Goal: Task Accomplishment & Management: Manage account settings

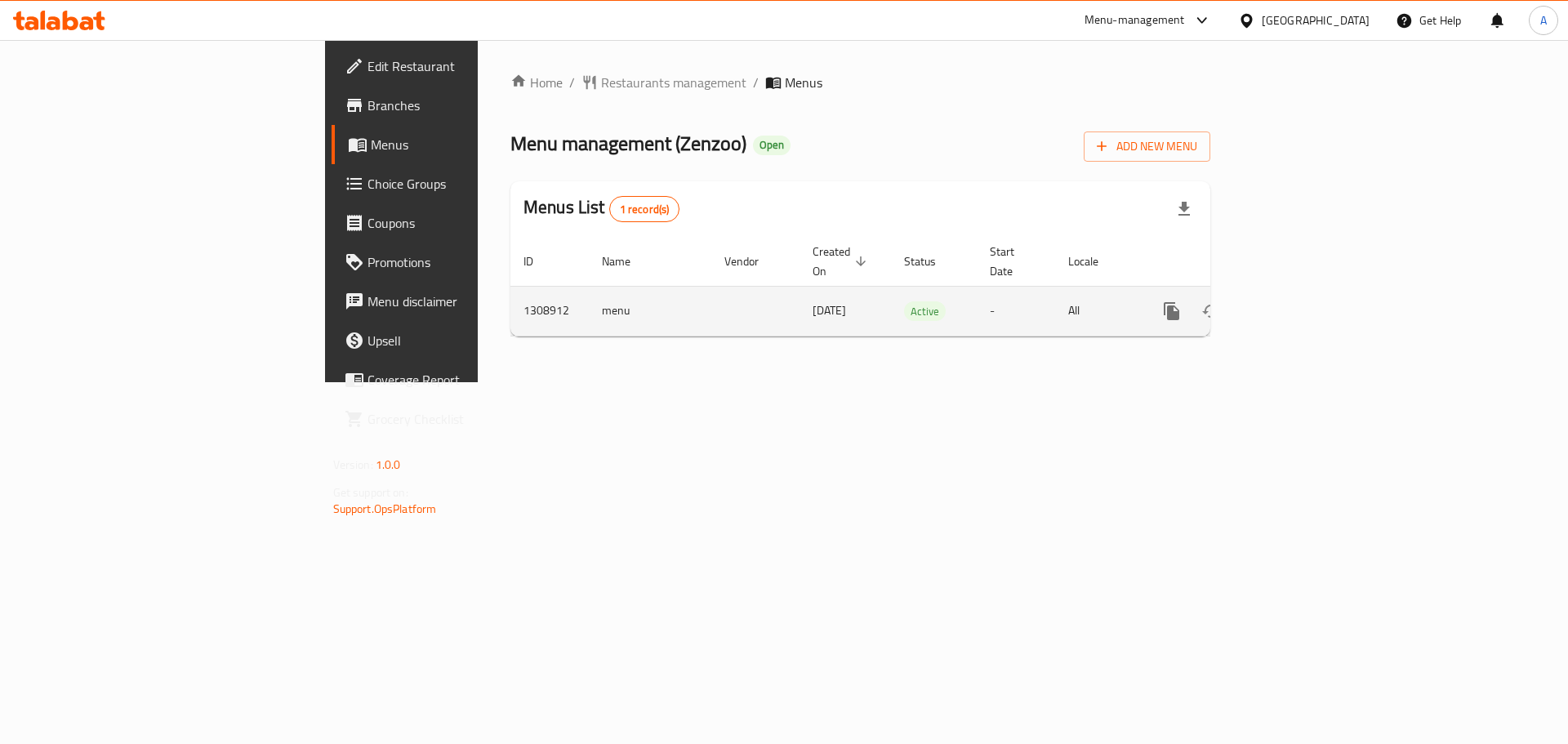
click at [1299, 301] on icon "enhanced table" at bounding box center [1289, 310] width 20 height 20
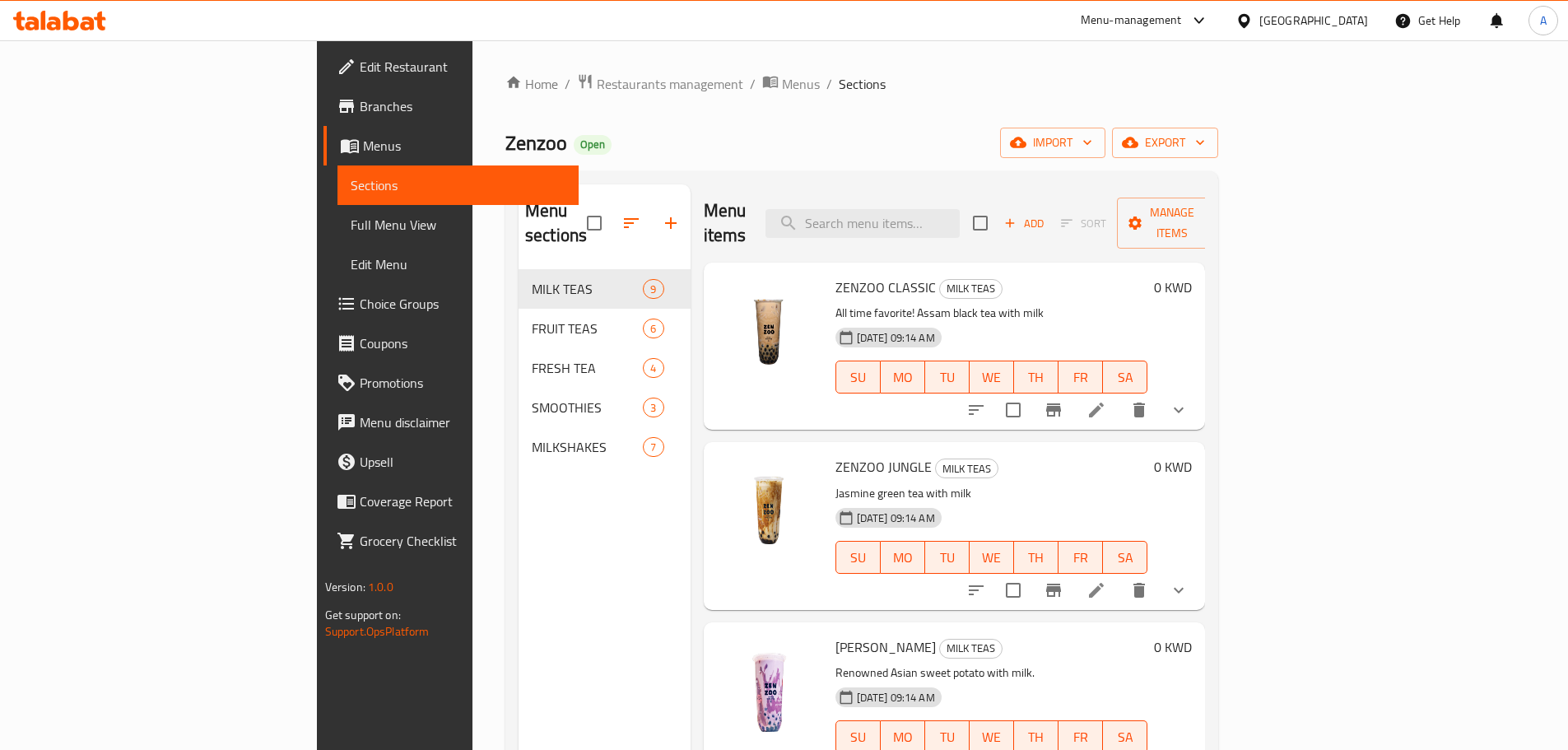
click at [1198, 390] on button "show more" at bounding box center [1178, 409] width 39 height 39
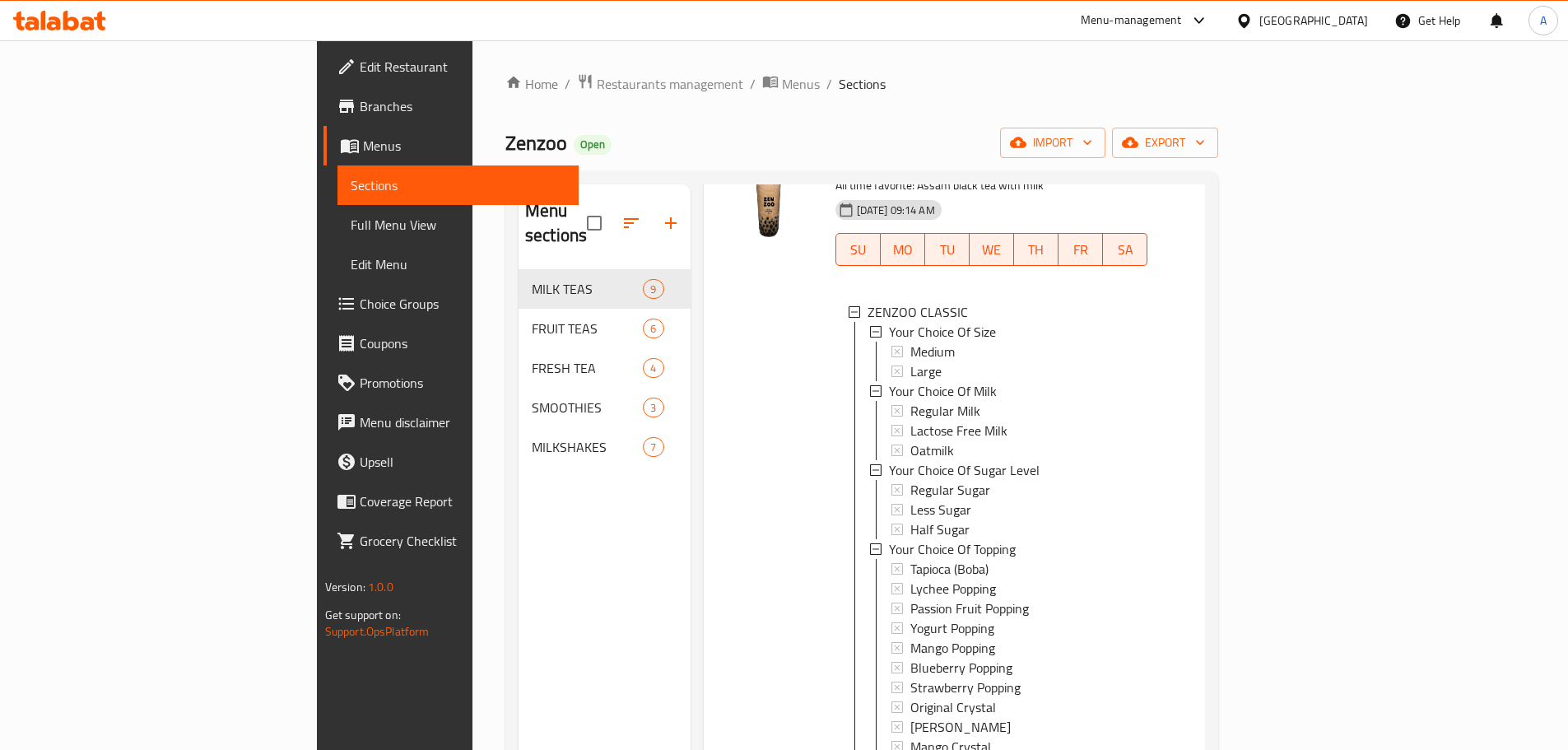
scroll to position [329, 0]
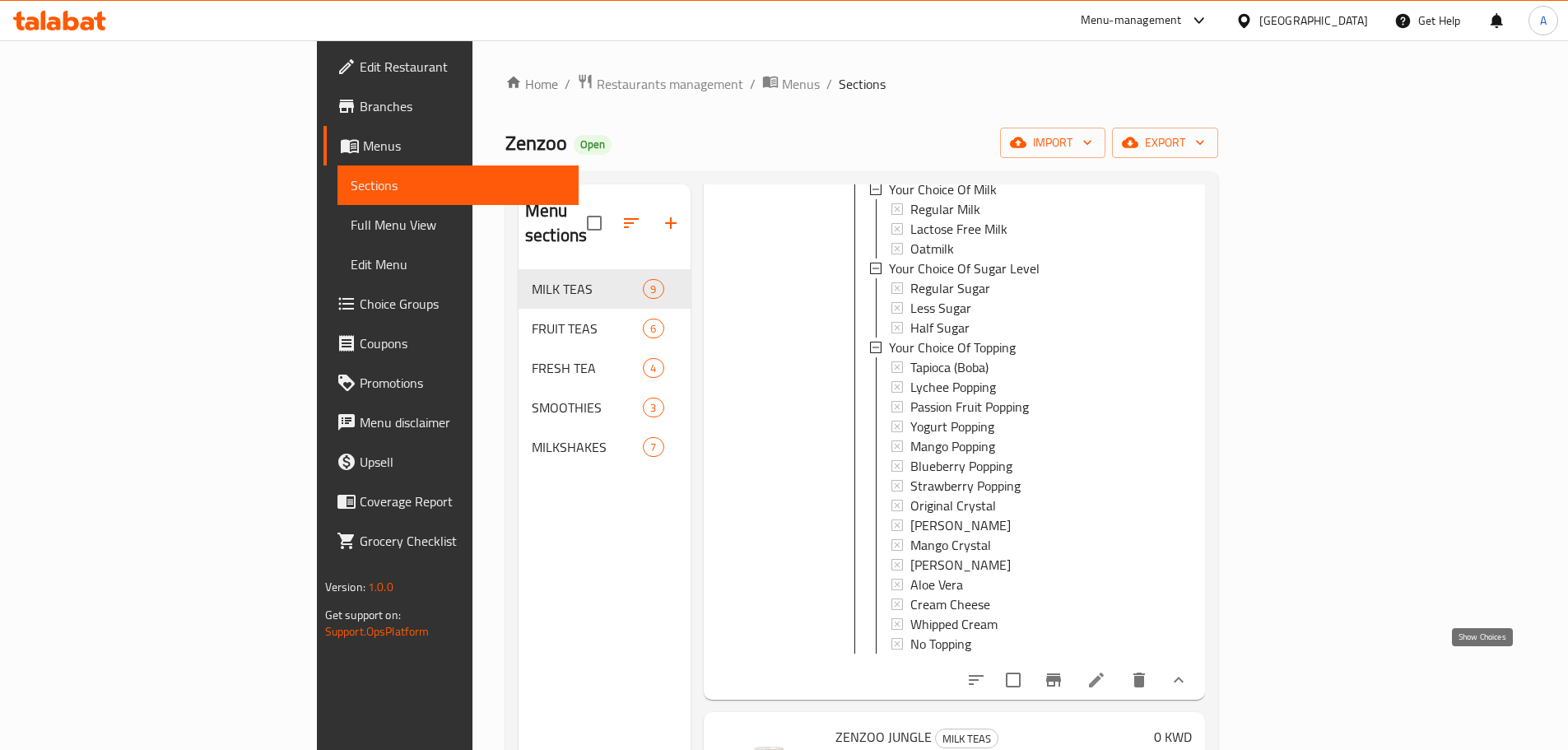
click at [1188, 675] on icon "show more" at bounding box center [1178, 679] width 20 height 20
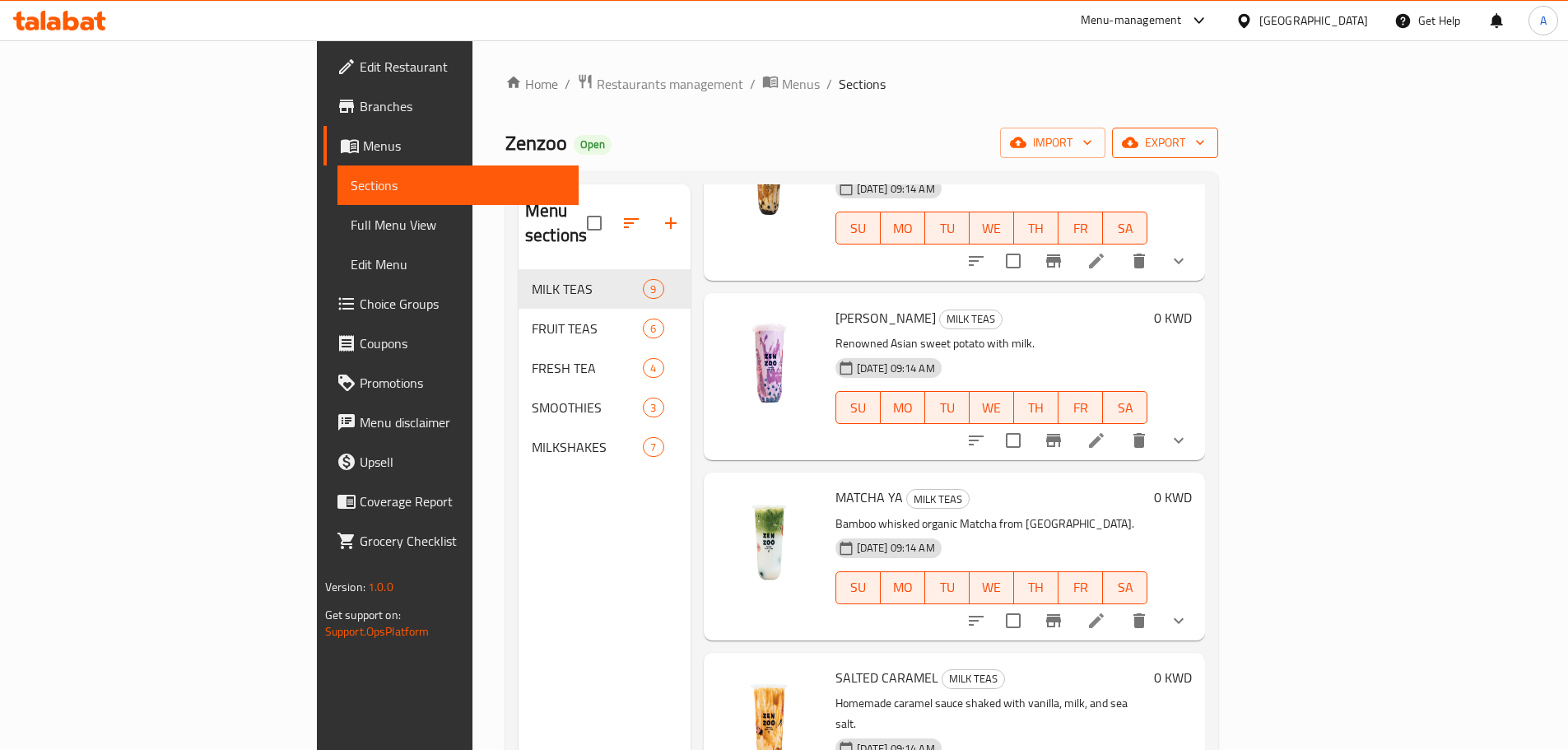
click at [1218, 154] on button "export" at bounding box center [1165, 143] width 106 height 31
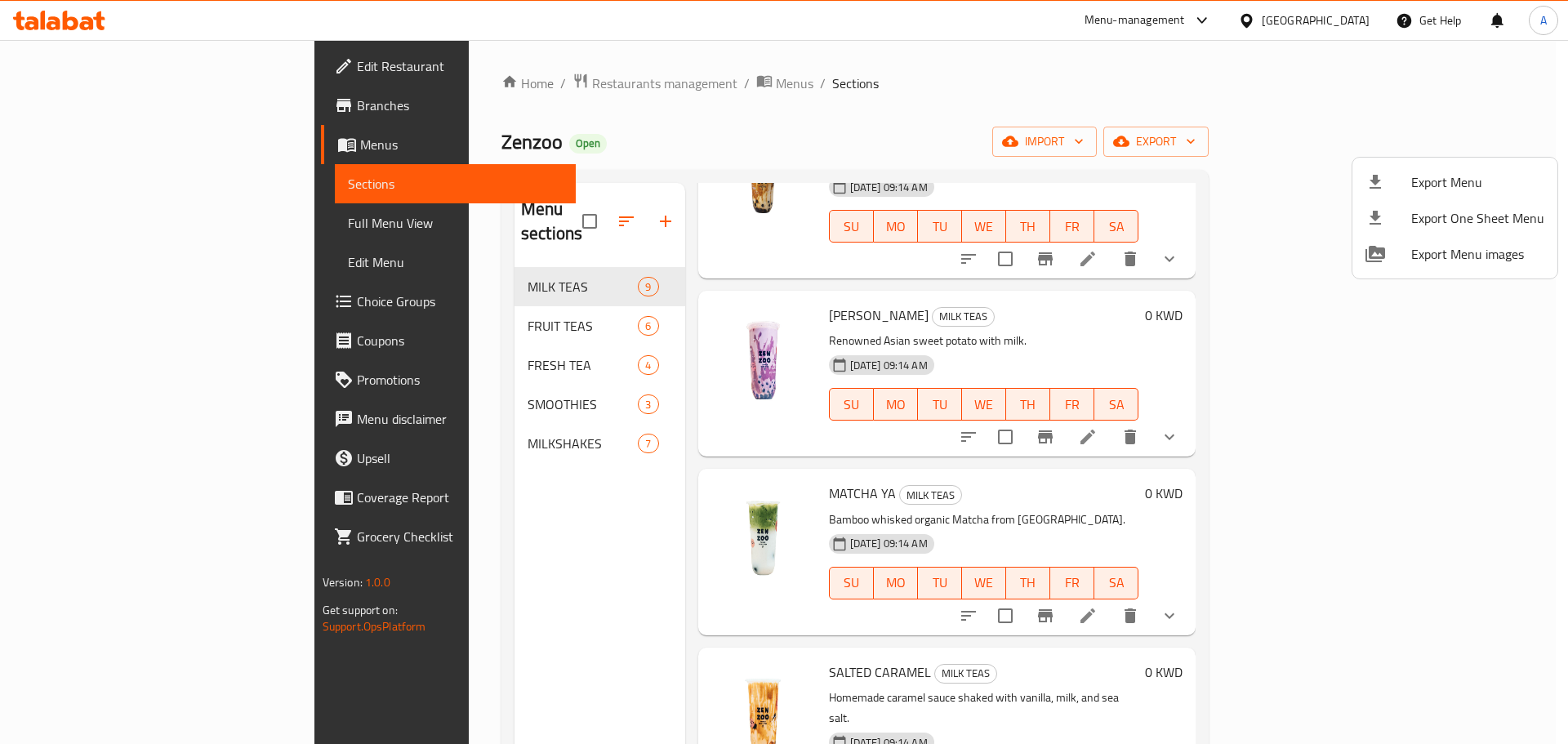
click at [1453, 180] on span "Export Menu" at bounding box center [1477, 182] width 133 height 20
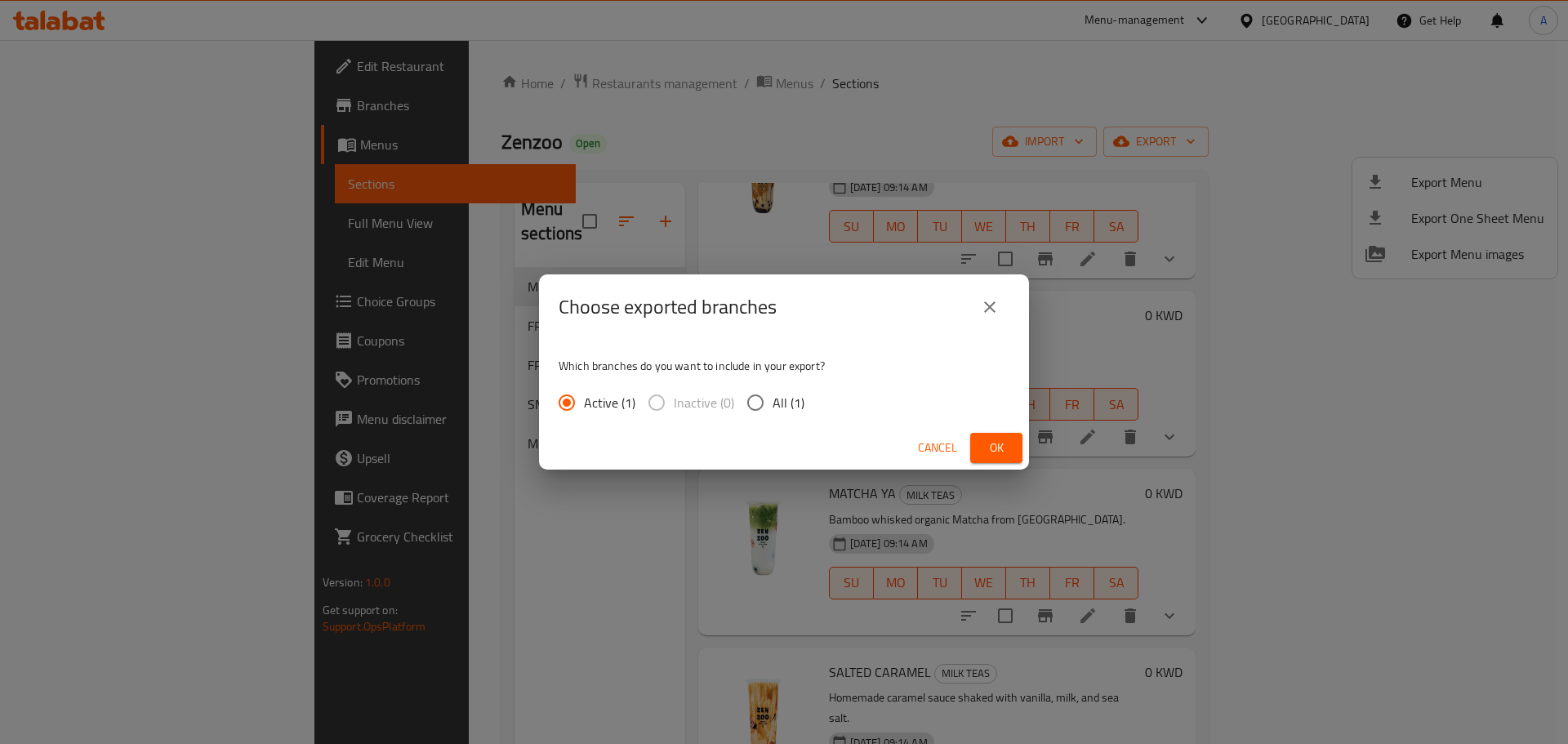
click at [784, 403] on span "All (1)" at bounding box center [788, 402] width 32 height 20
click at [772, 403] on input "All (1)" at bounding box center [755, 402] width 34 height 34
radio input "true"
click at [988, 450] on span "Ok" at bounding box center [996, 449] width 26 height 21
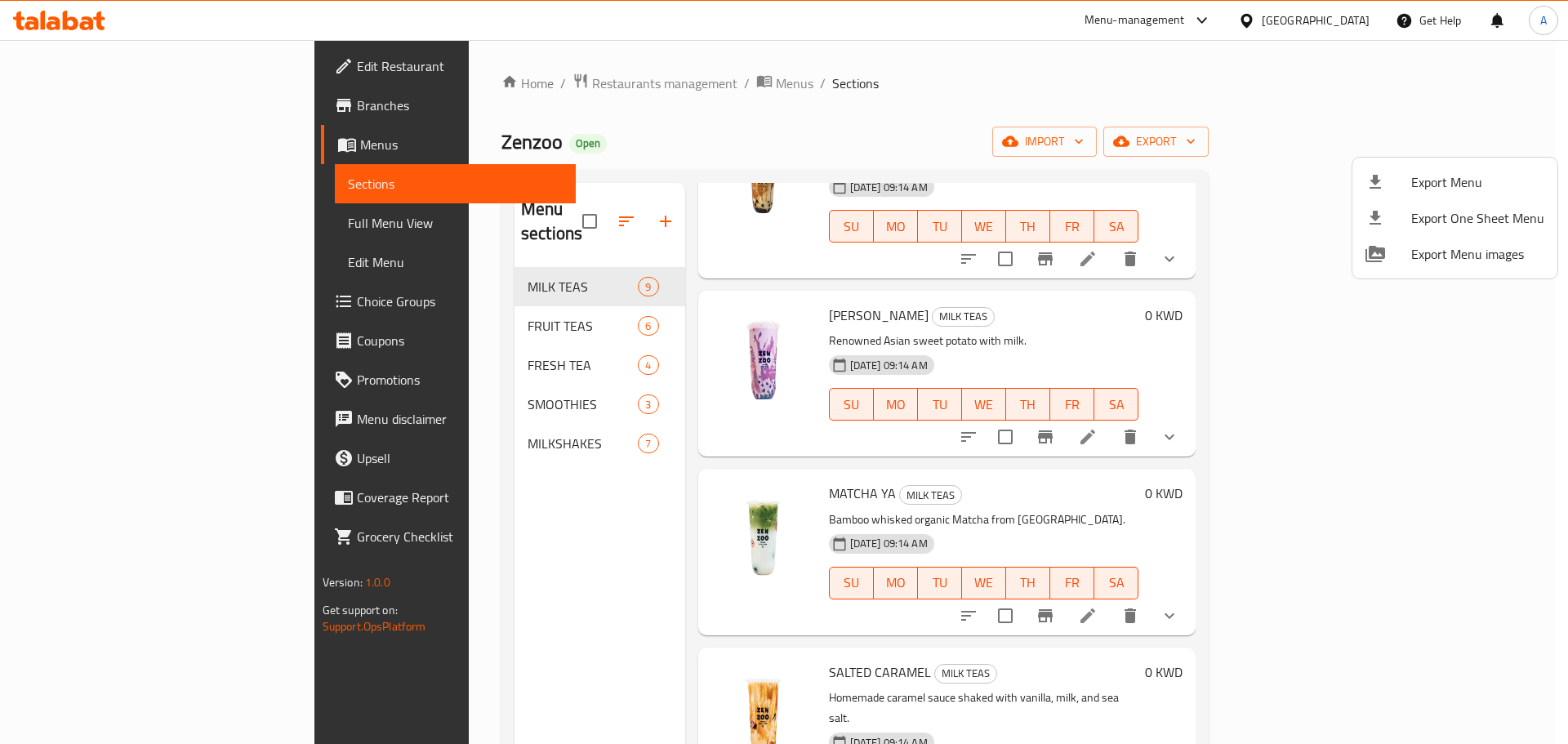
click at [222, 221] on div at bounding box center [784, 372] width 1568 height 744
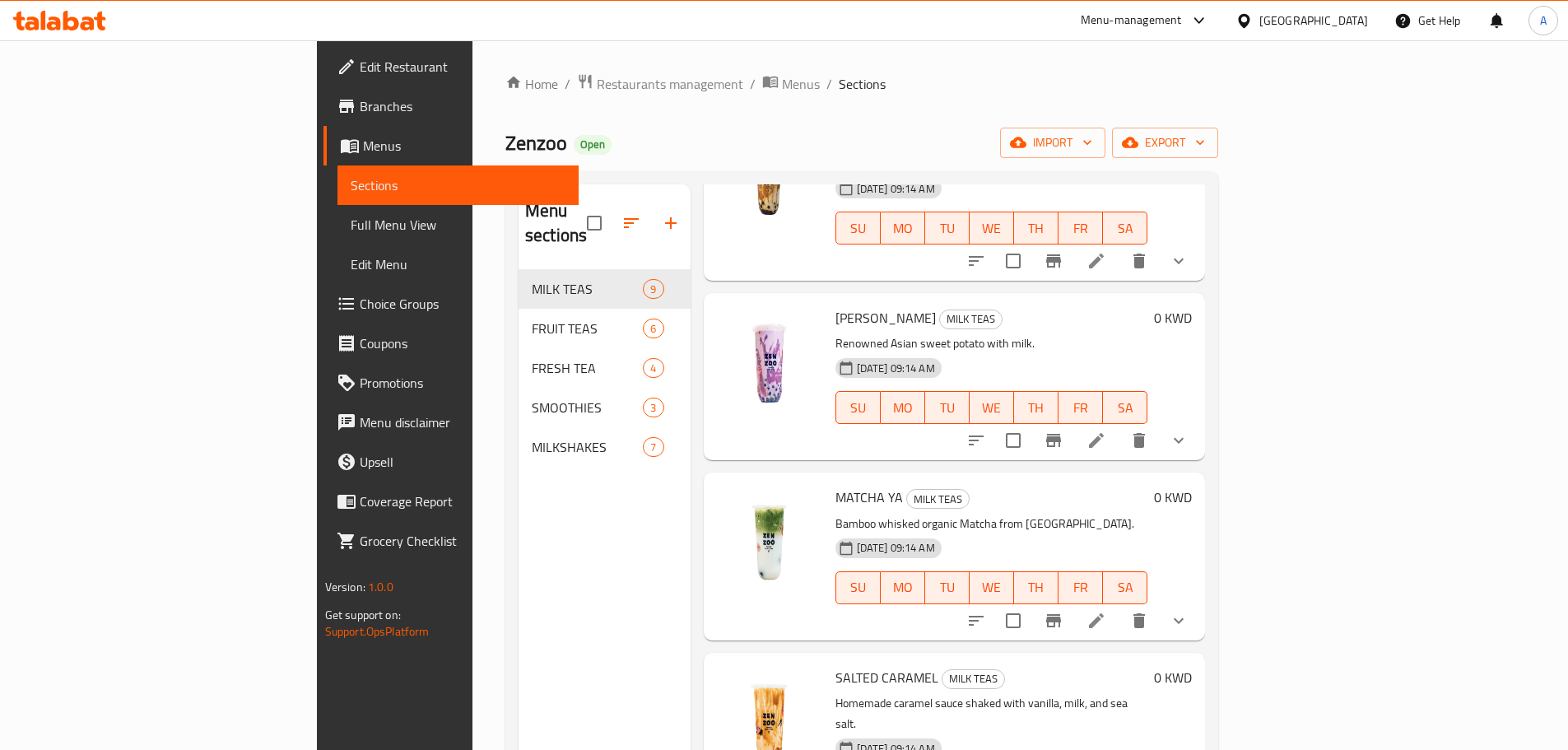
click at [351, 220] on span "Full Menu View" at bounding box center [458, 224] width 215 height 20
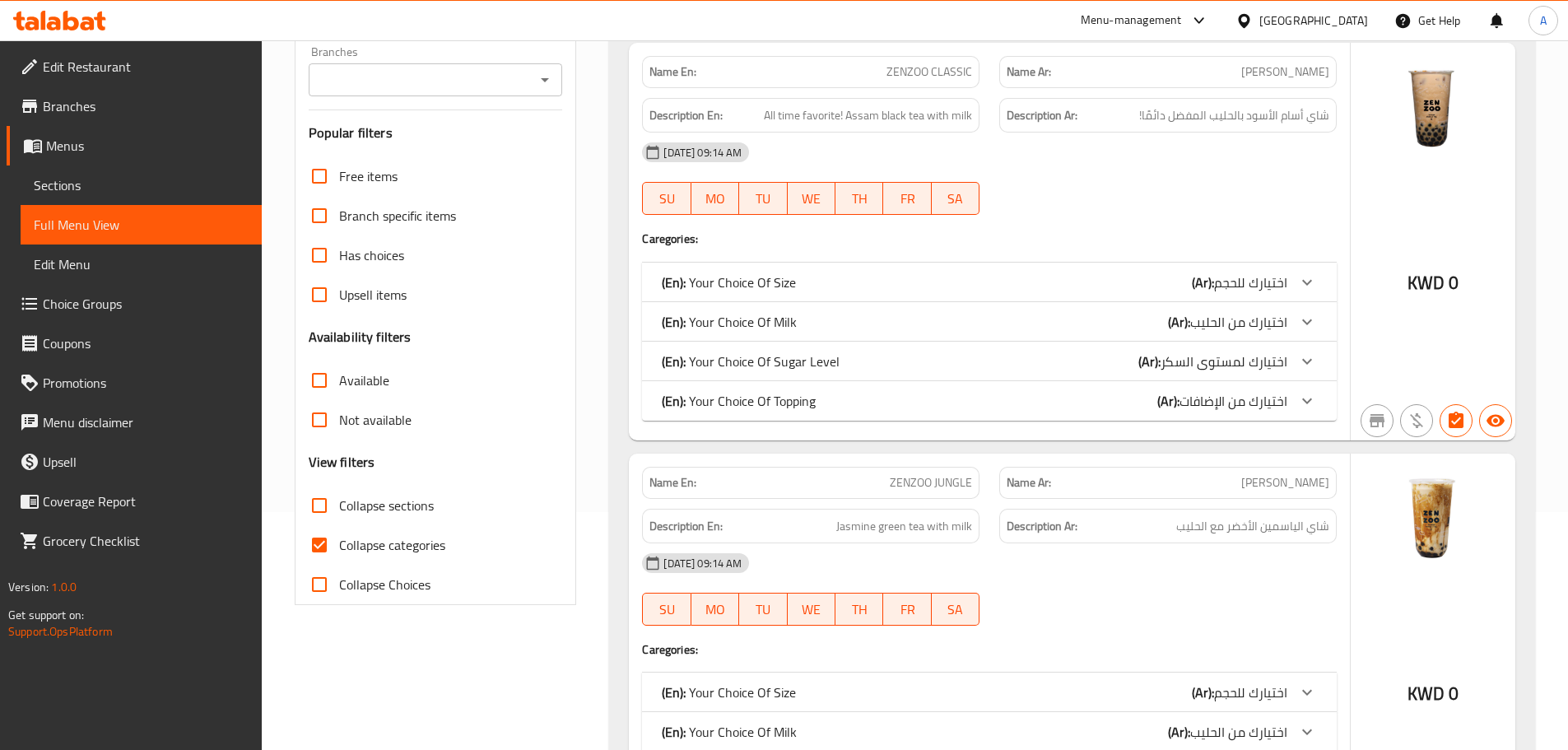
scroll to position [329, 0]
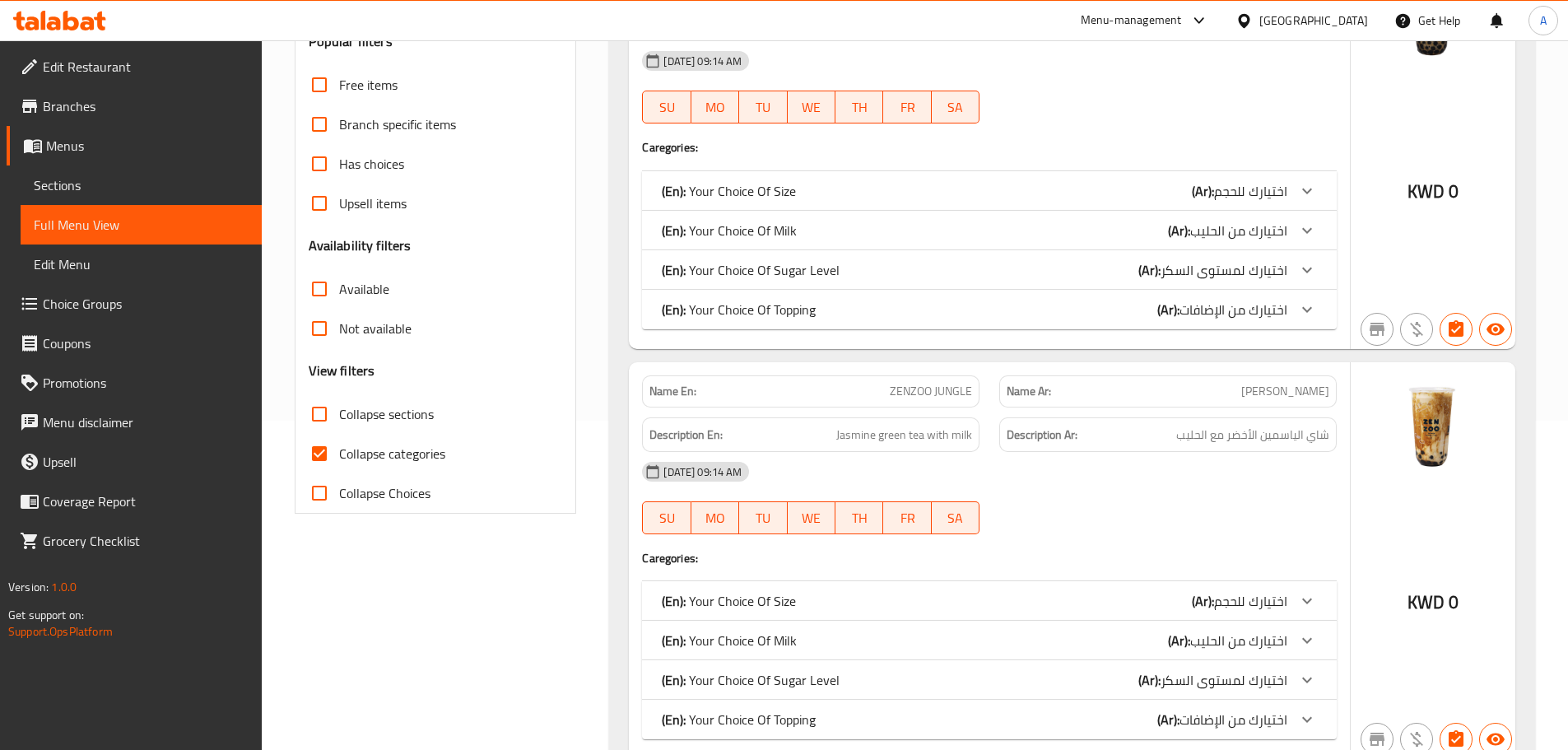
click at [346, 405] on span "Collapse sections" at bounding box center [386, 414] width 94 height 20
click at [340, 404] on input "Collapse sections" at bounding box center [319, 413] width 39 height 39
checkbox input "true"
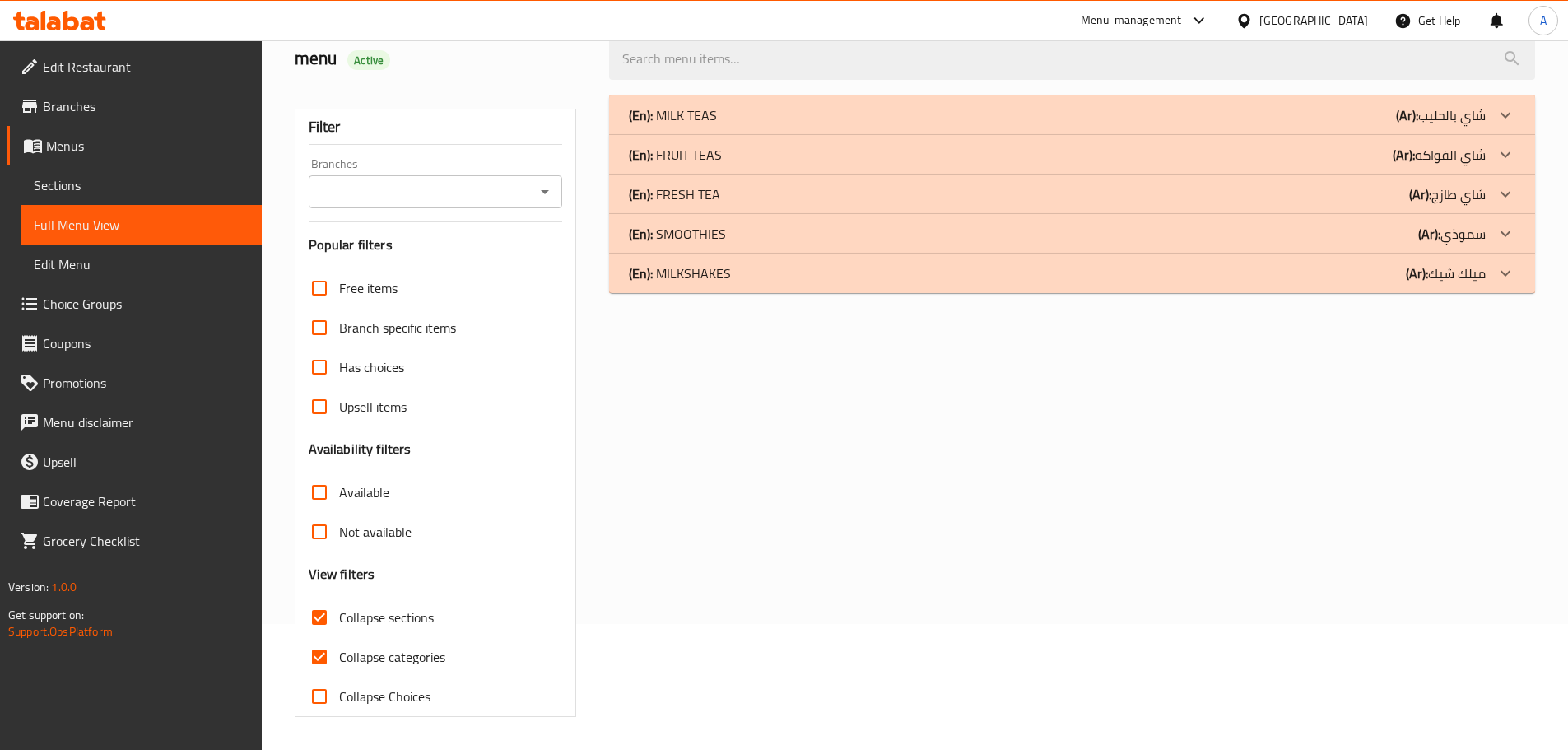
scroll to position [126, 0]
click at [681, 152] on p "(En): FRUIT TEAS" at bounding box center [675, 155] width 93 height 20
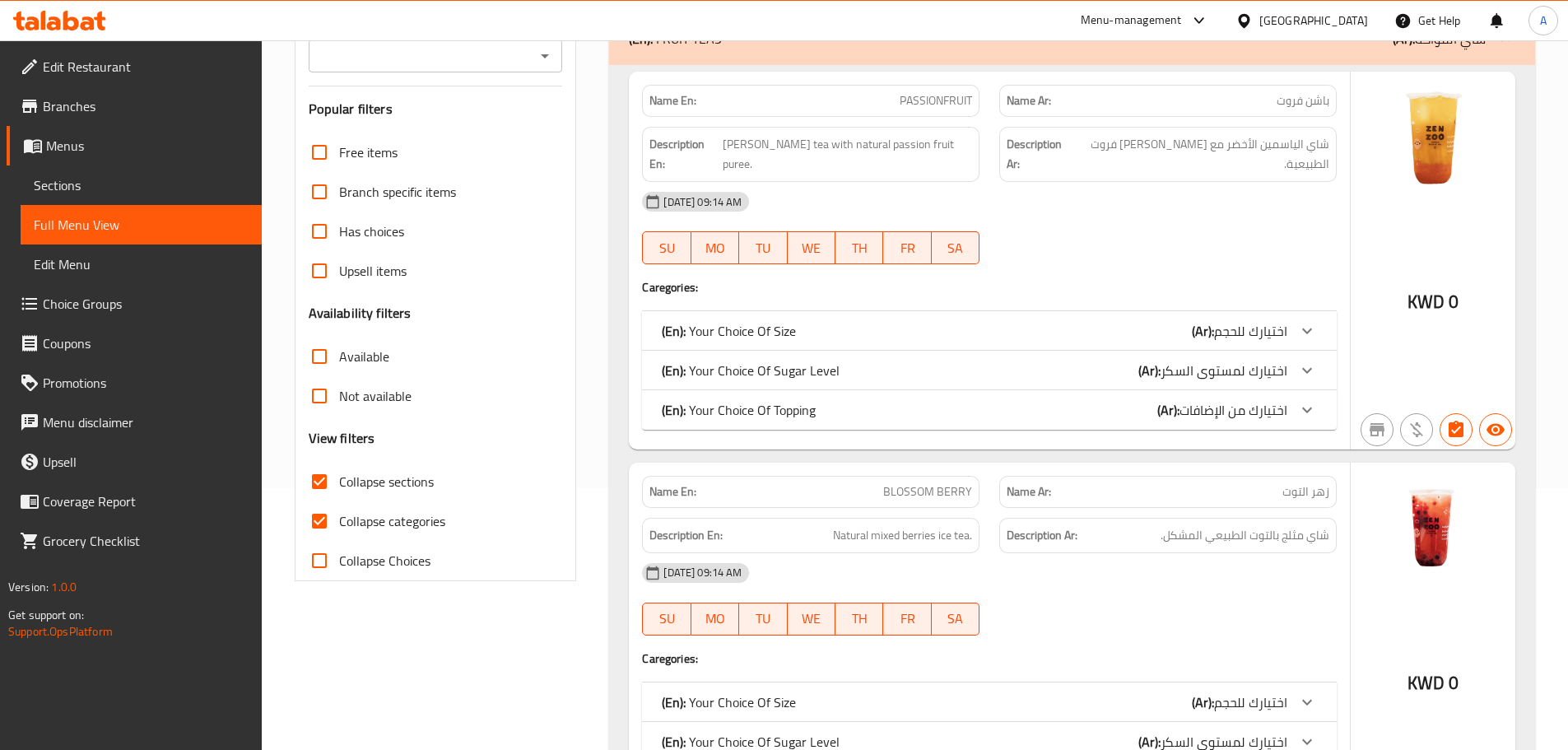
scroll to position [291, 0]
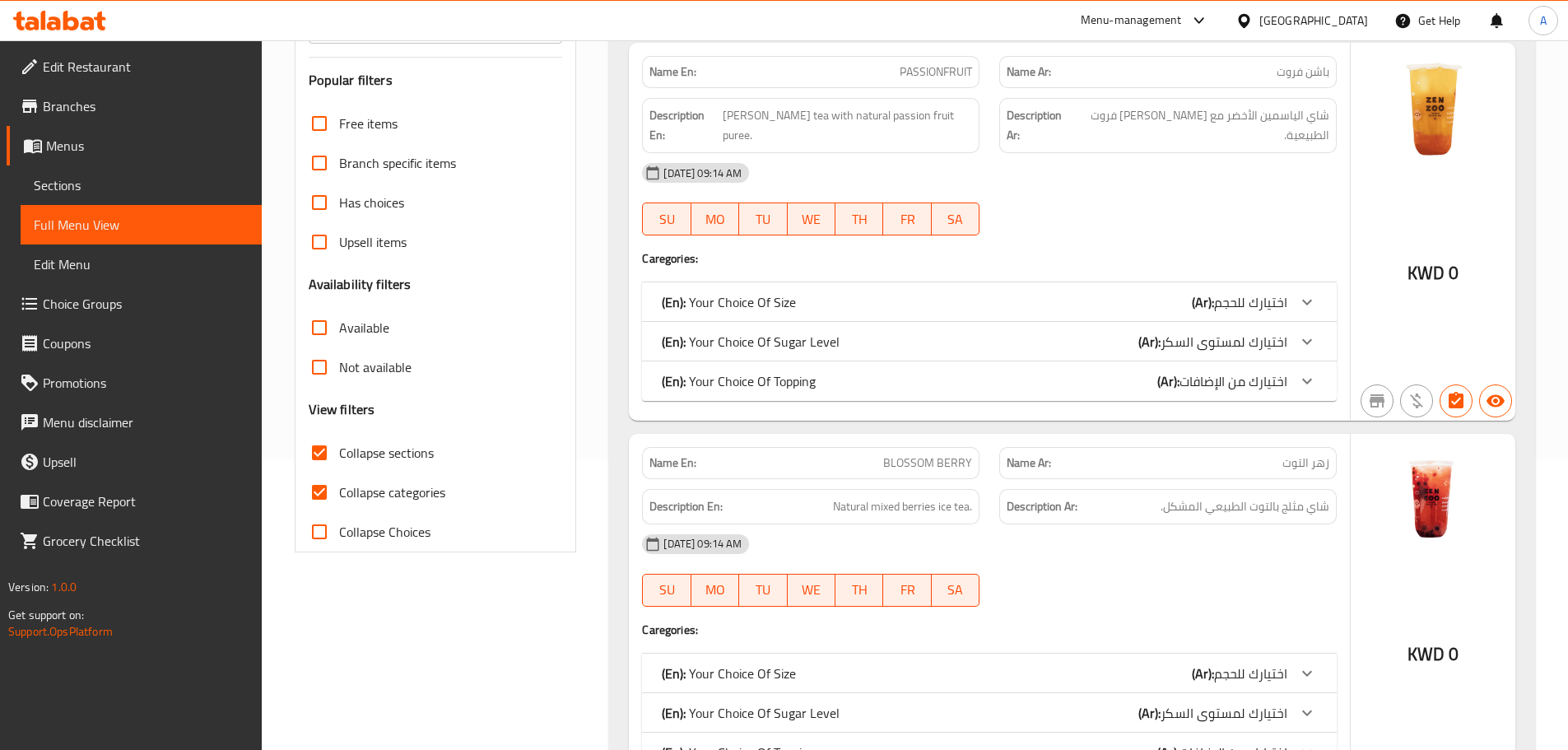
click at [1180, 300] on div "(En): Your Choice Of Size (Ar): اختيارك للحجم" at bounding box center [975, 302] width 626 height 20
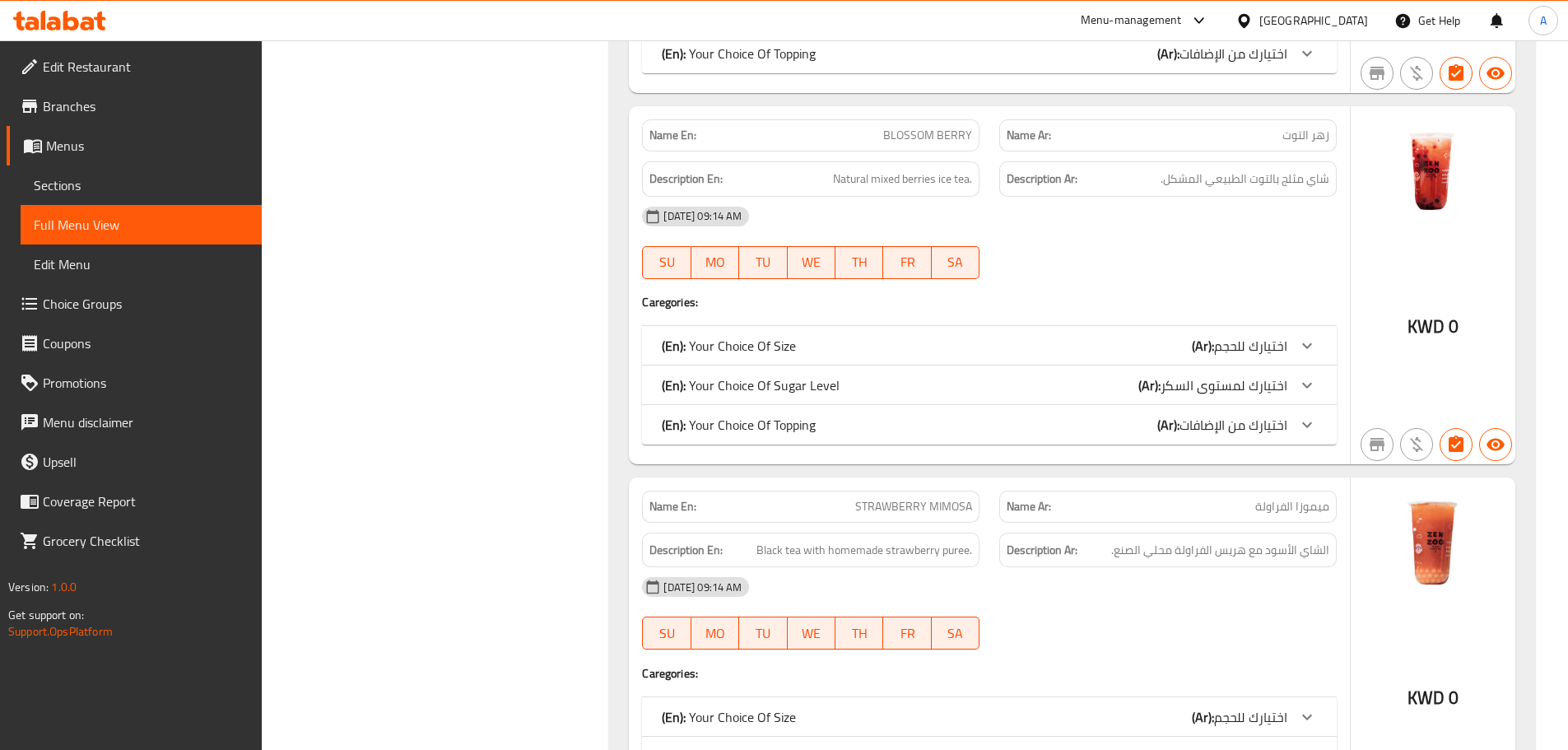
scroll to position [850, 0]
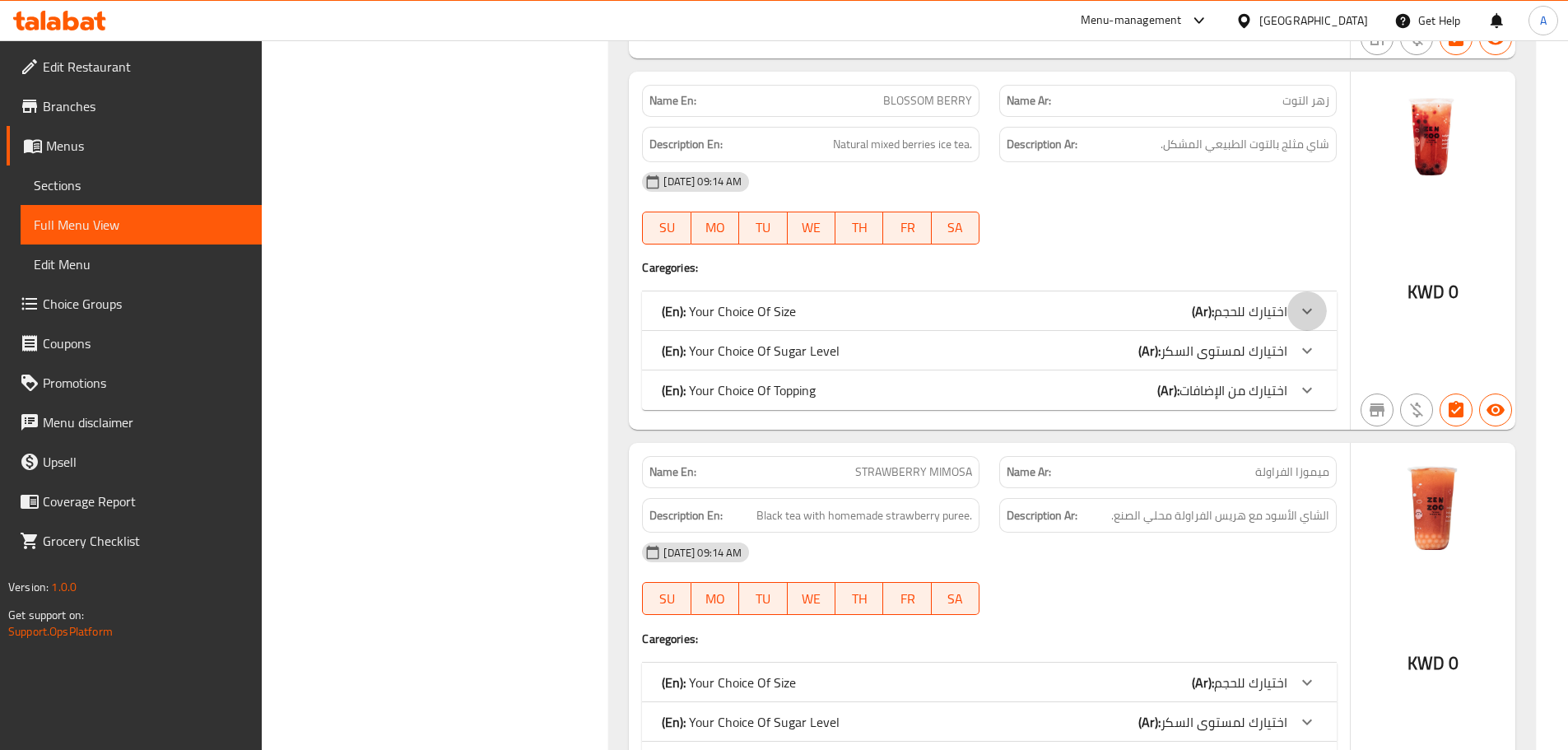
click at [1295, 305] on div at bounding box center [1307, 310] width 39 height 39
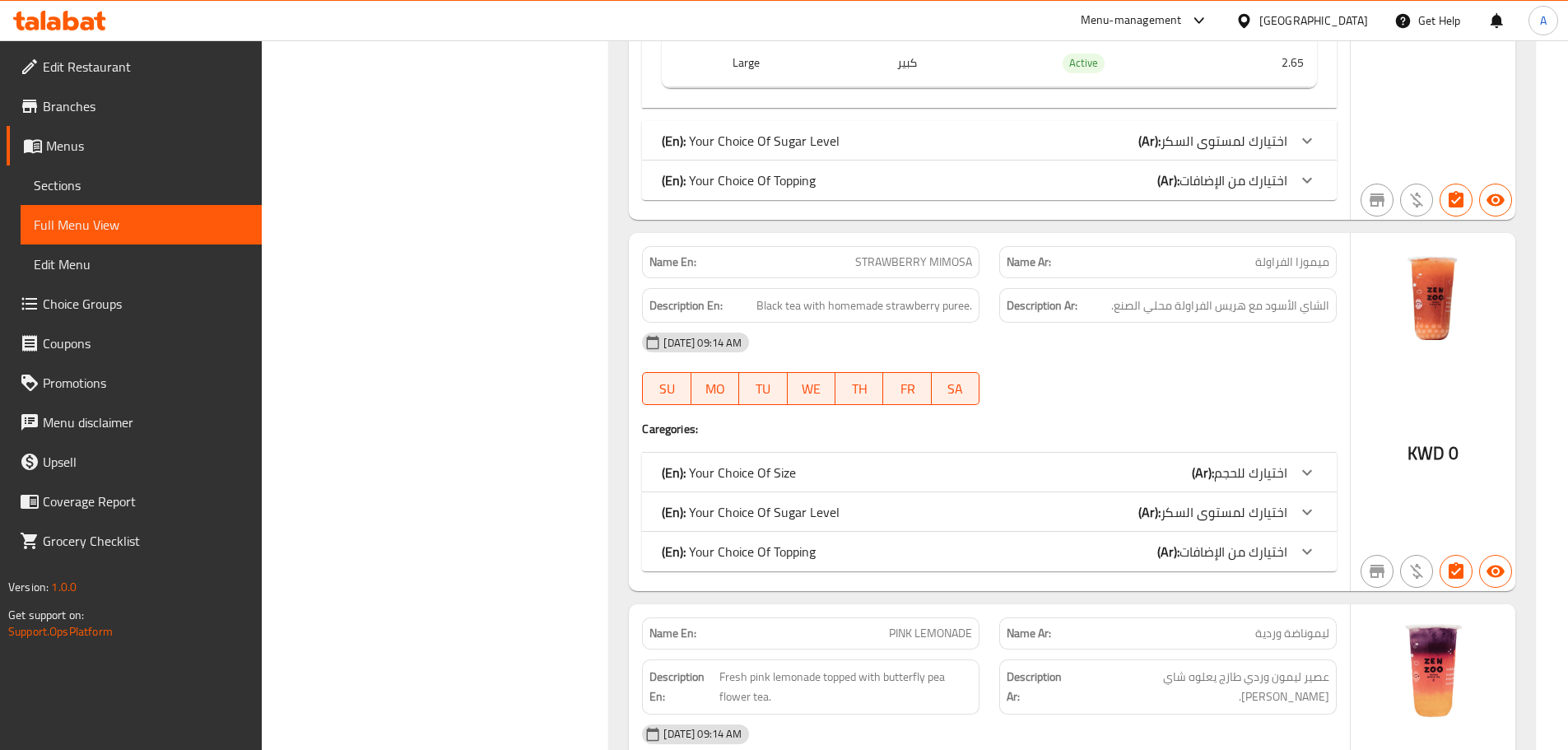
scroll to position [1269, 0]
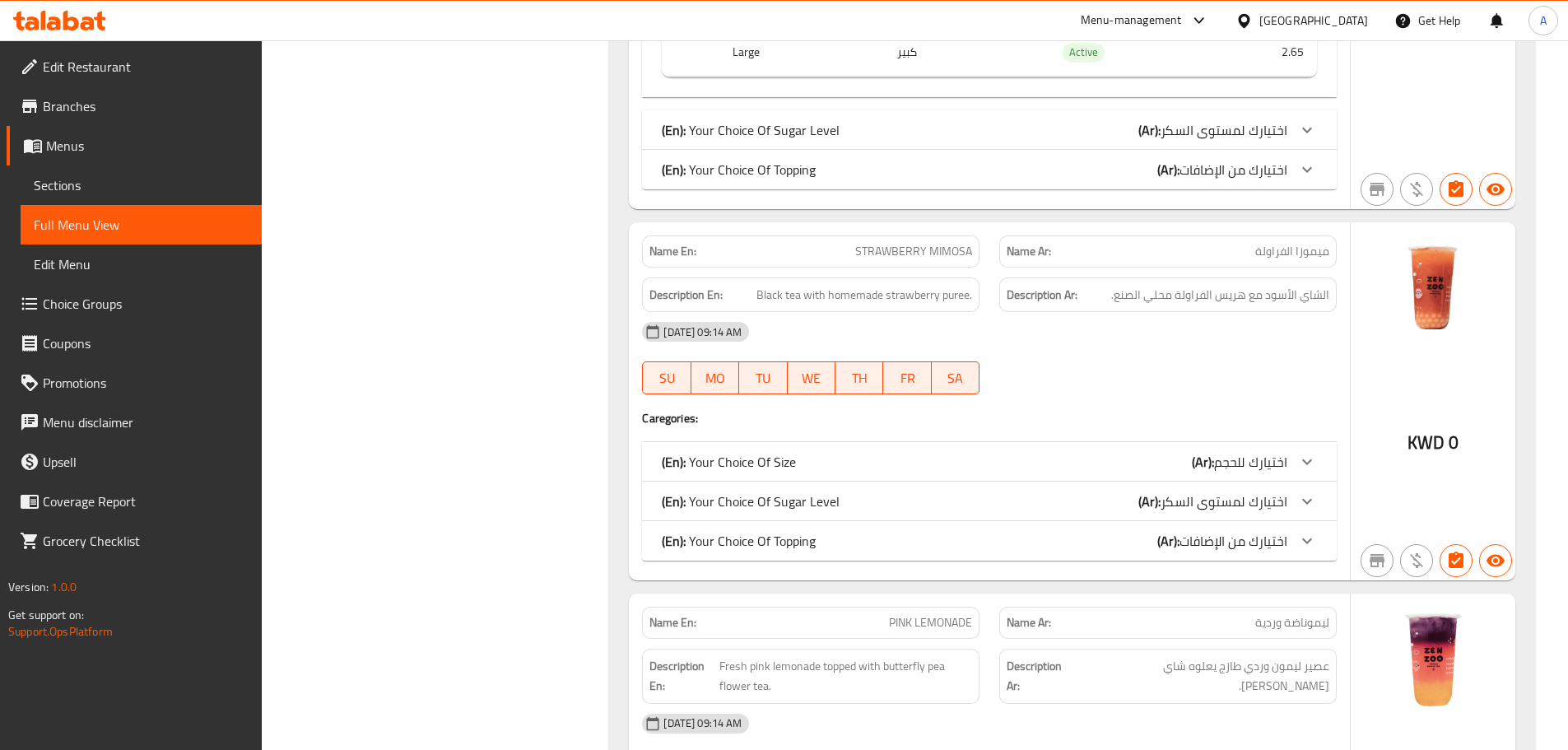
click at [1271, 458] on span "اختيارك للحجم" at bounding box center [1250, 462] width 73 height 25
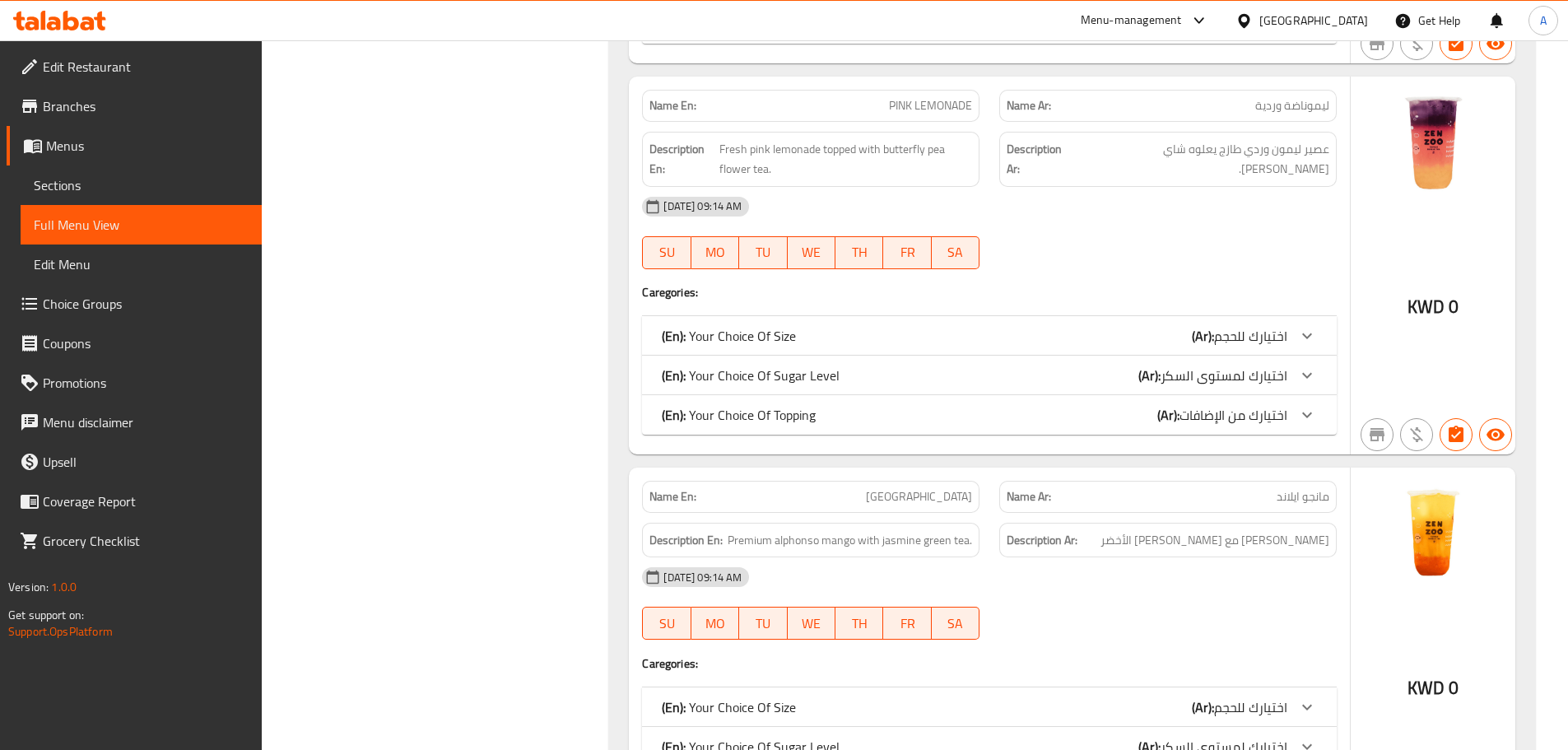
scroll to position [1988, 0]
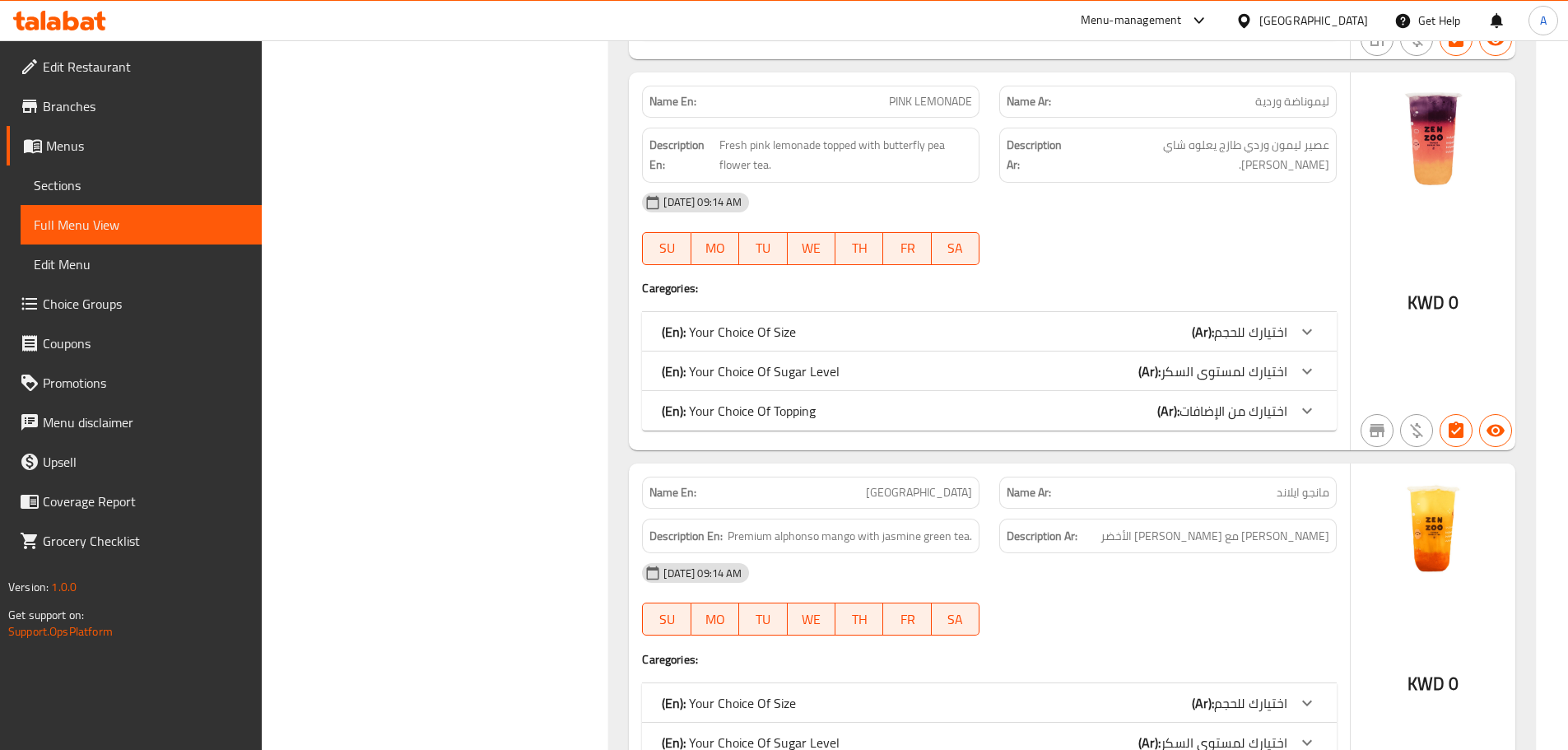
click at [1270, 340] on span "اختيارك للحجم" at bounding box center [1250, 332] width 73 height 25
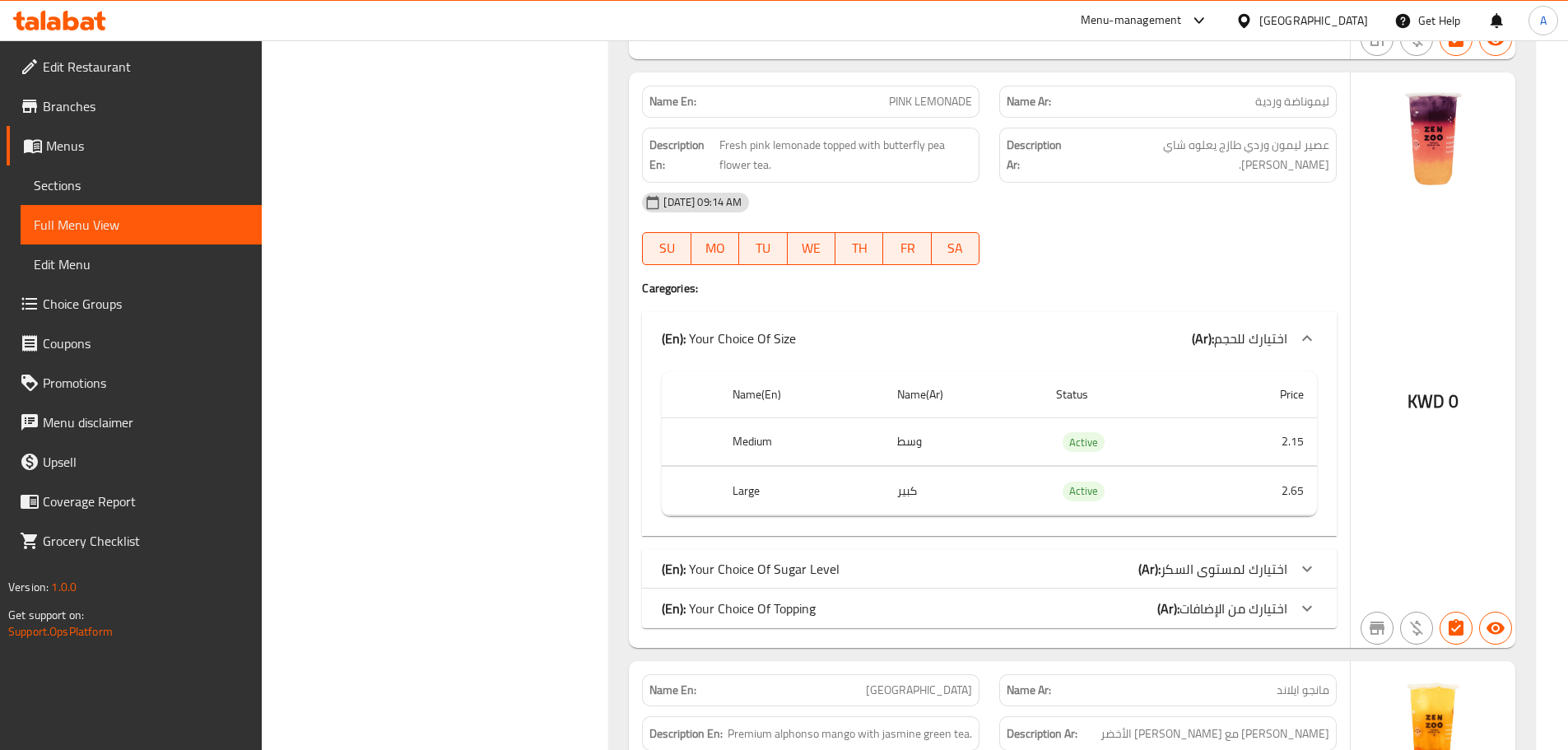
scroll to position [2153, 0]
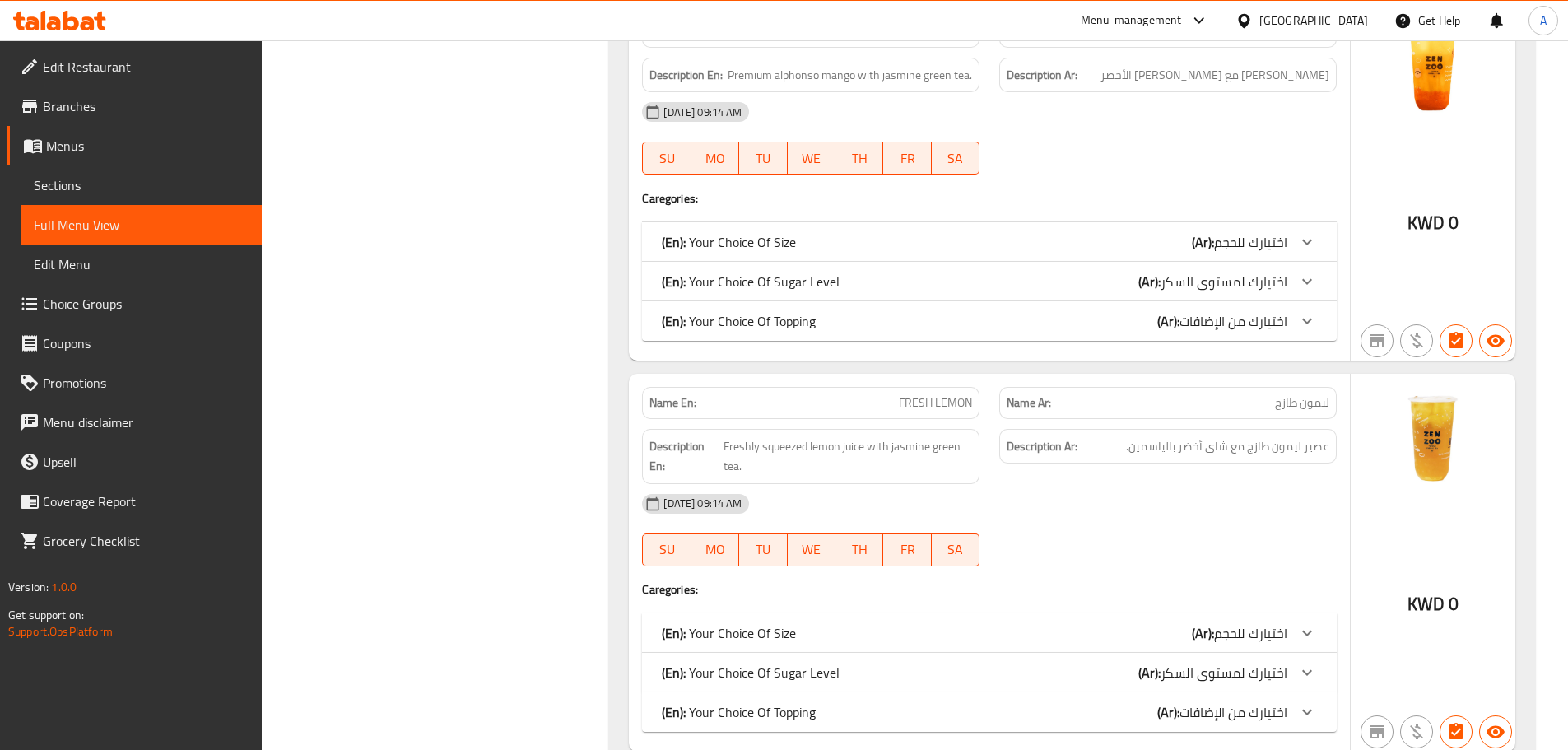
click at [1282, 243] on span "اختيارك للحجم" at bounding box center [1250, 242] width 73 height 25
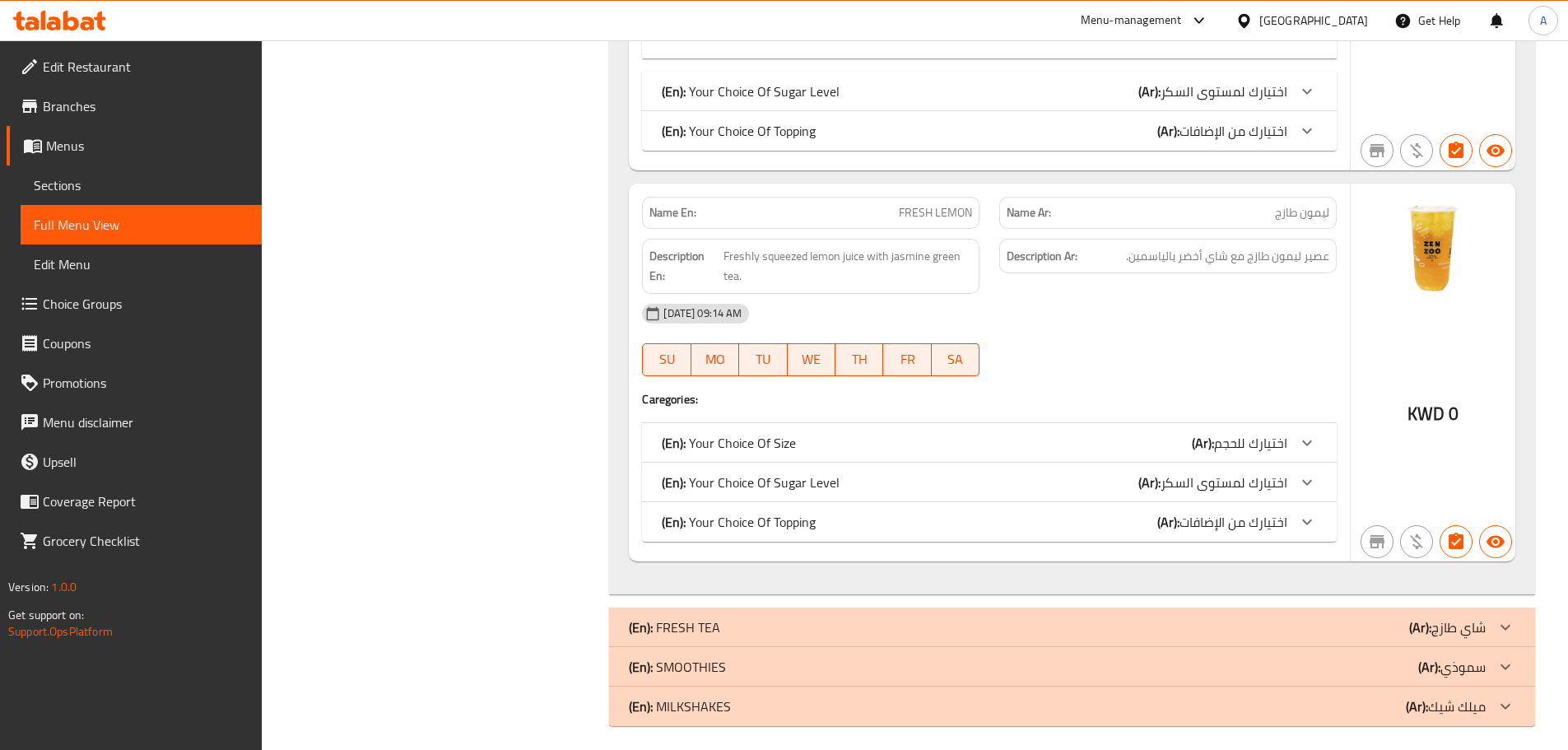
scroll to position [3043, 0]
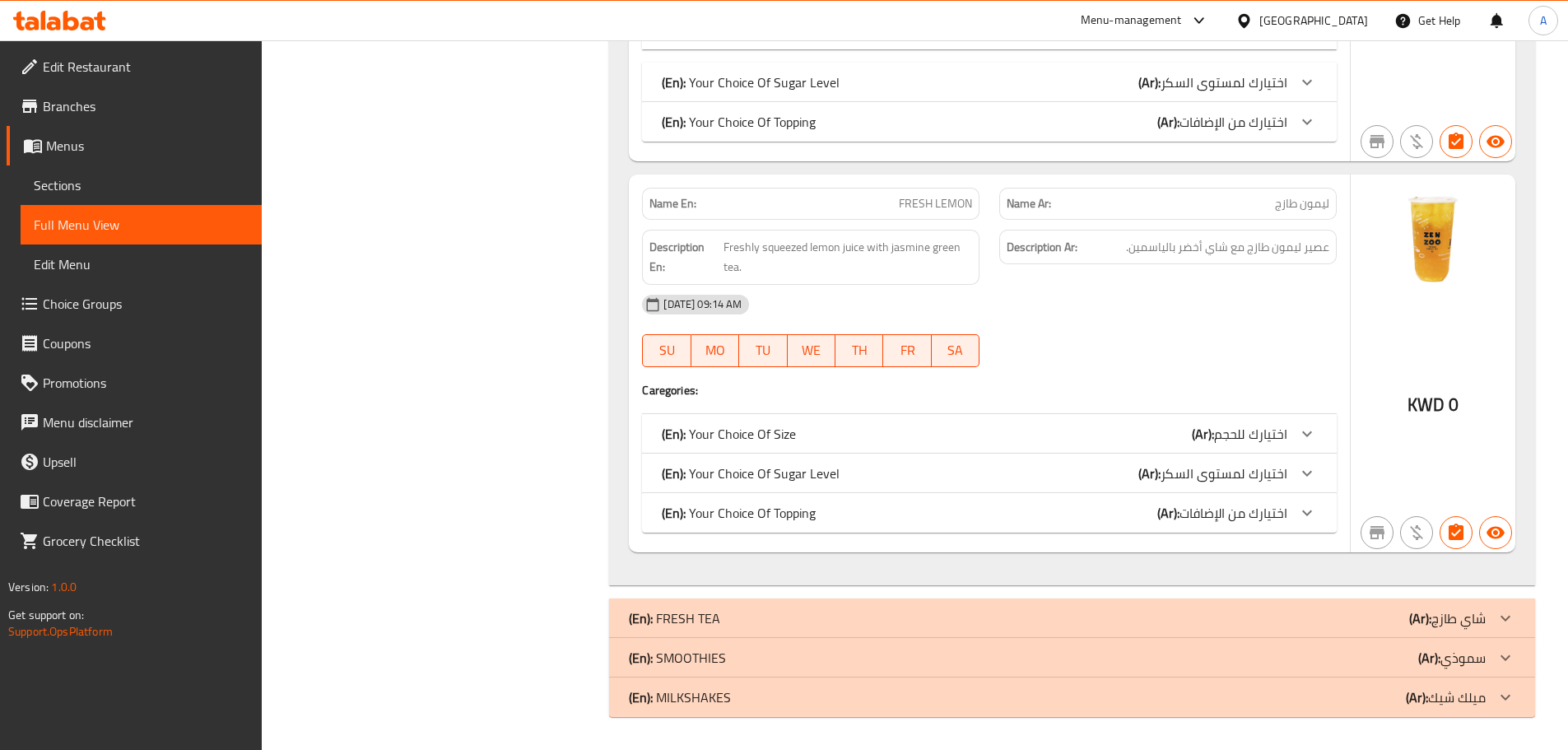
click at [1295, 414] on div "(En): Your Choice Of Size (Ar): اختيارك للحجم" at bounding box center [989, 433] width 694 height 39
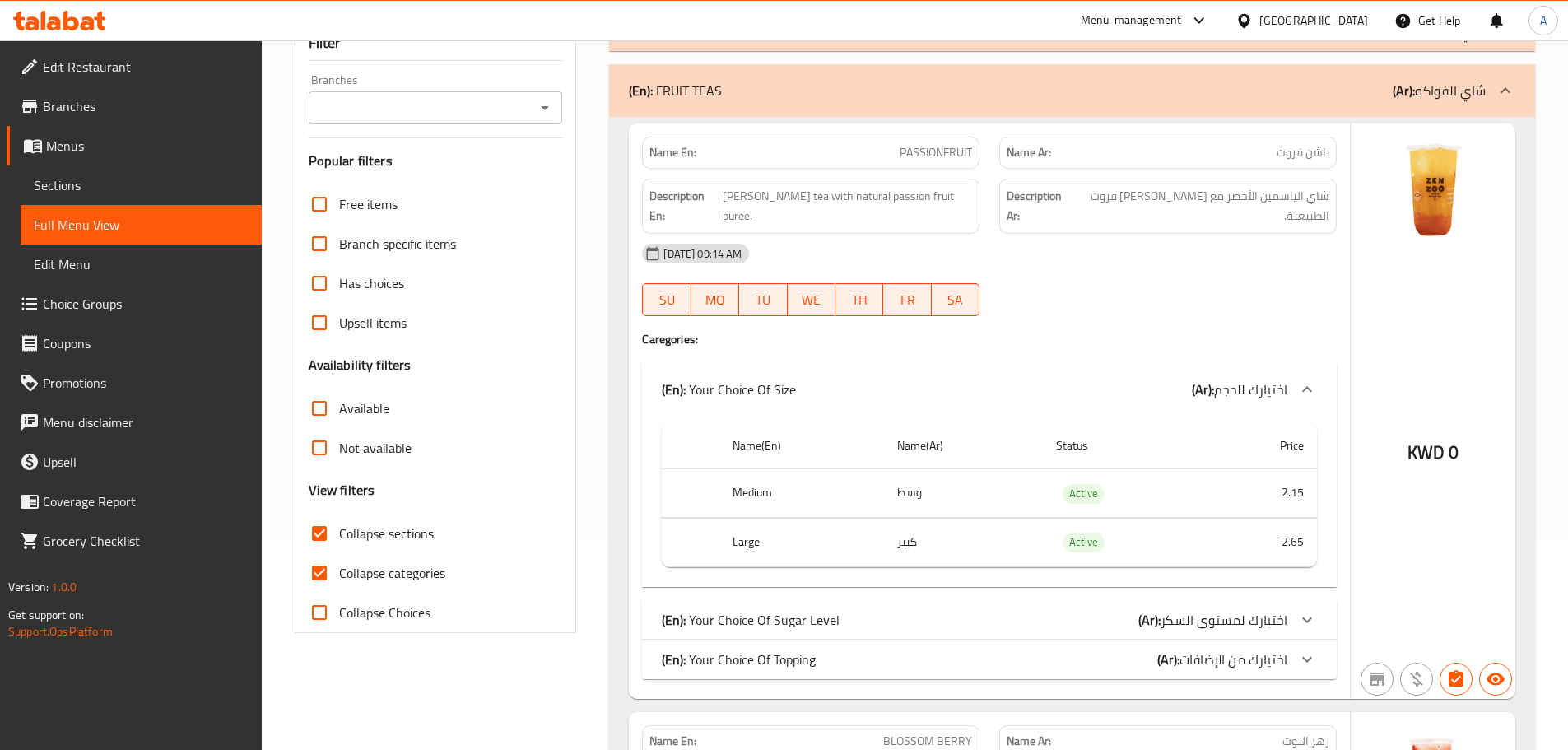
scroll to position [304, 0]
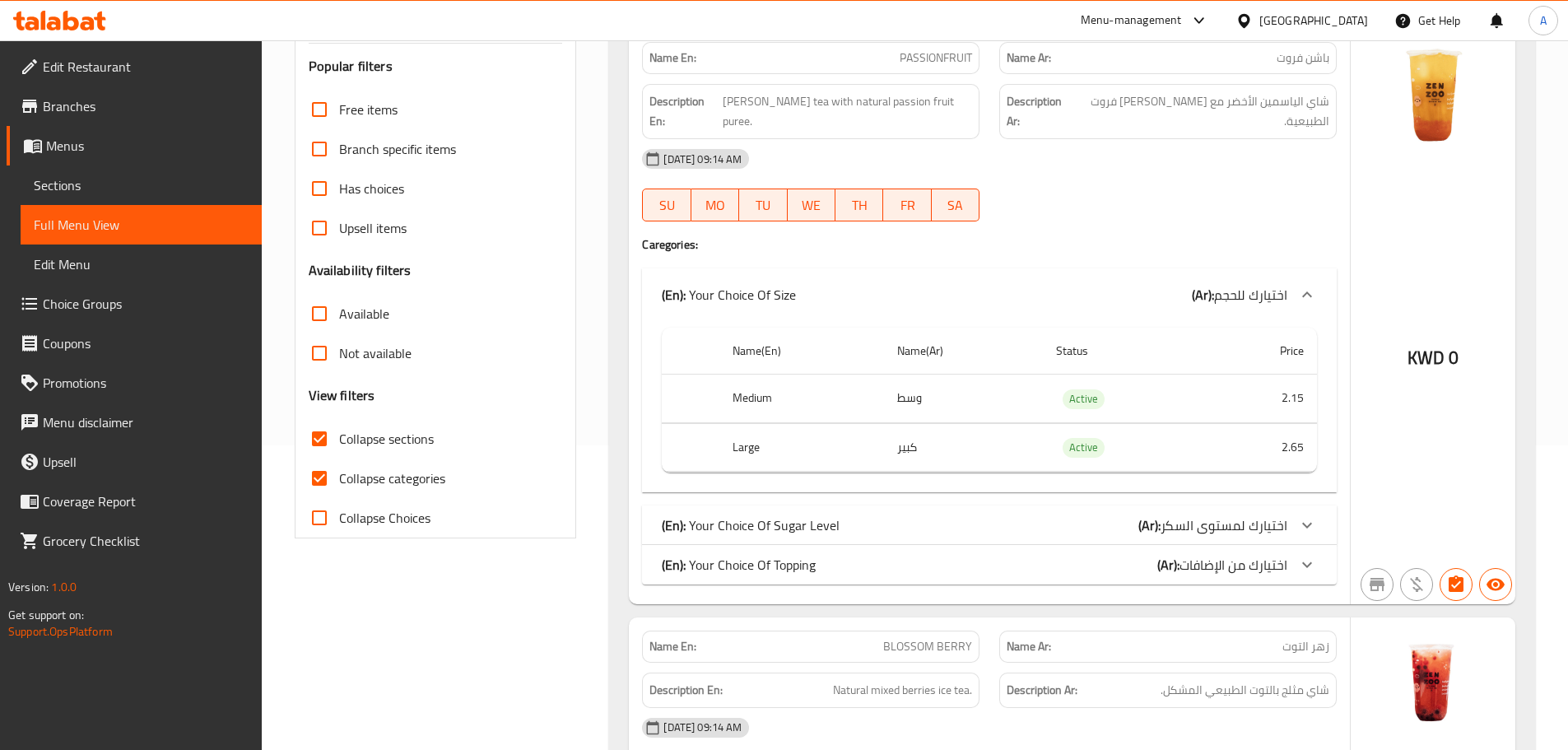
click at [315, 485] on input "Collapse categories" at bounding box center [319, 478] width 39 height 39
checkbox input "false"
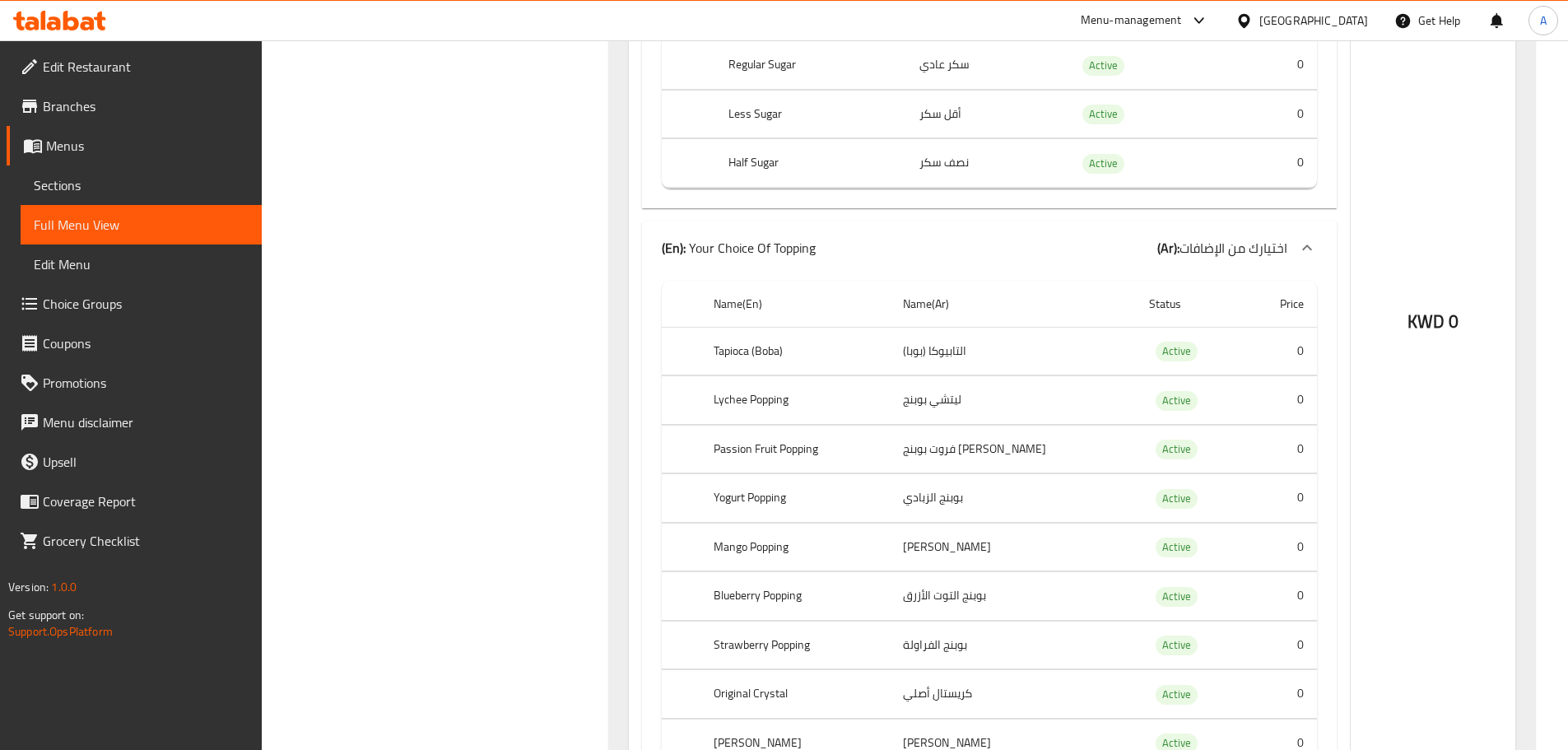
scroll to position [881, 0]
click at [760, 232] on p "(En): Your Choice Of Topping" at bounding box center [738, 241] width 154 height 20
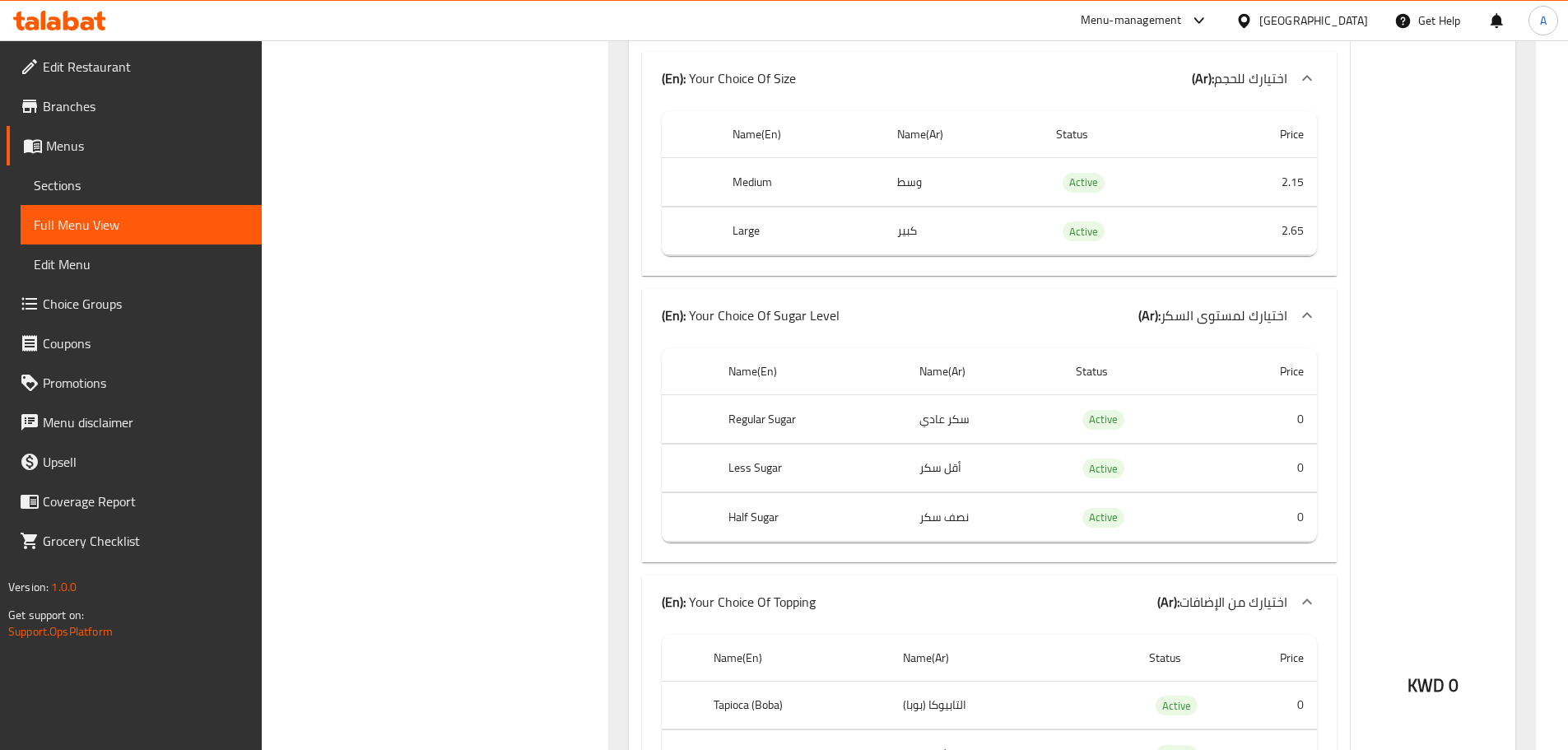
scroll to position [1540, 0]
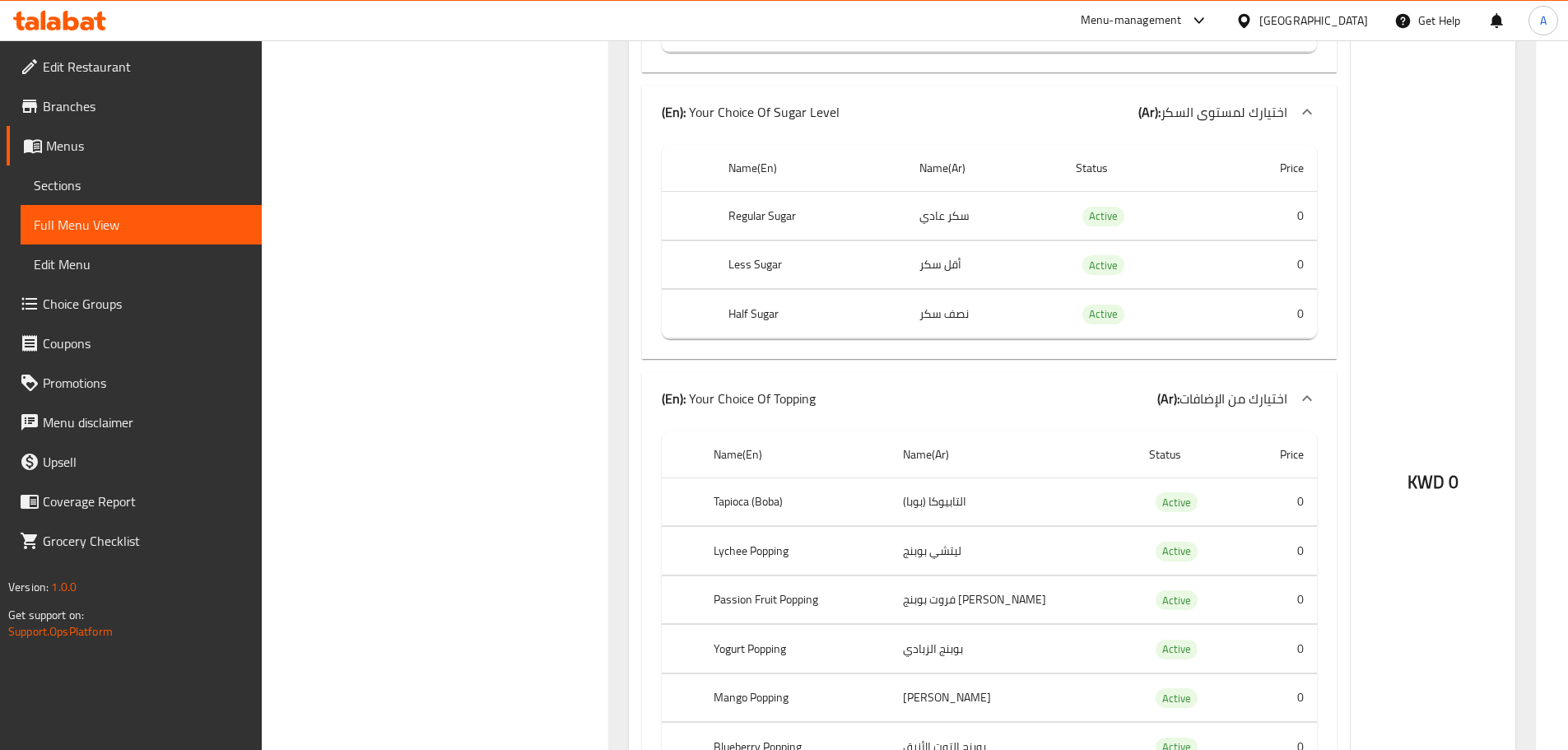
click at [809, 395] on p "(En): Your Choice Of Topping" at bounding box center [738, 398] width 154 height 20
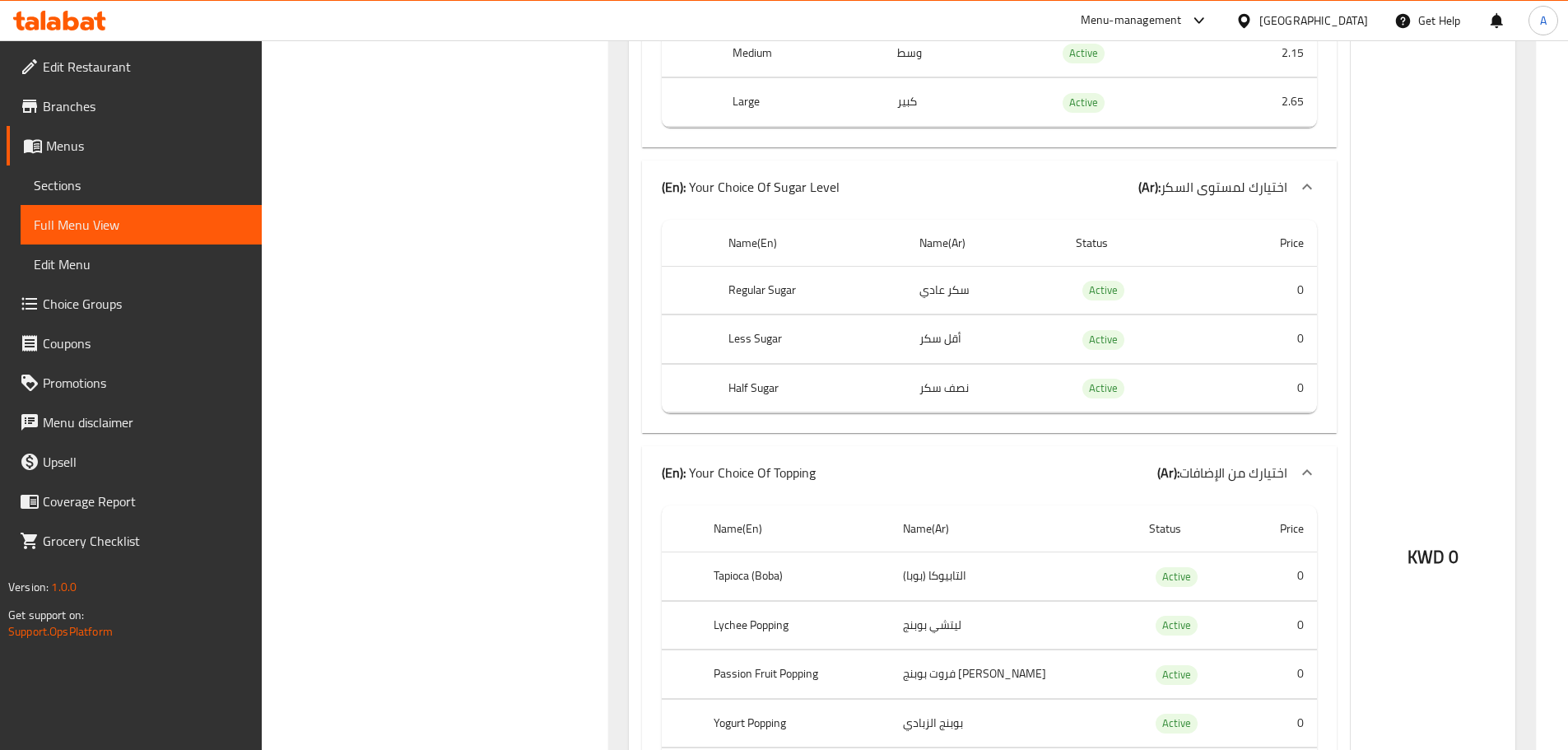
scroll to position [2364, 0]
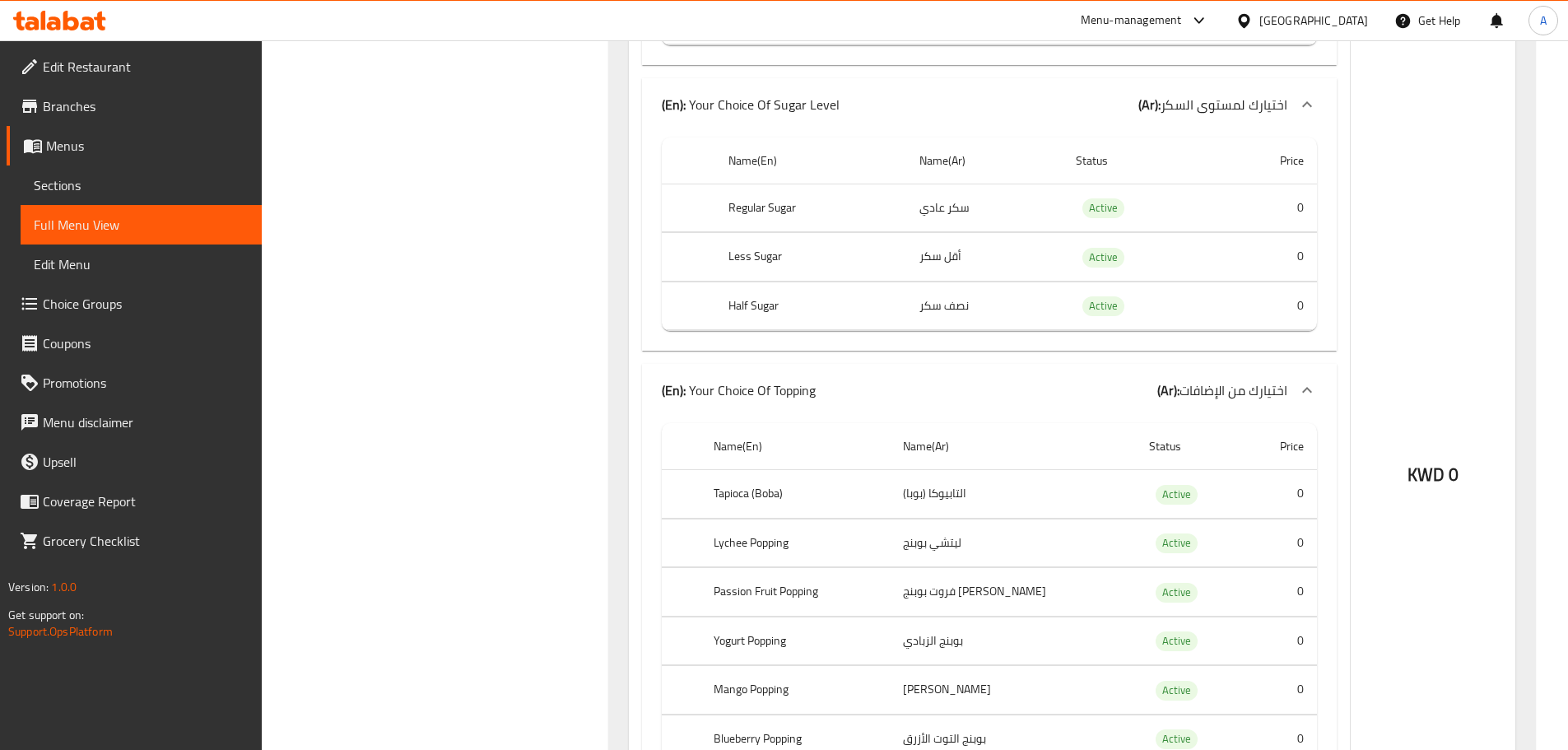
click at [808, 382] on p "(En): Your Choice Of Topping" at bounding box center [738, 390] width 154 height 20
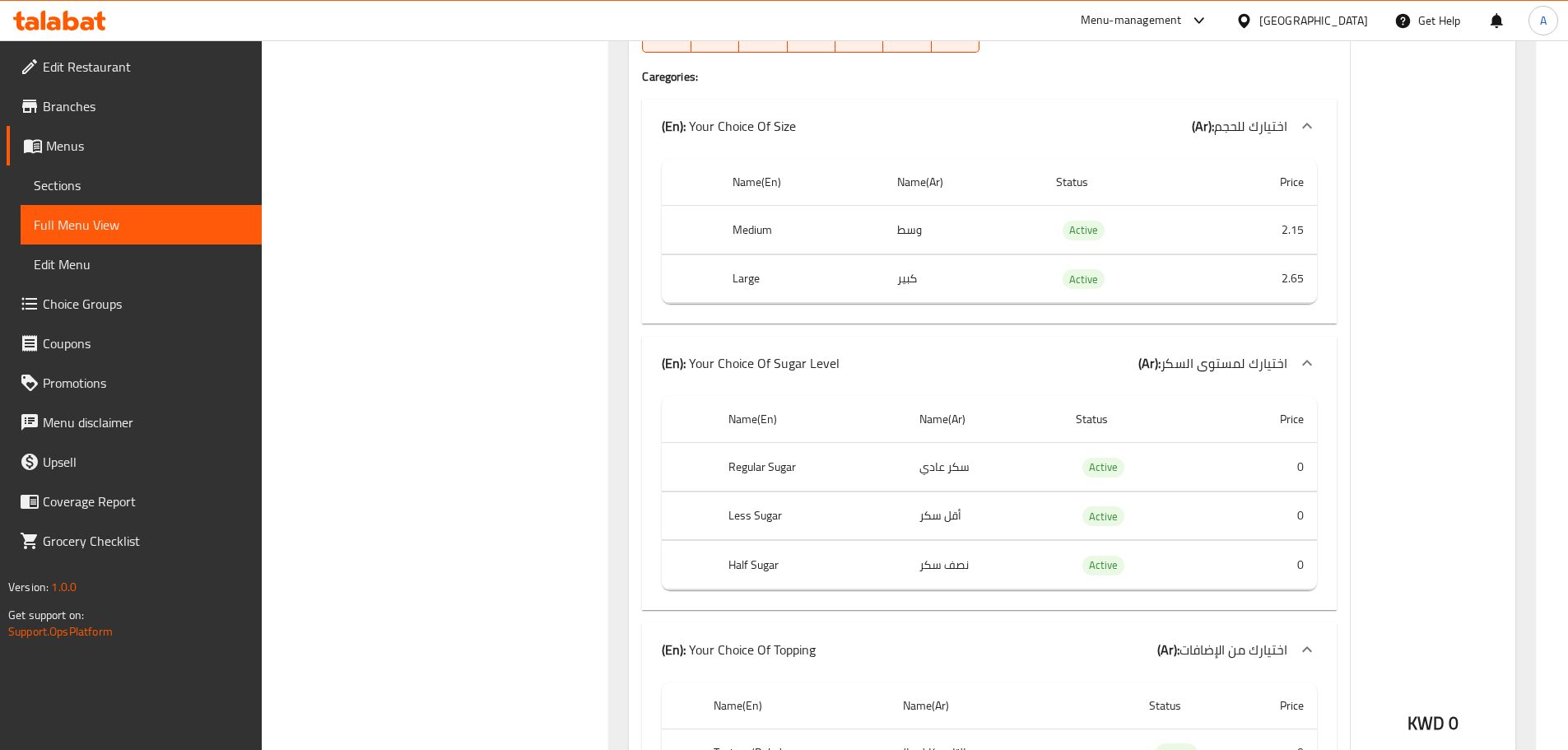
scroll to position [3269, 0]
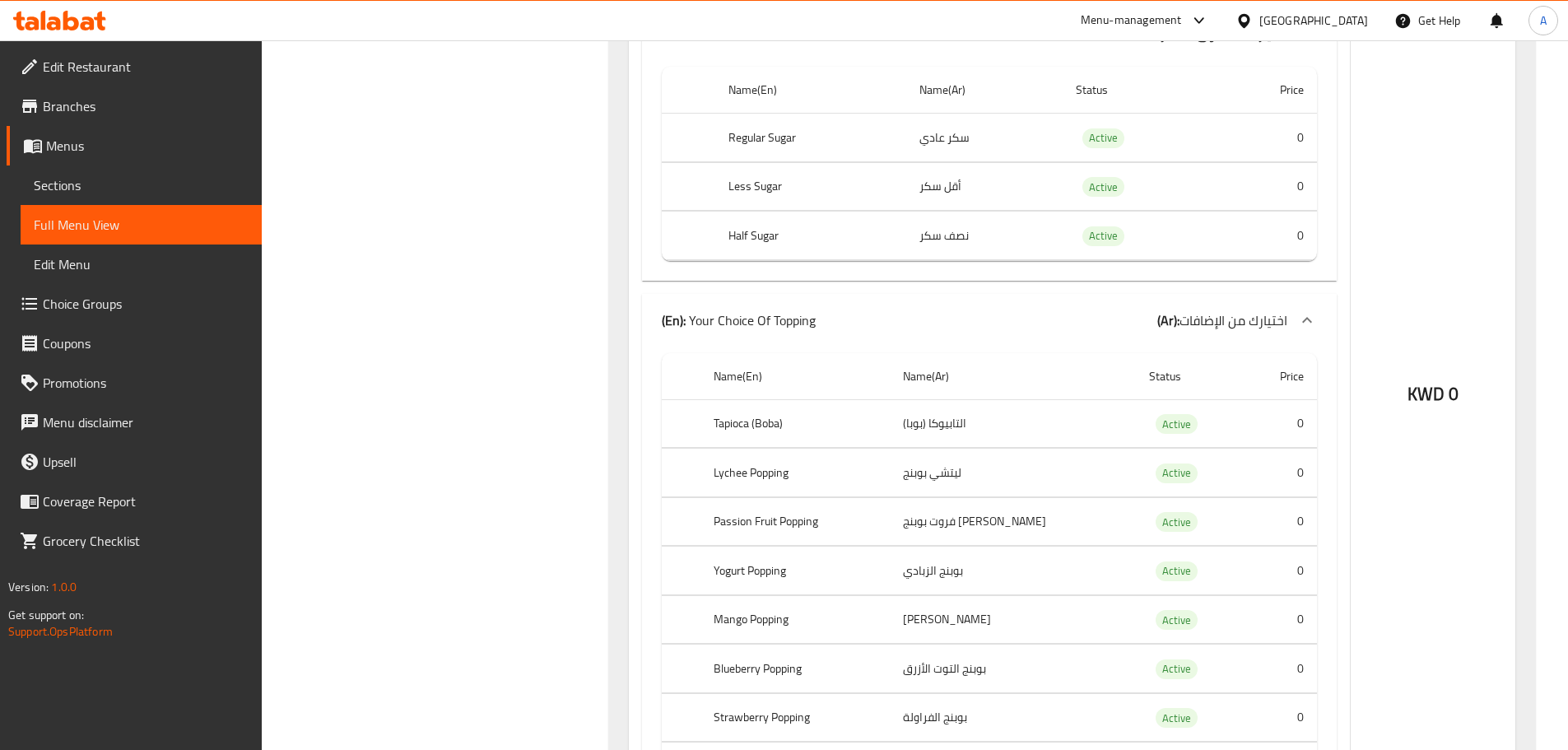
click at [796, 330] on p "(En): Your Choice Of Topping" at bounding box center [738, 320] width 154 height 20
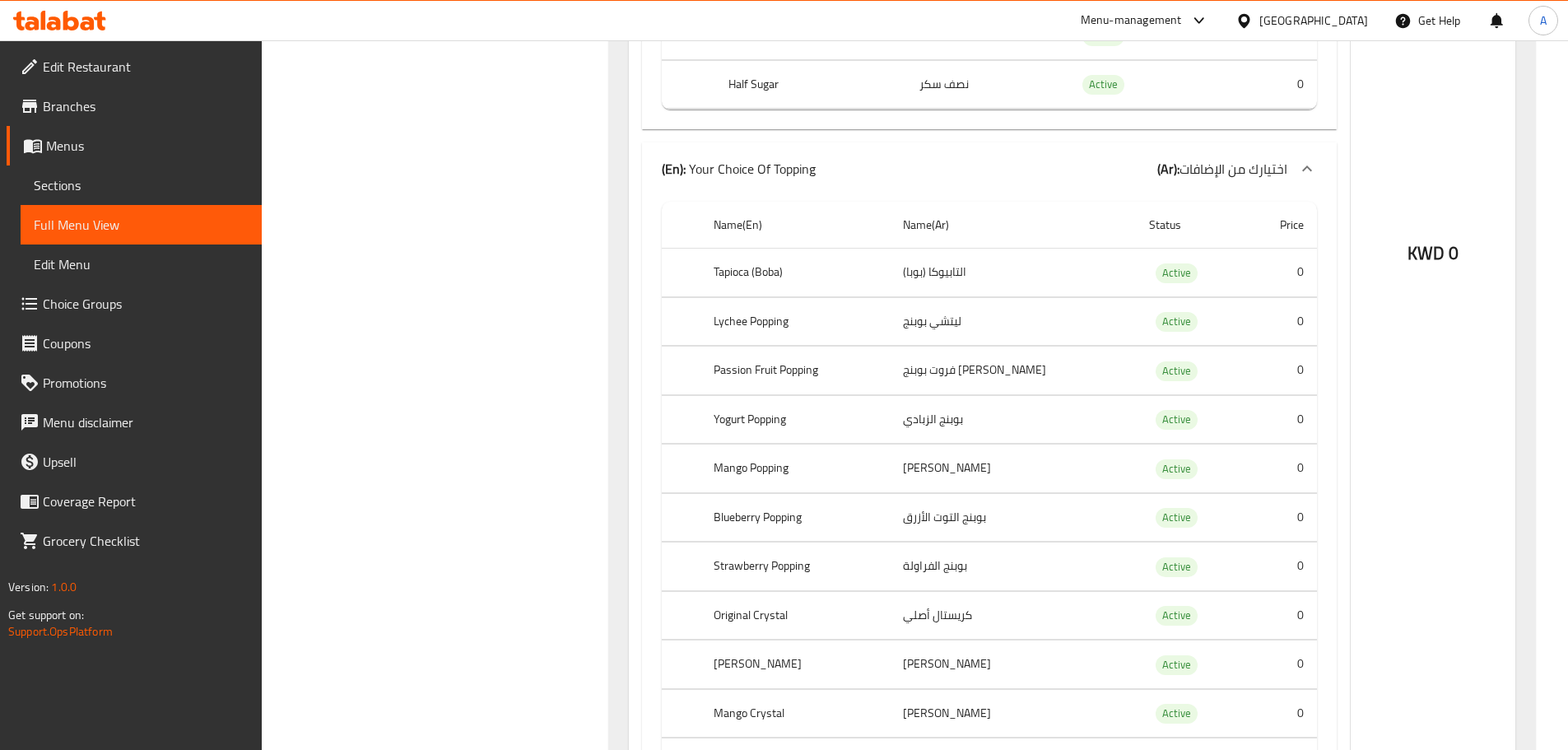
scroll to position [4257, 0]
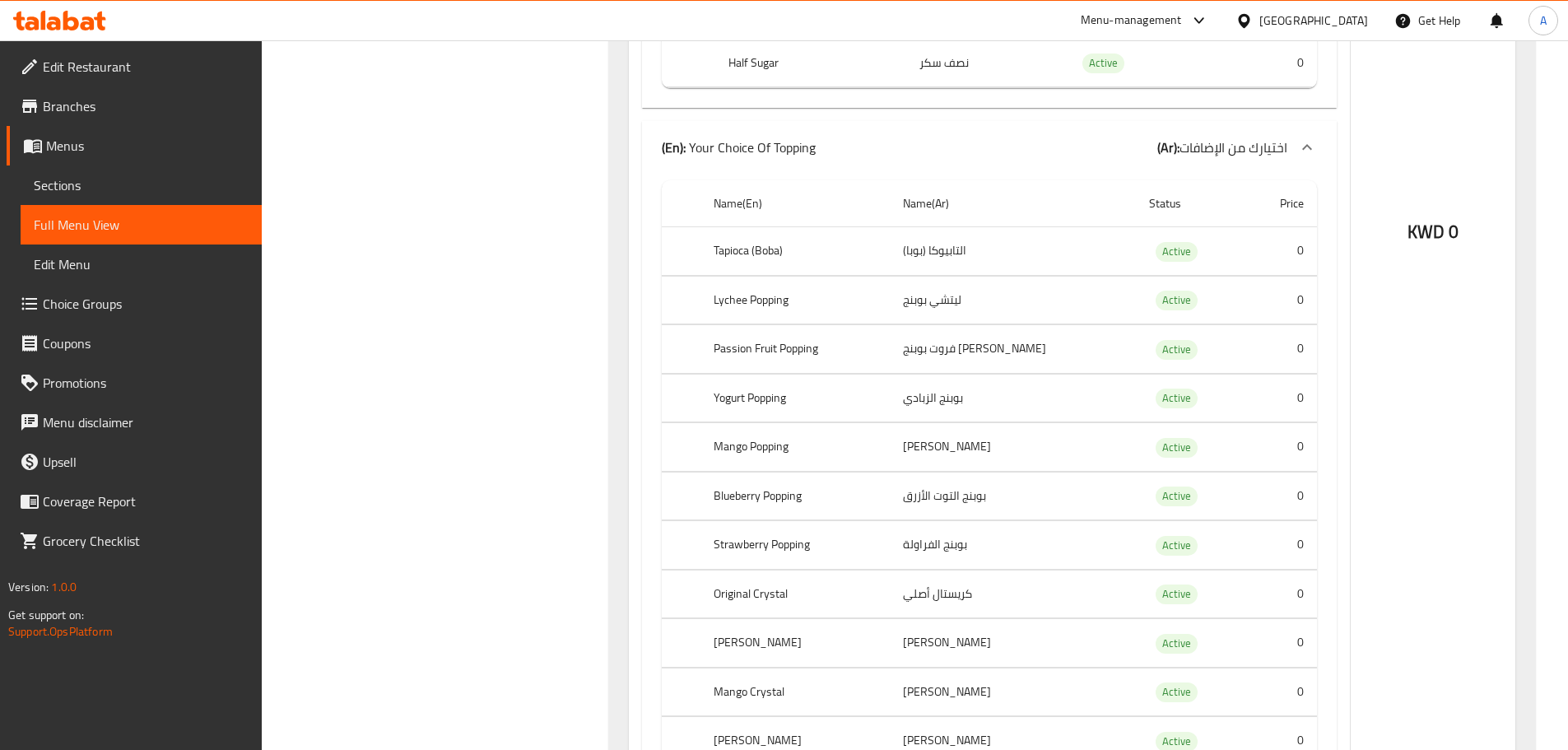
click at [733, 133] on div "(En): Your Choice Of Topping (Ar): اختيارك من الإضافات" at bounding box center [989, 147] width 694 height 52
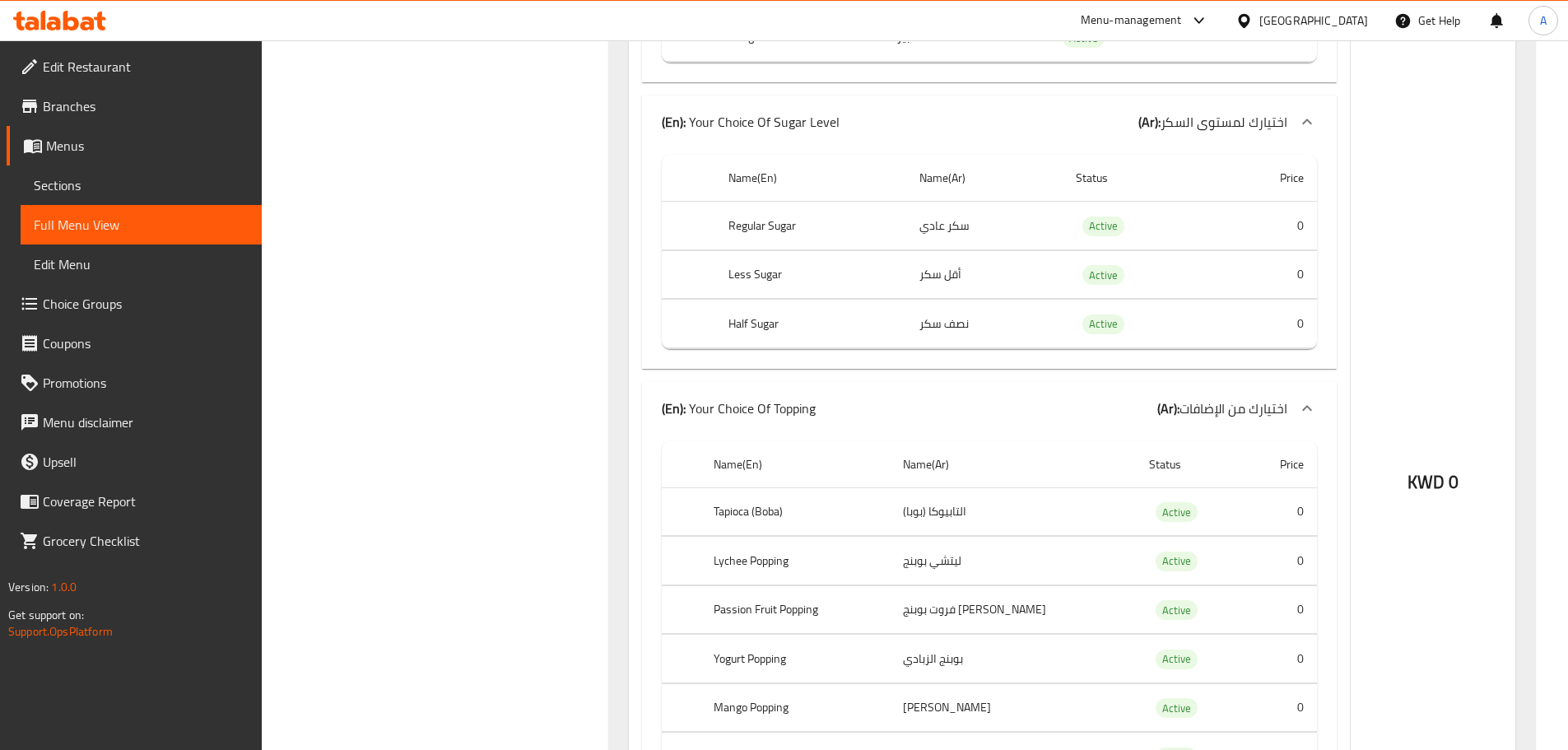
scroll to position [4833, 0]
click at [765, 393] on div "(En): Your Choice Of Topping (Ar): اختيارك من الإضافات" at bounding box center [989, 406] width 694 height 52
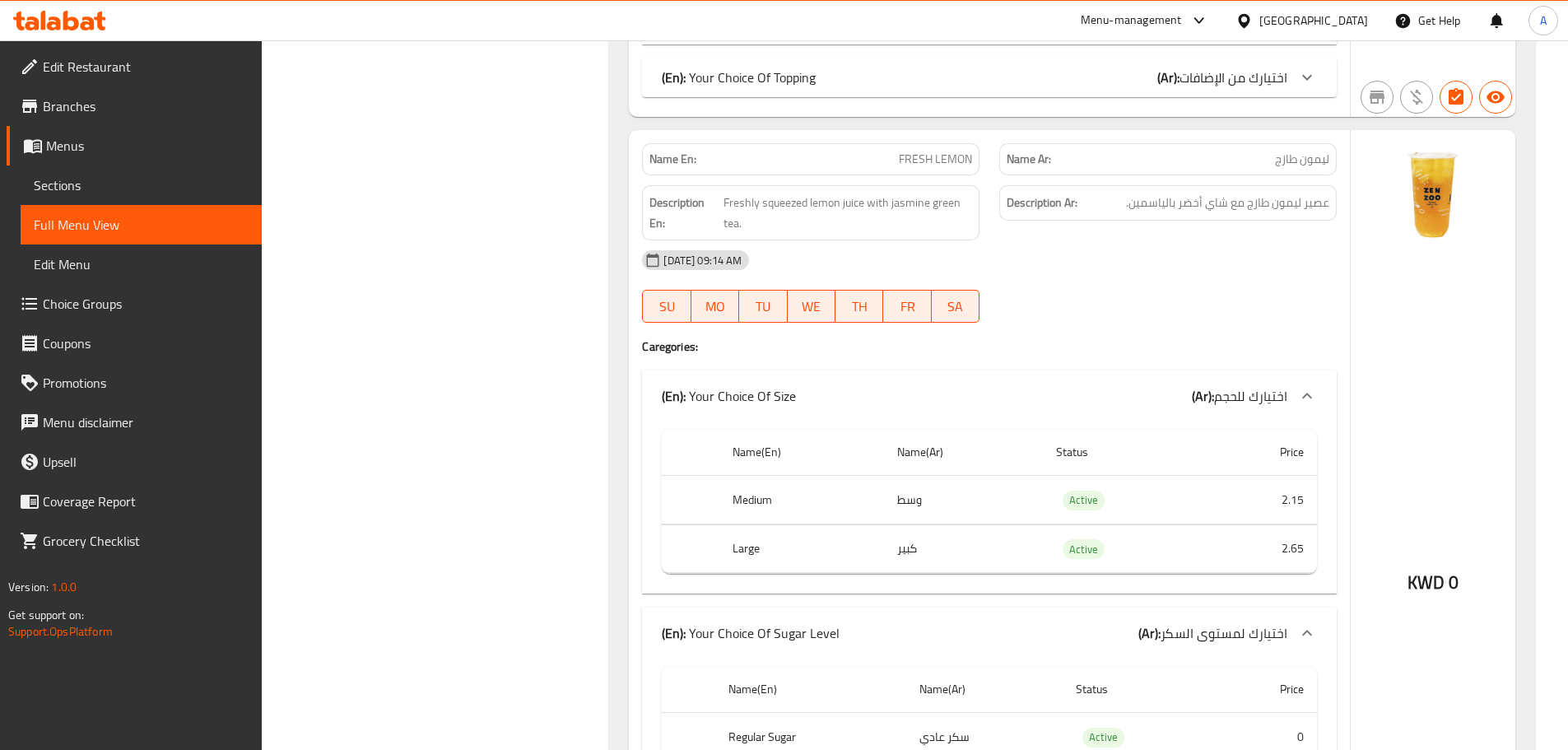
scroll to position [4720, 0]
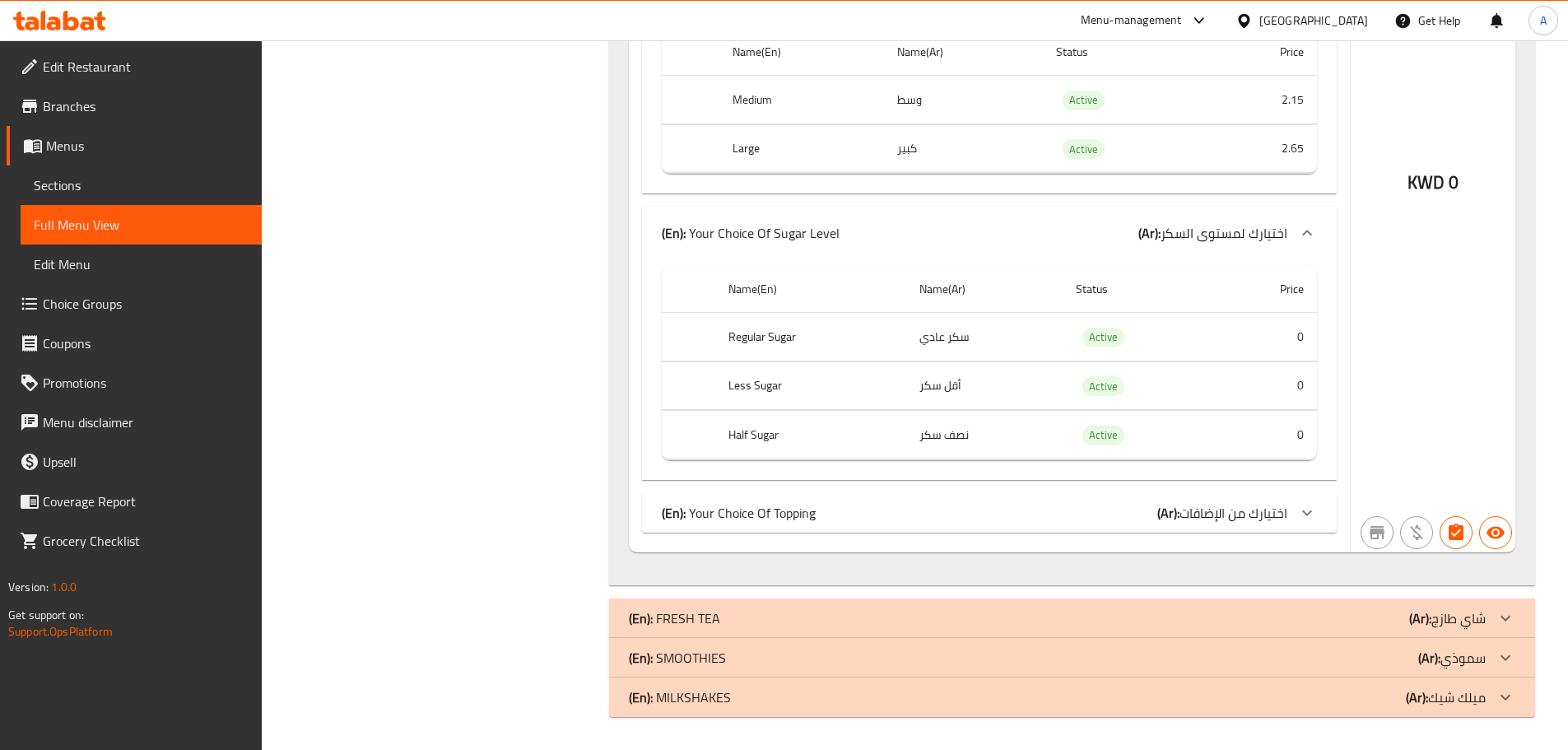
click at [116, 302] on span "Choice Groups" at bounding box center [146, 303] width 206 height 20
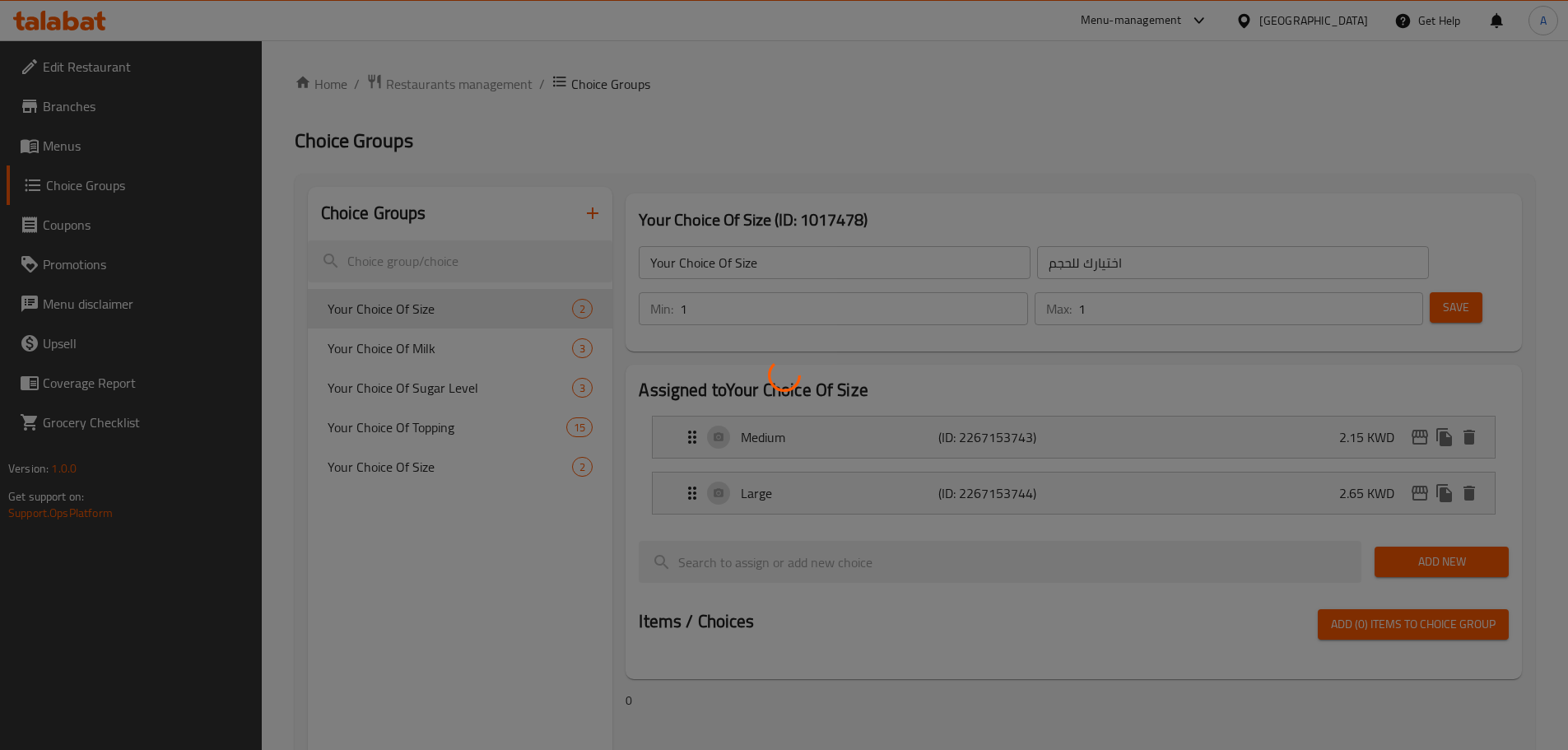
click at [438, 429] on div at bounding box center [784, 375] width 1568 height 750
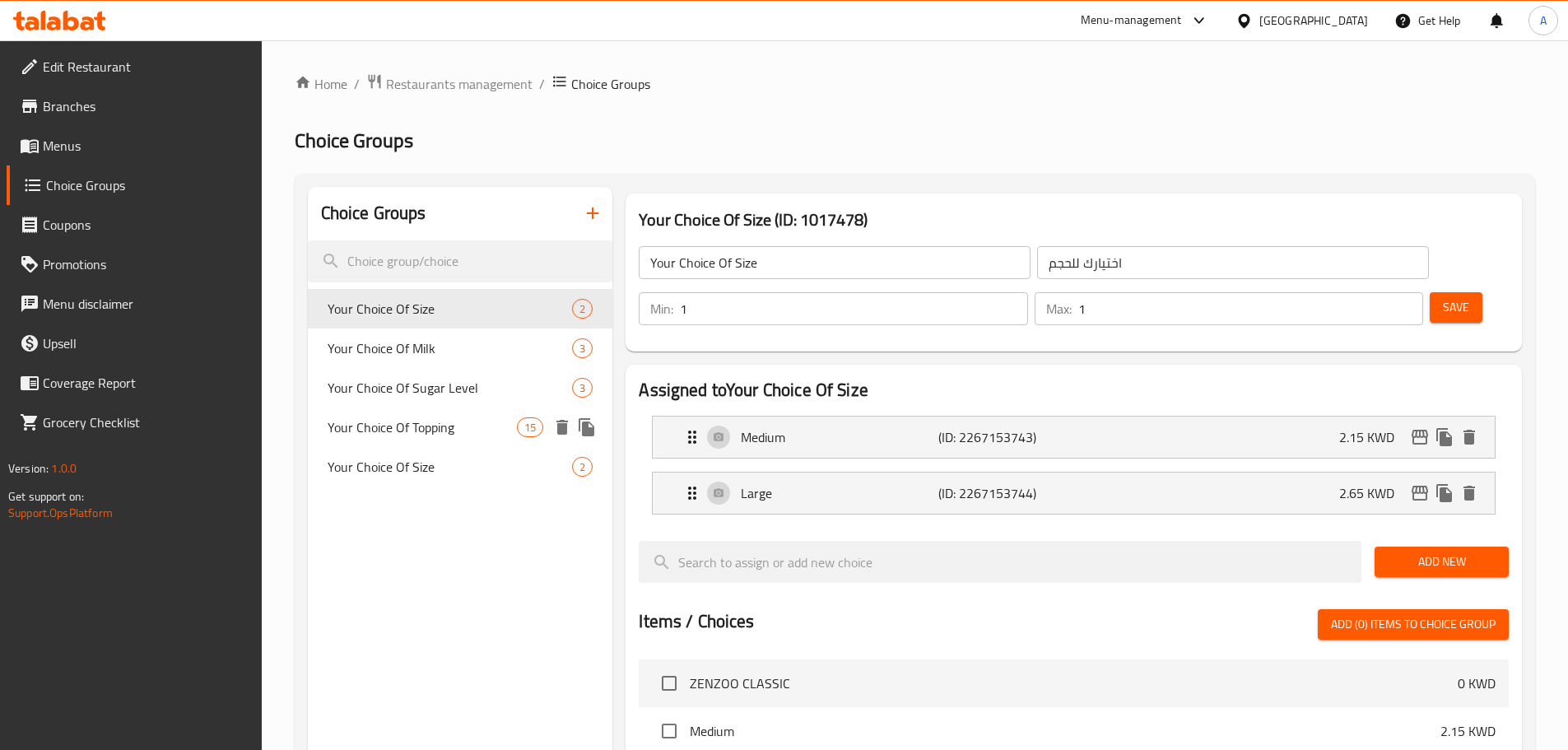
click at [419, 429] on span "Your Choice Of Topping" at bounding box center [422, 427] width 190 height 20
type input "Your Choice Of Topping"
type input "اختيارك من الإضافات"
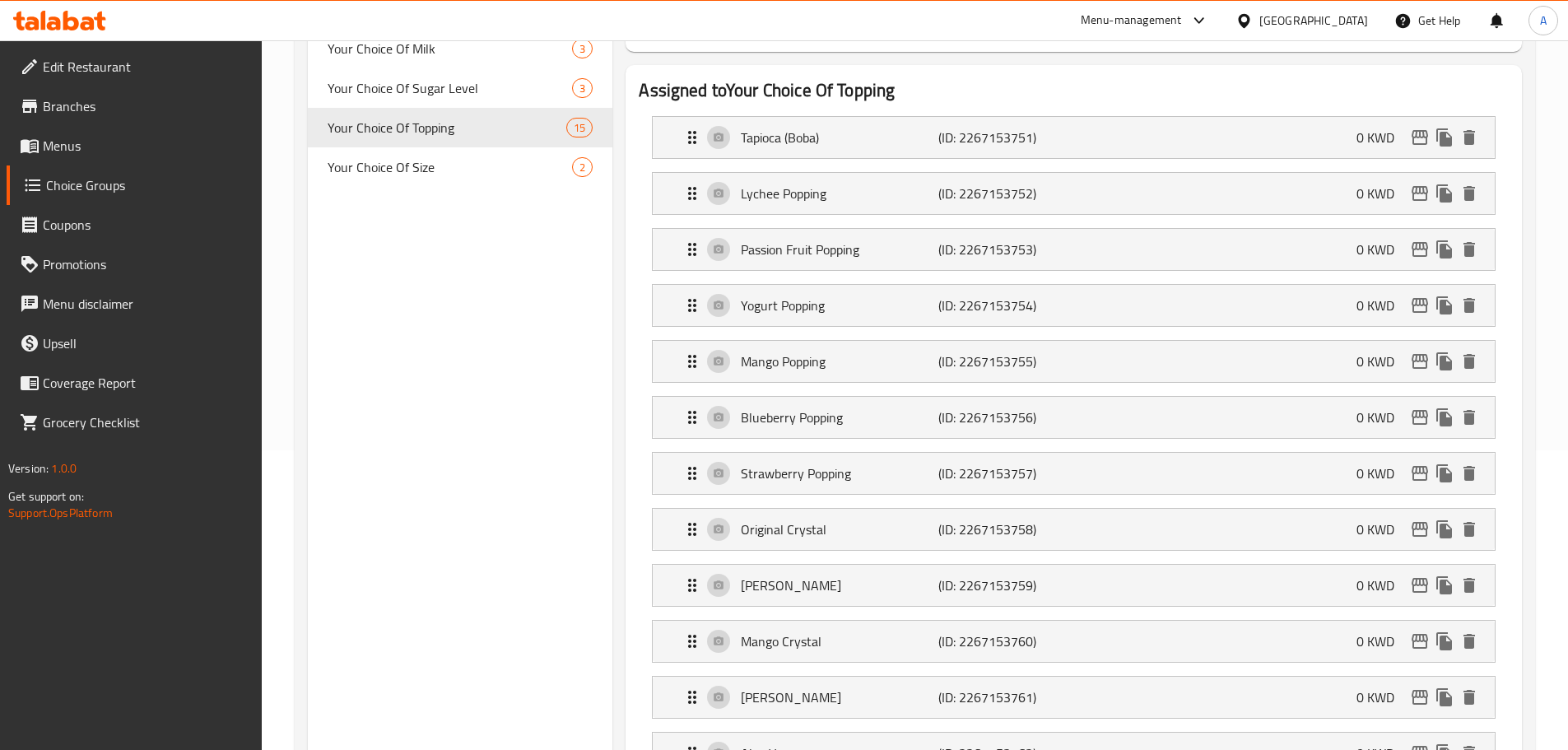
scroll to position [329, 0]
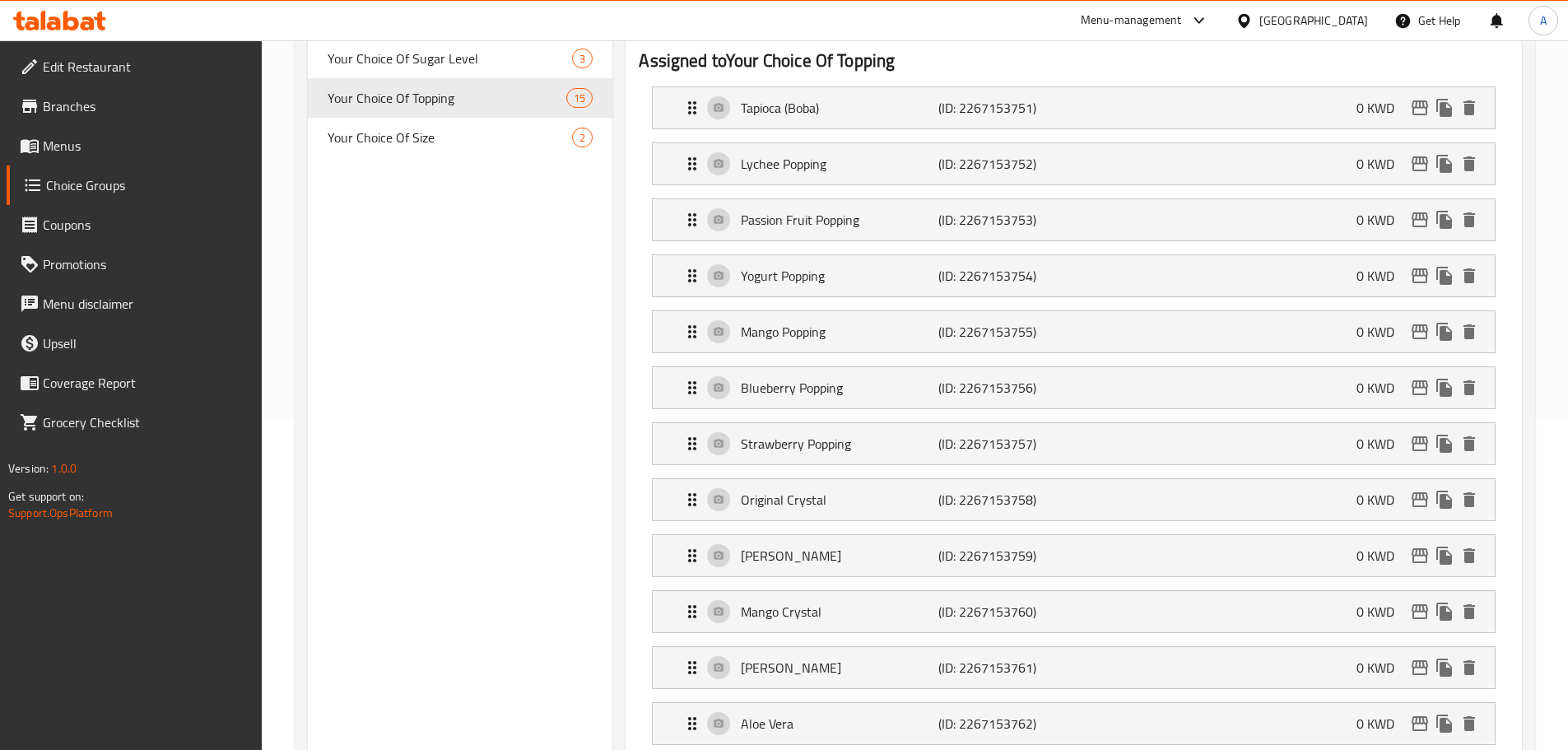
click at [611, 240] on div "Choice Groups Your Choice Of Size 2 Your Choice Of Milk 3 Your Choice Of Sugar …" at bounding box center [461, 747] width 305 height 1780
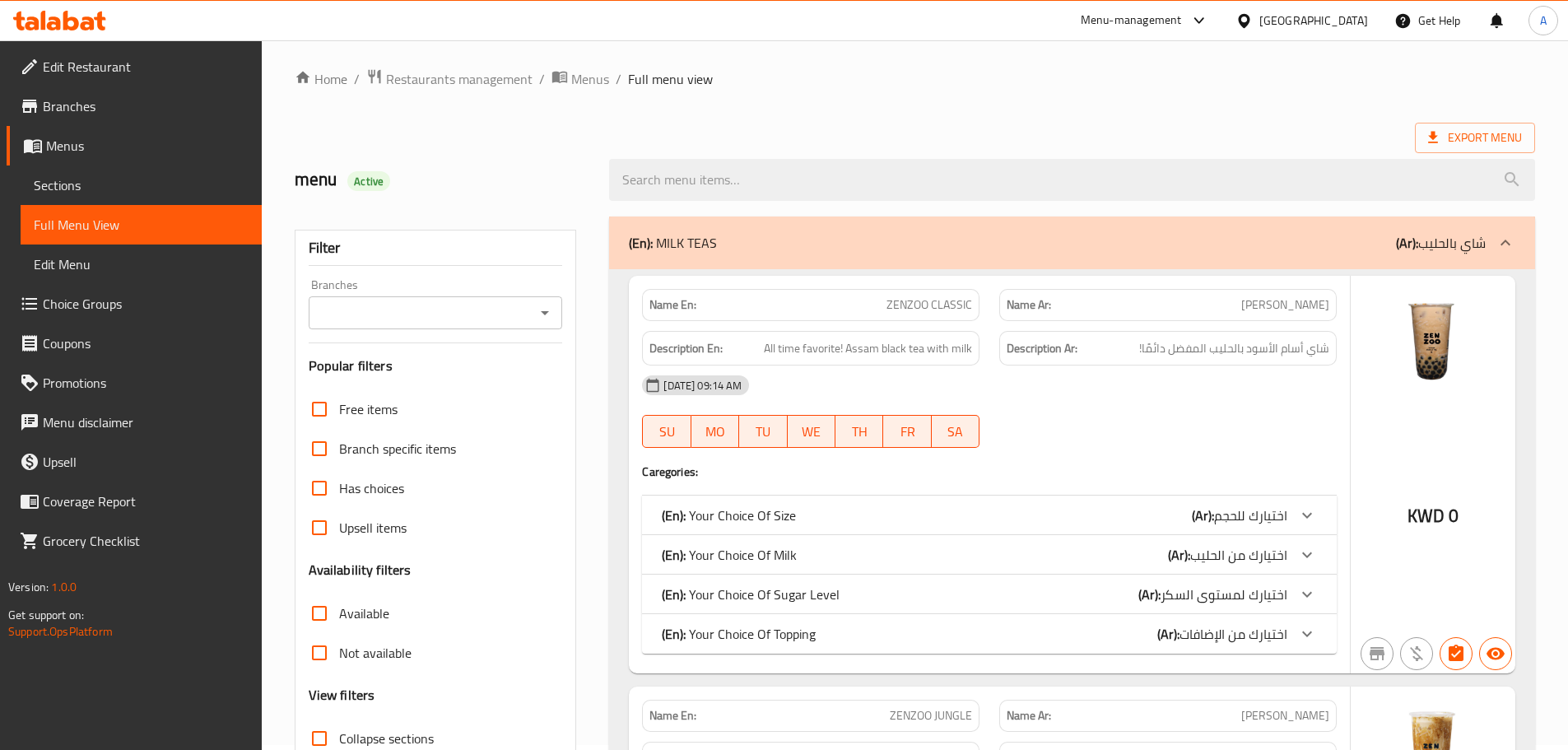
scroll to position [82, 0]
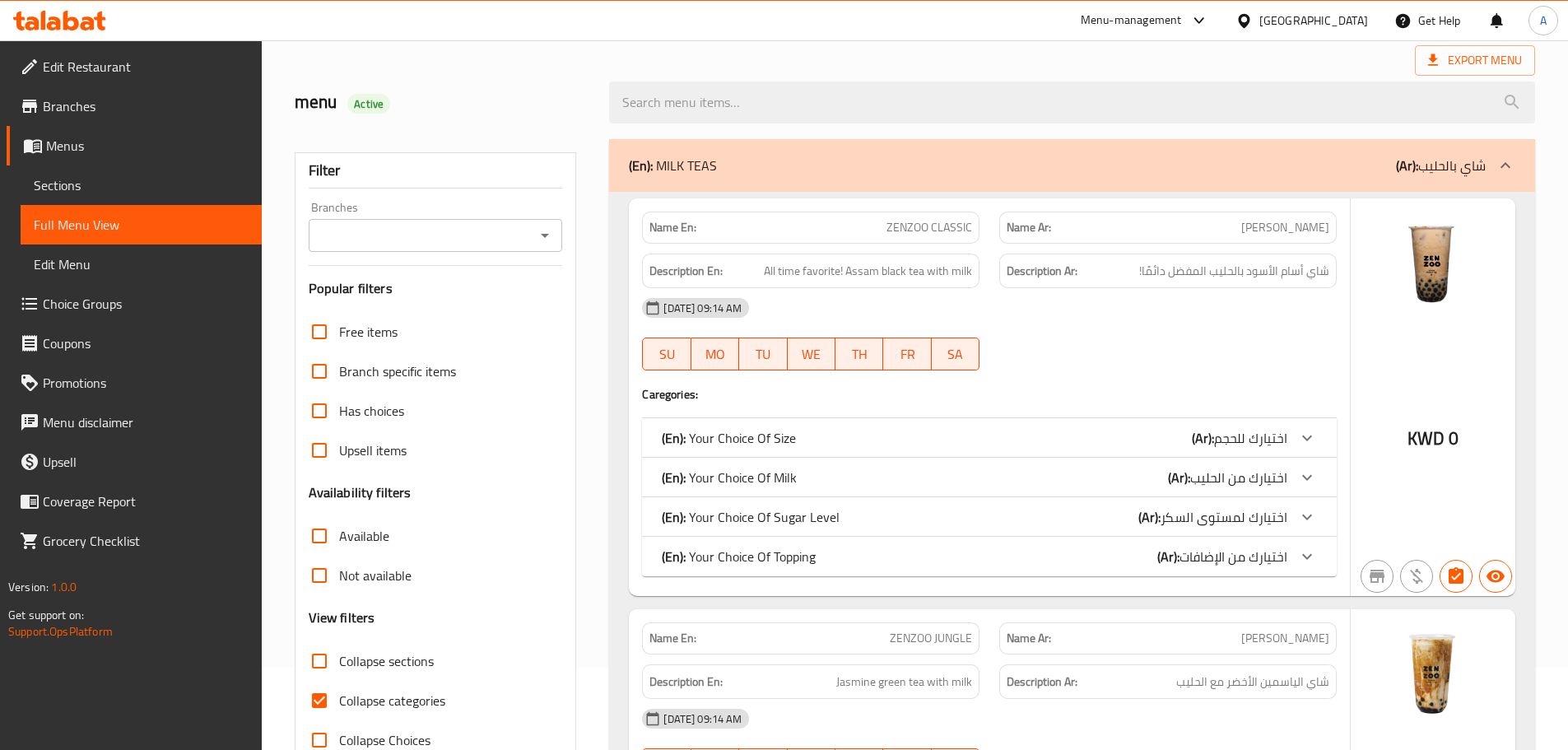
click at [309, 658] on input "Collapse sections" at bounding box center [319, 660] width 39 height 39
checkbox input "true"
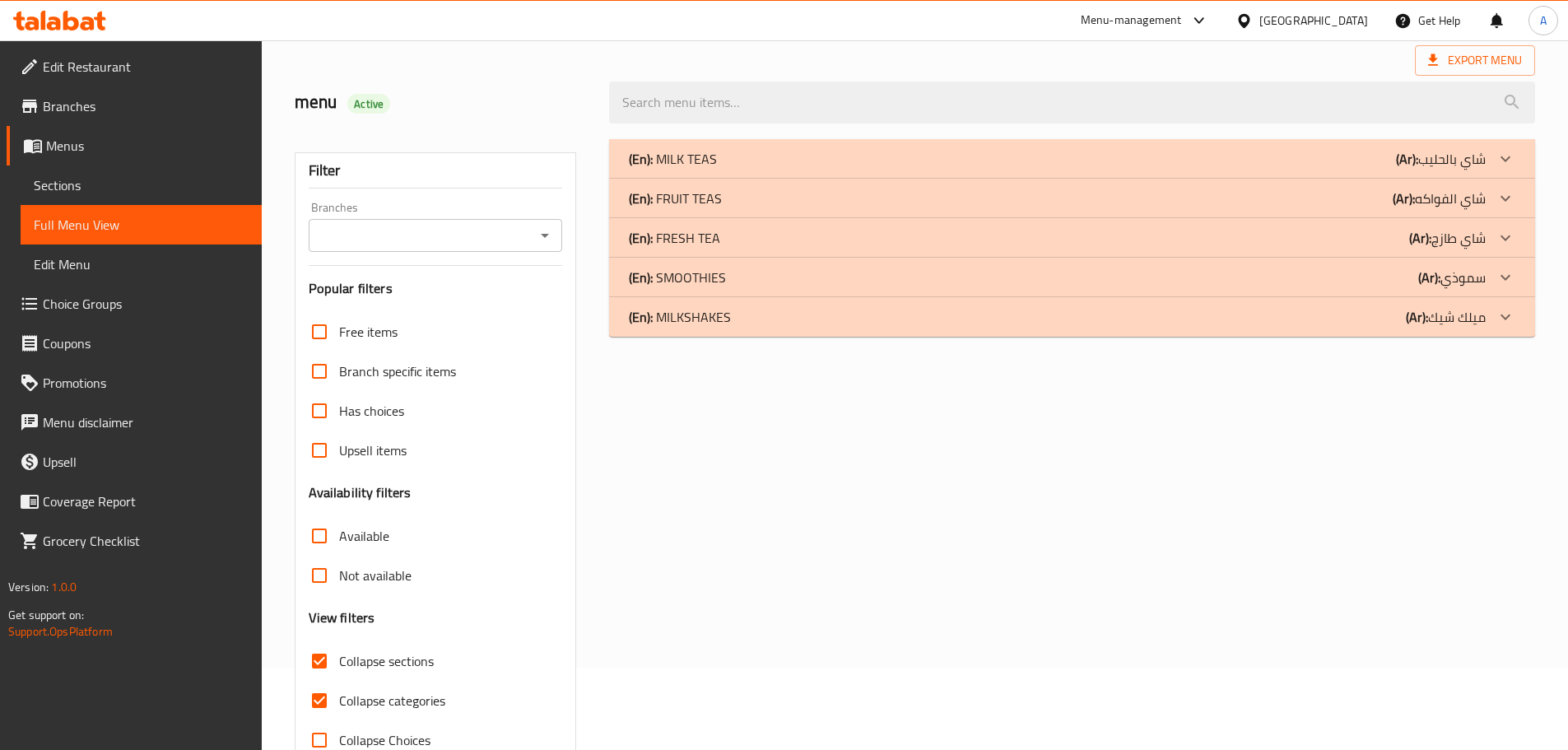
click at [693, 192] on p "(En): FRUIT TEAS" at bounding box center [675, 198] width 93 height 20
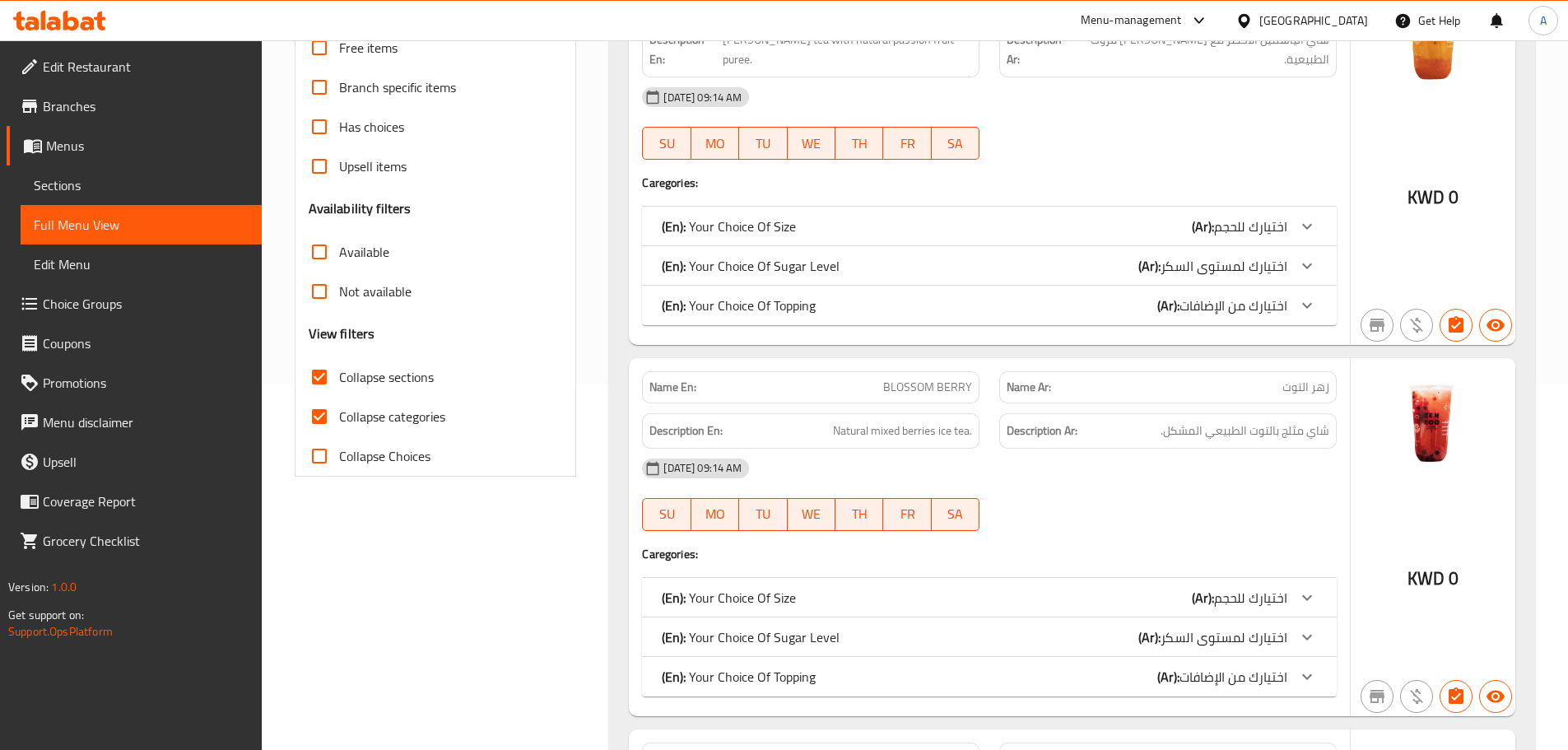
click at [753, 309] on p "(En): Your Choice Of Topping" at bounding box center [738, 305] width 154 height 20
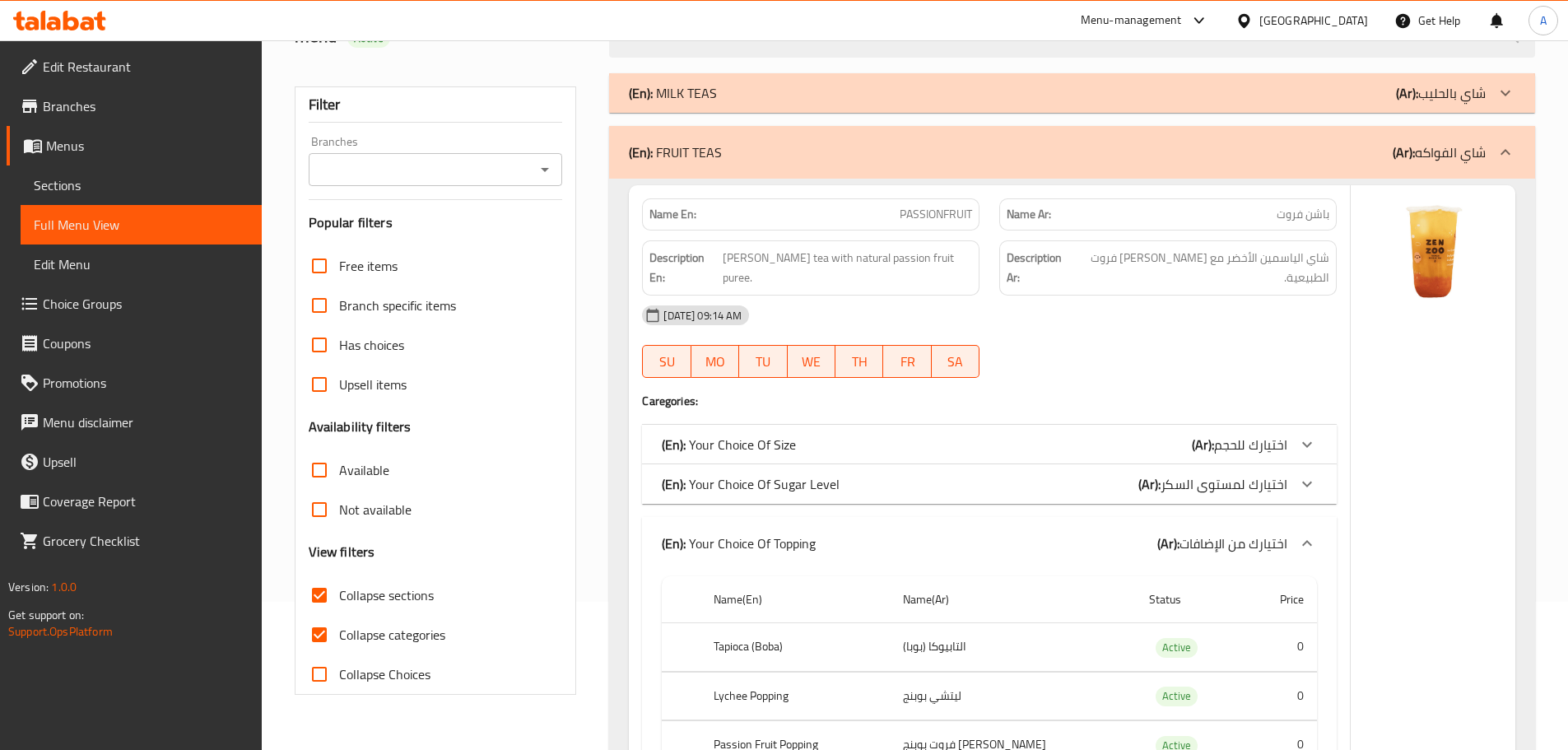
scroll to position [119, 0]
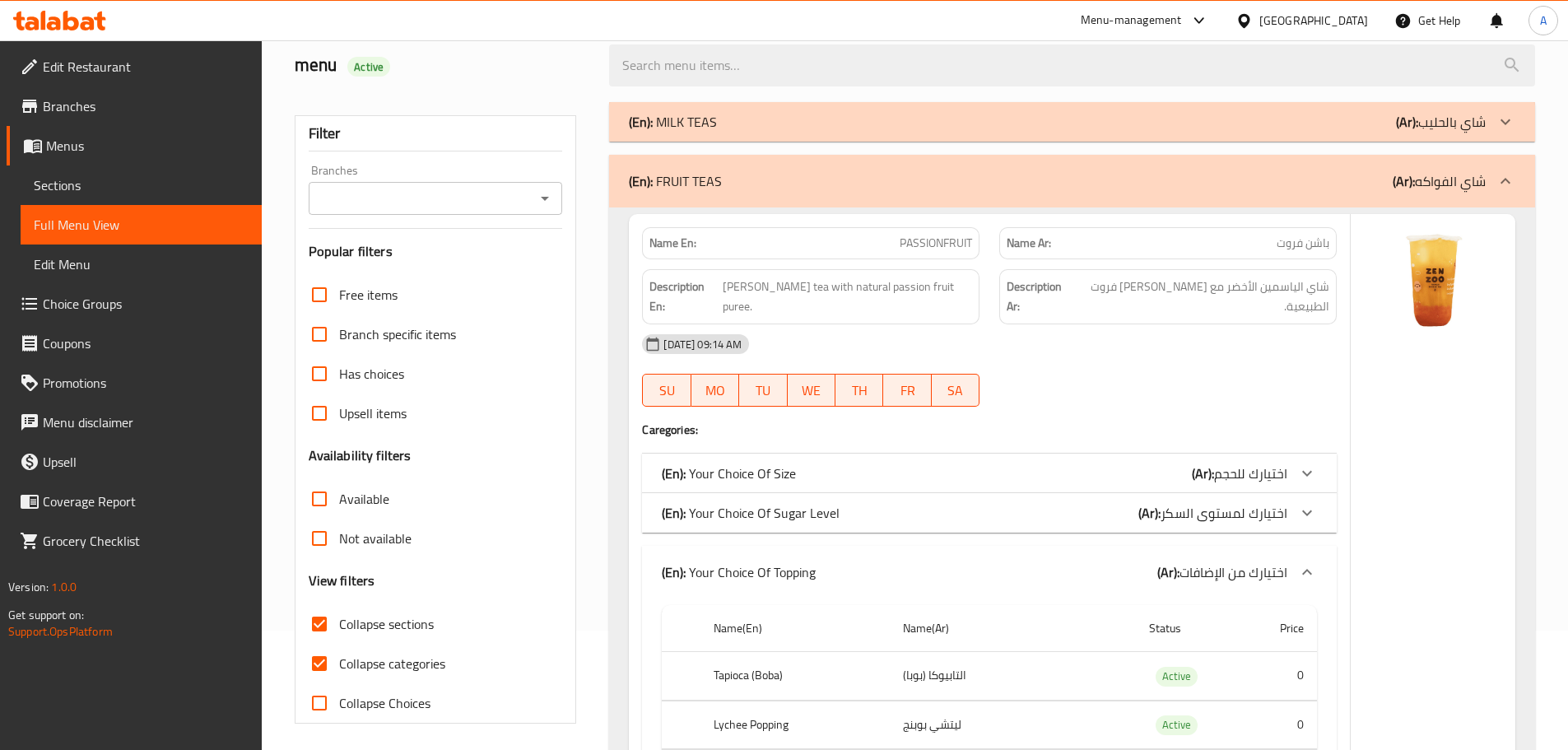
click at [694, 189] on p "(En): FRUIT TEAS" at bounding box center [675, 180] width 93 height 20
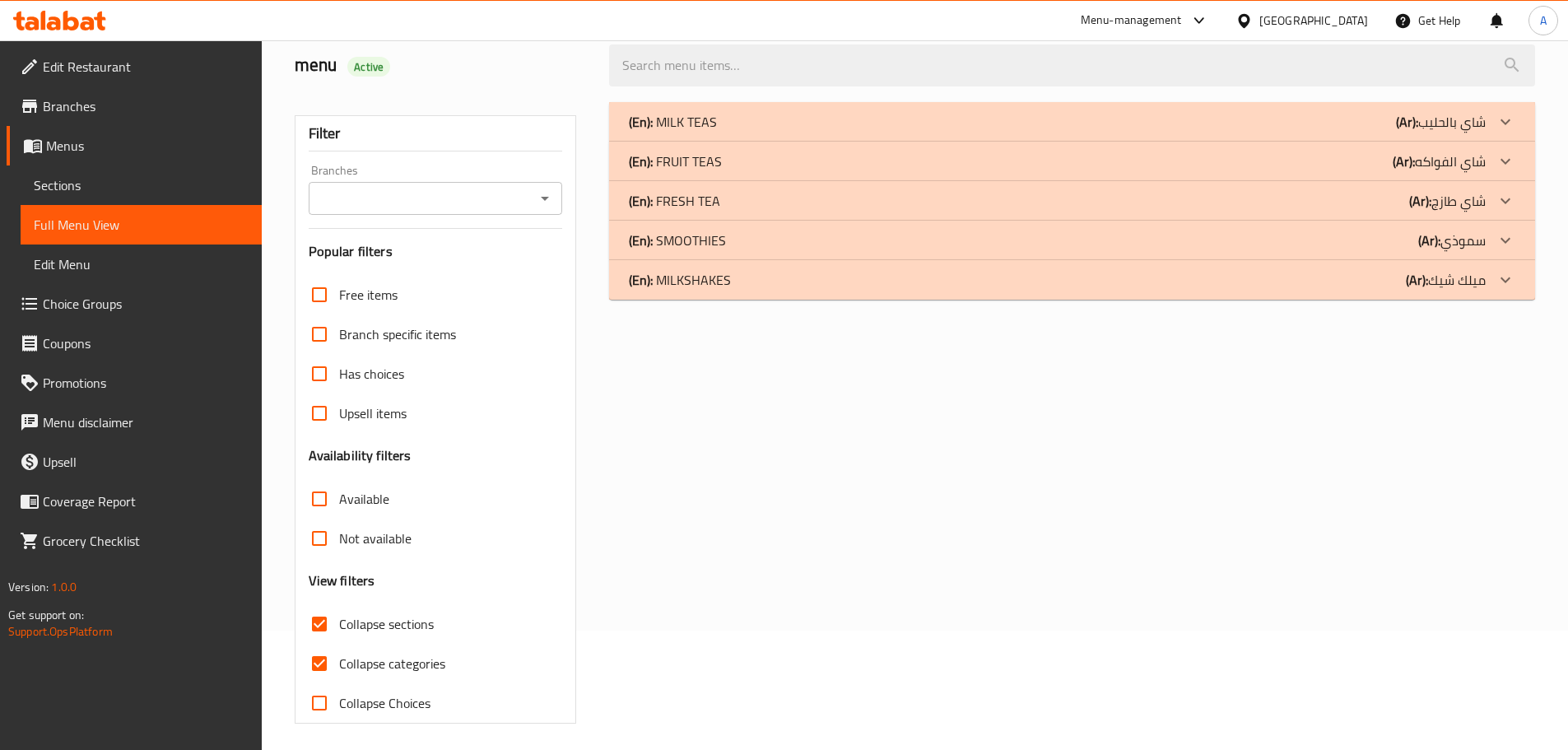
click at [699, 207] on p "(En): FRESH TEA" at bounding box center [674, 200] width 92 height 20
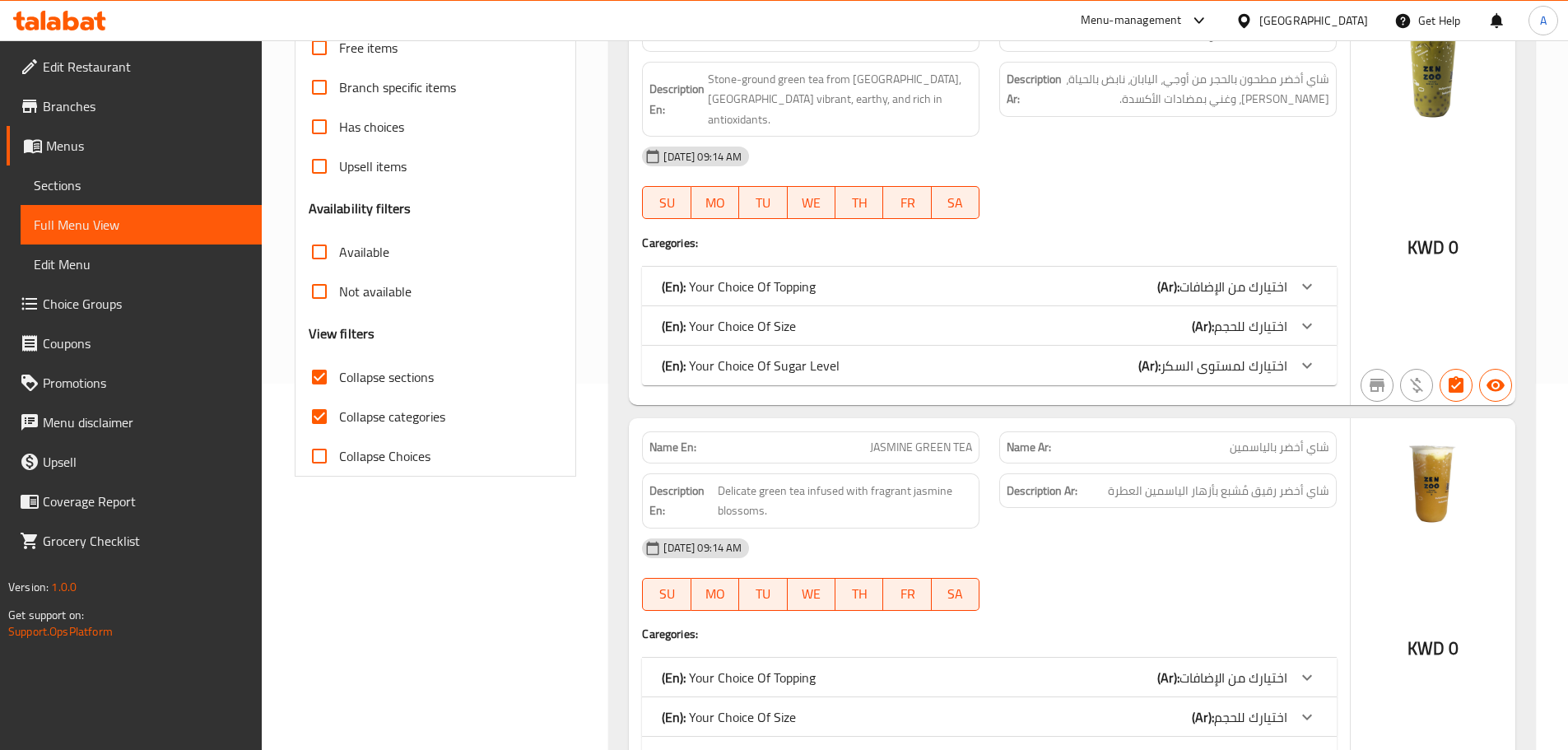
click at [744, 277] on p "(En): Your Choice Of Topping" at bounding box center [738, 286] width 154 height 20
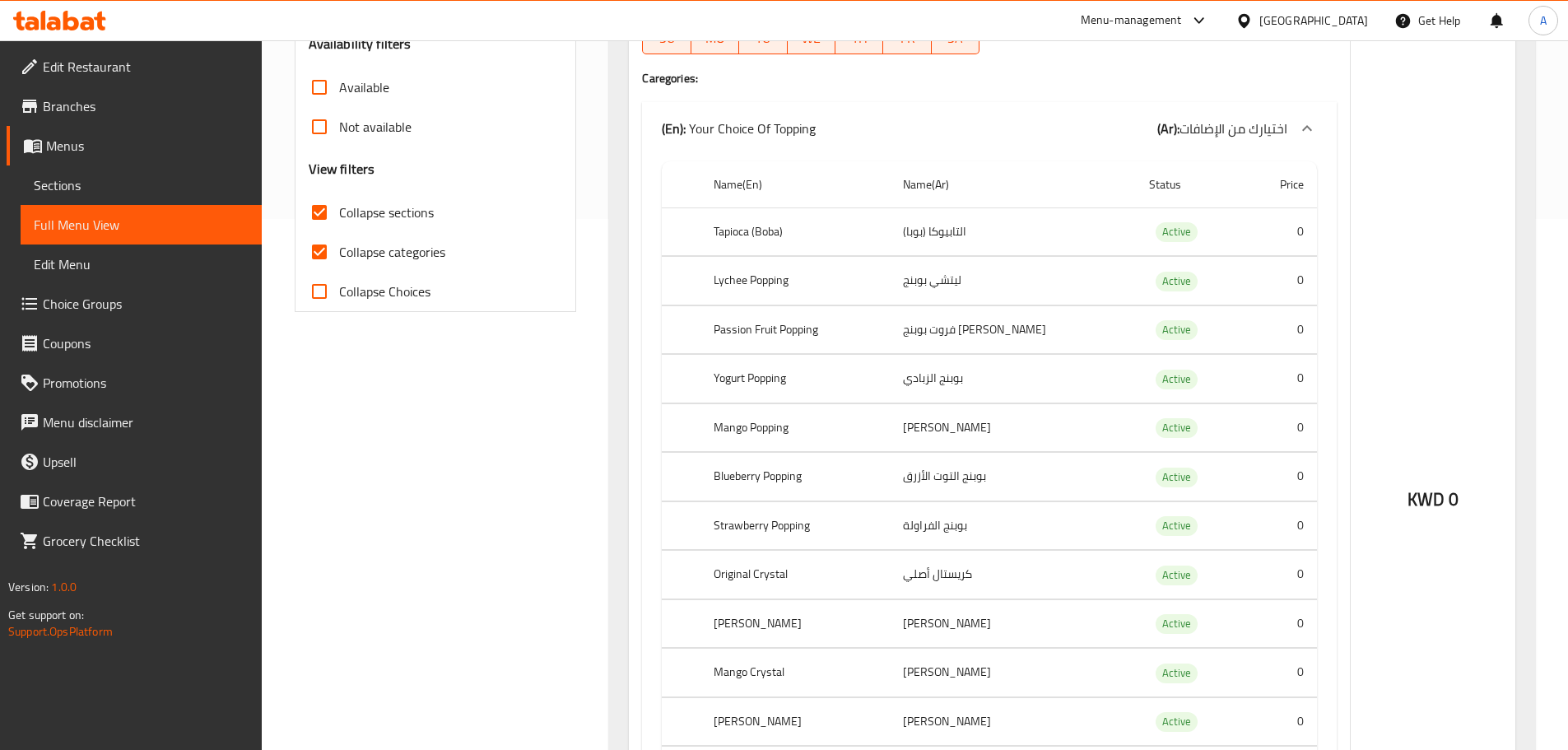
scroll to position [448, 0]
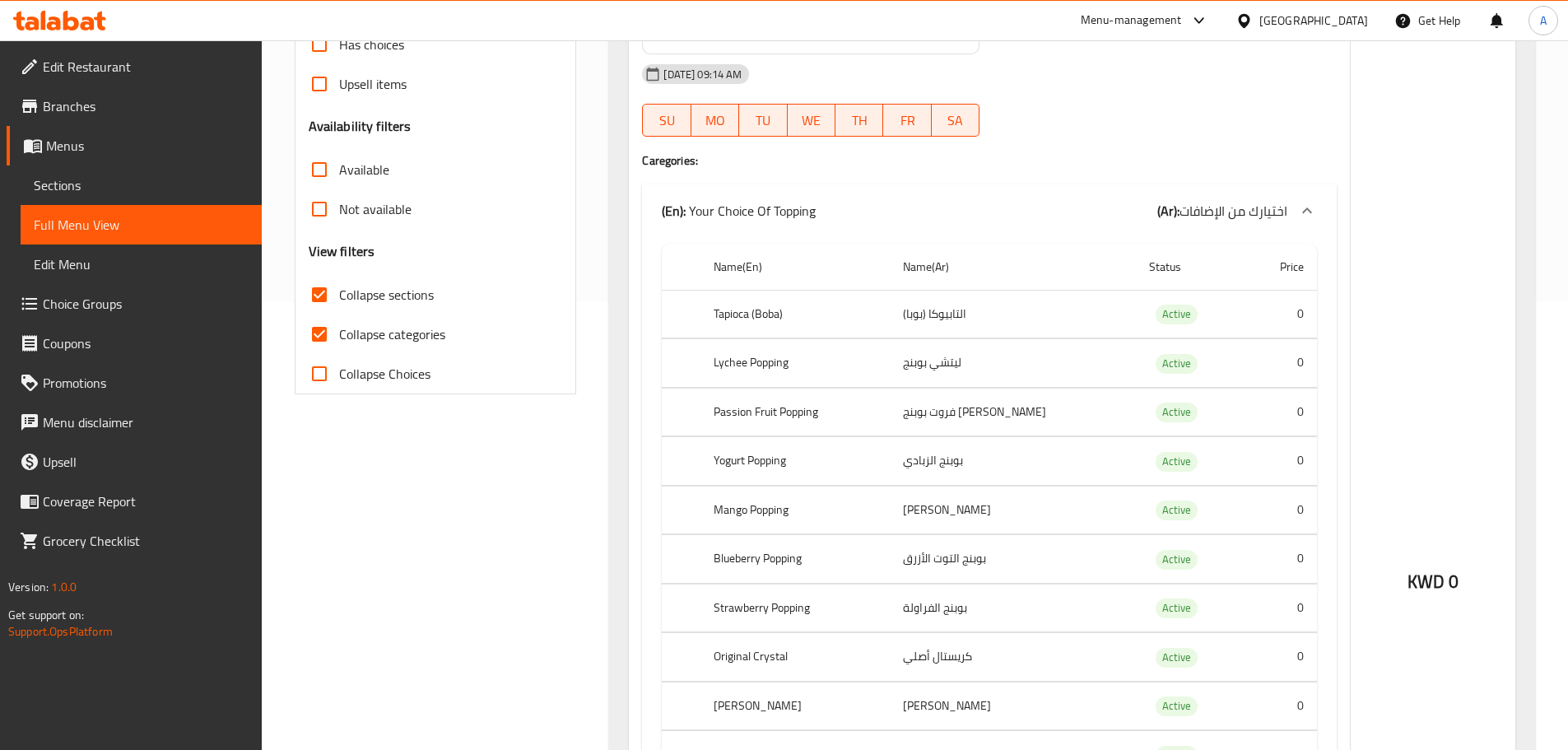
click at [733, 201] on p "(En): Your Choice Of Topping" at bounding box center [738, 211] width 154 height 20
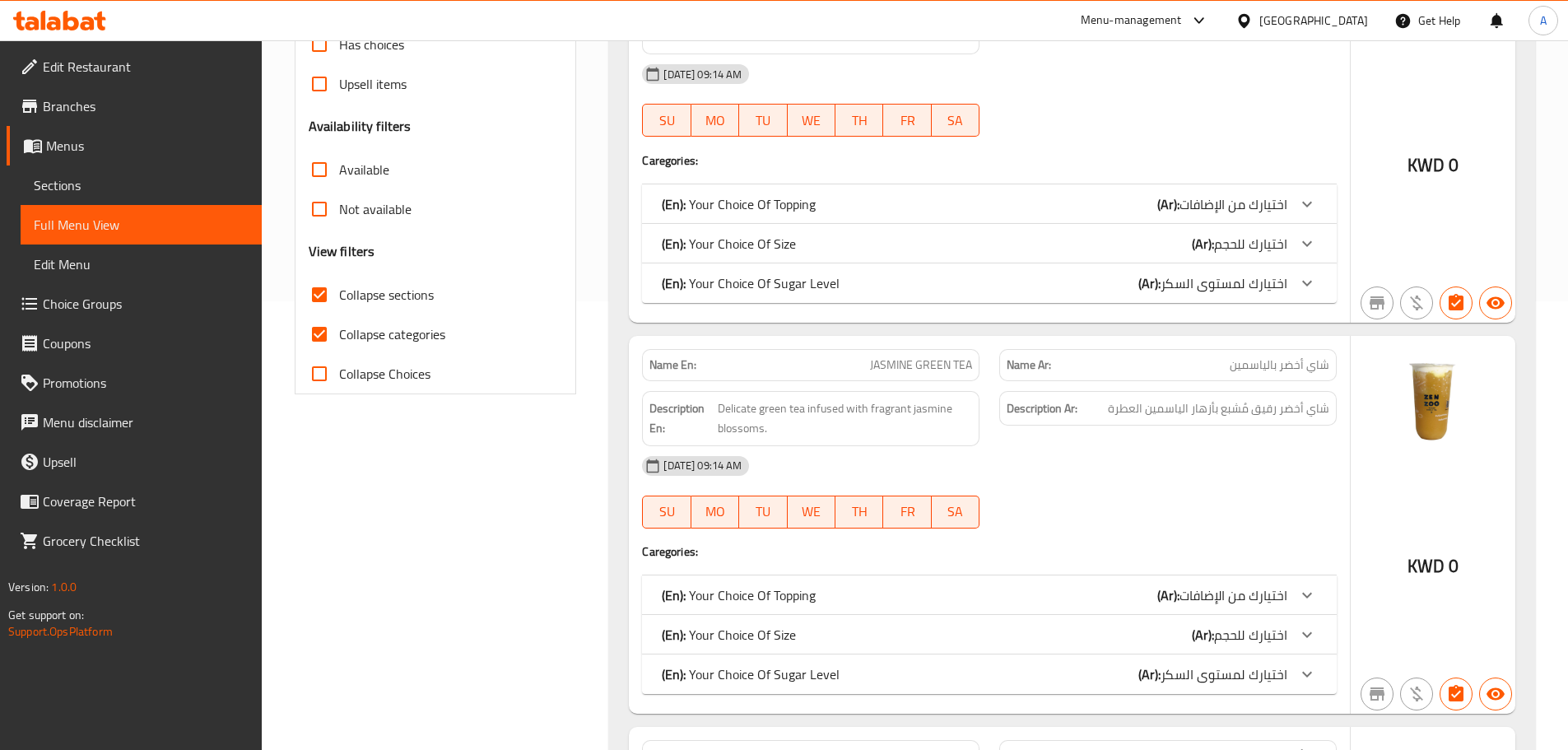
click at [742, 234] on p "(En): Your Choice Of Size" at bounding box center [729, 243] width 134 height 20
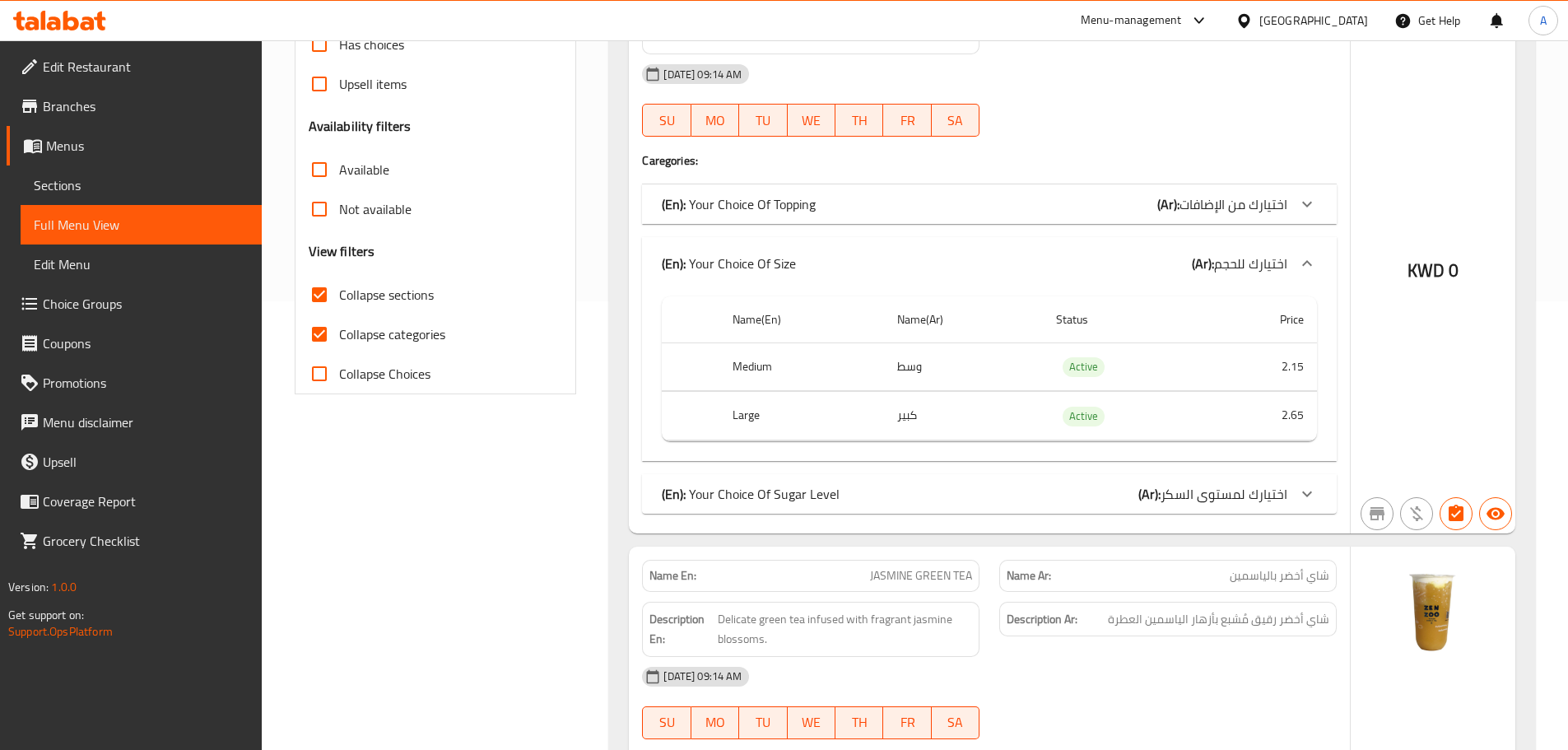
scroll to position [531, 0]
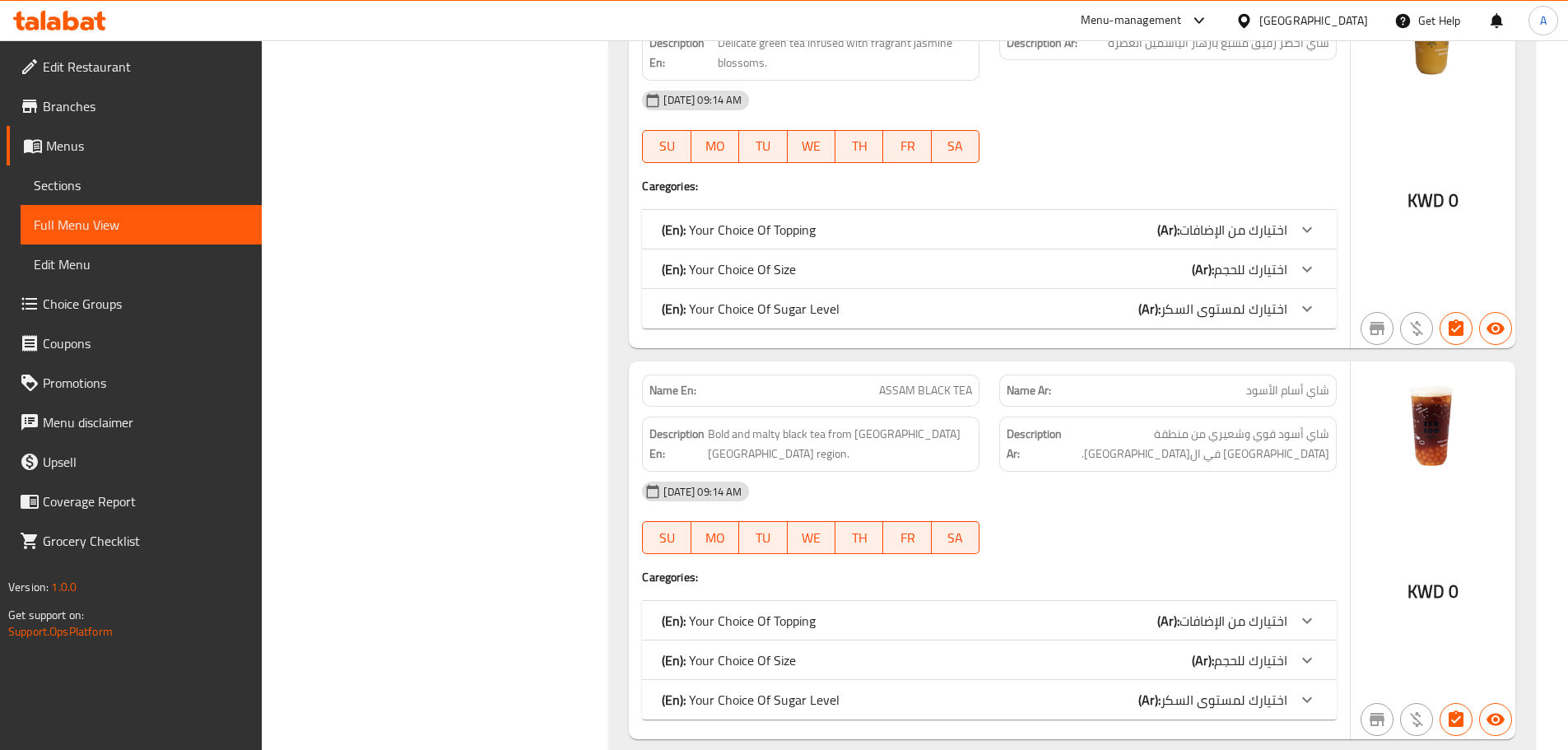
click at [744, 260] on p "(En): Your Choice Of Size" at bounding box center [729, 269] width 134 height 20
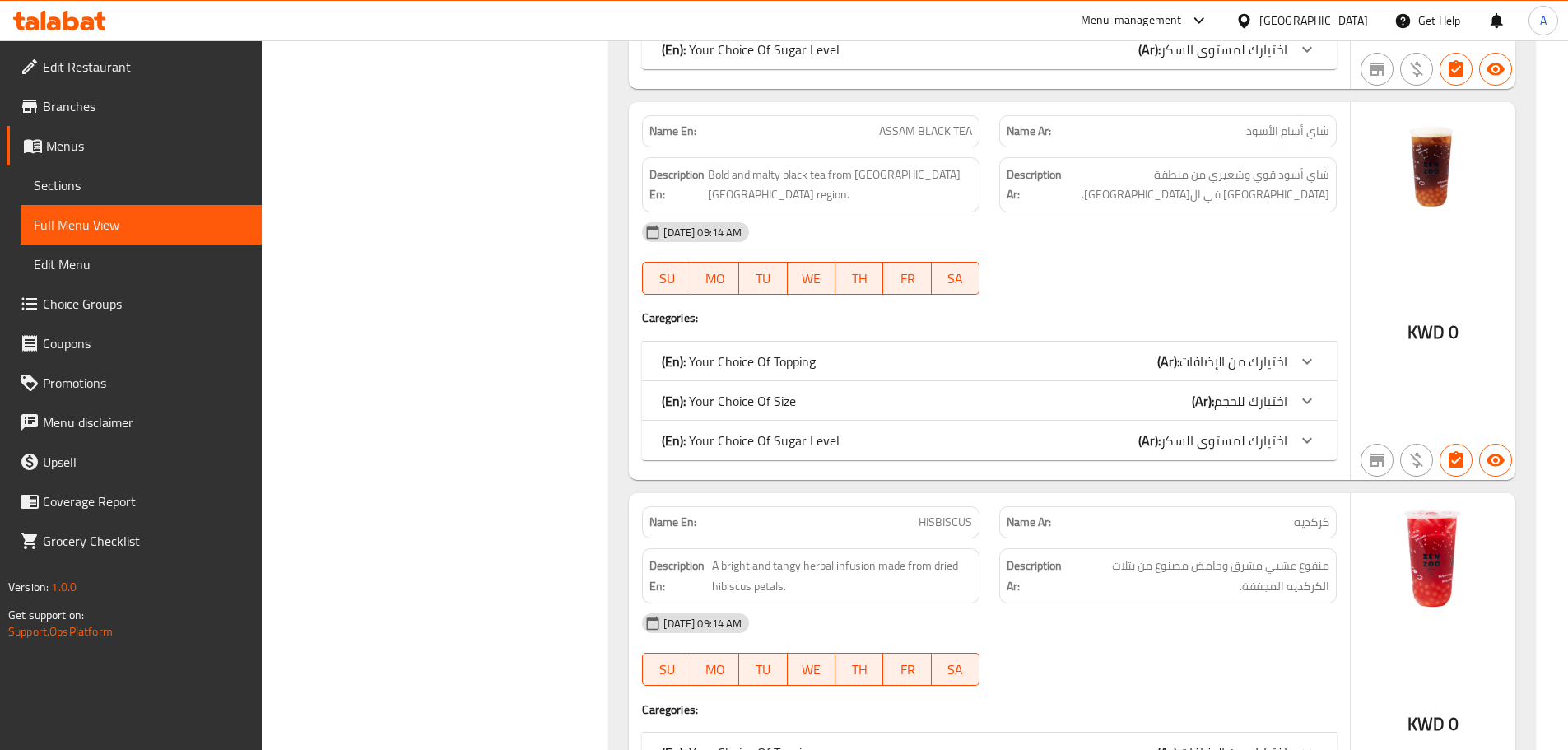
scroll to position [1684, 0]
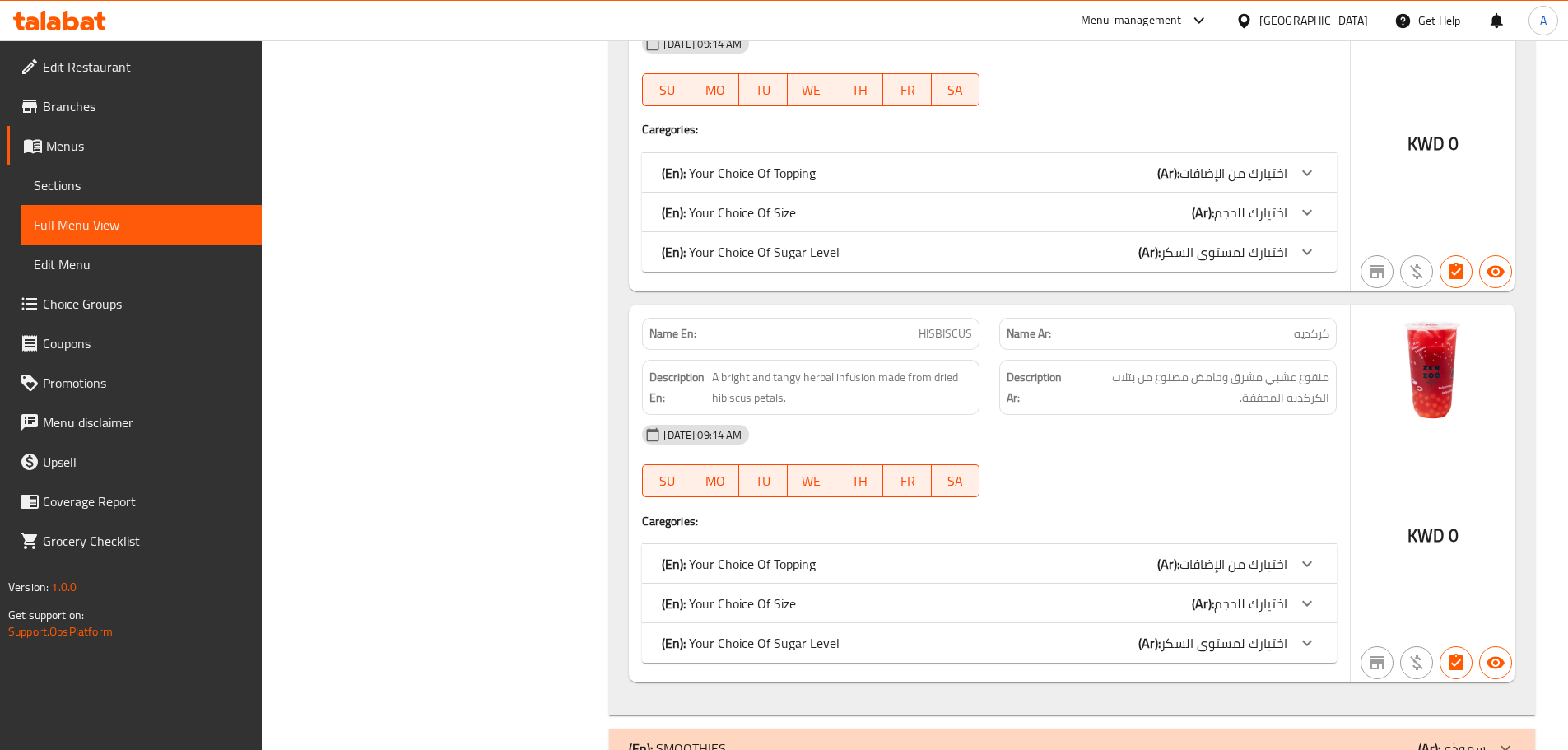
click at [744, 232] on div "(En): Your Choice Of Sugar Level (Ar): اختيارك لمستوى السكر" at bounding box center [989, 251] width 694 height 39
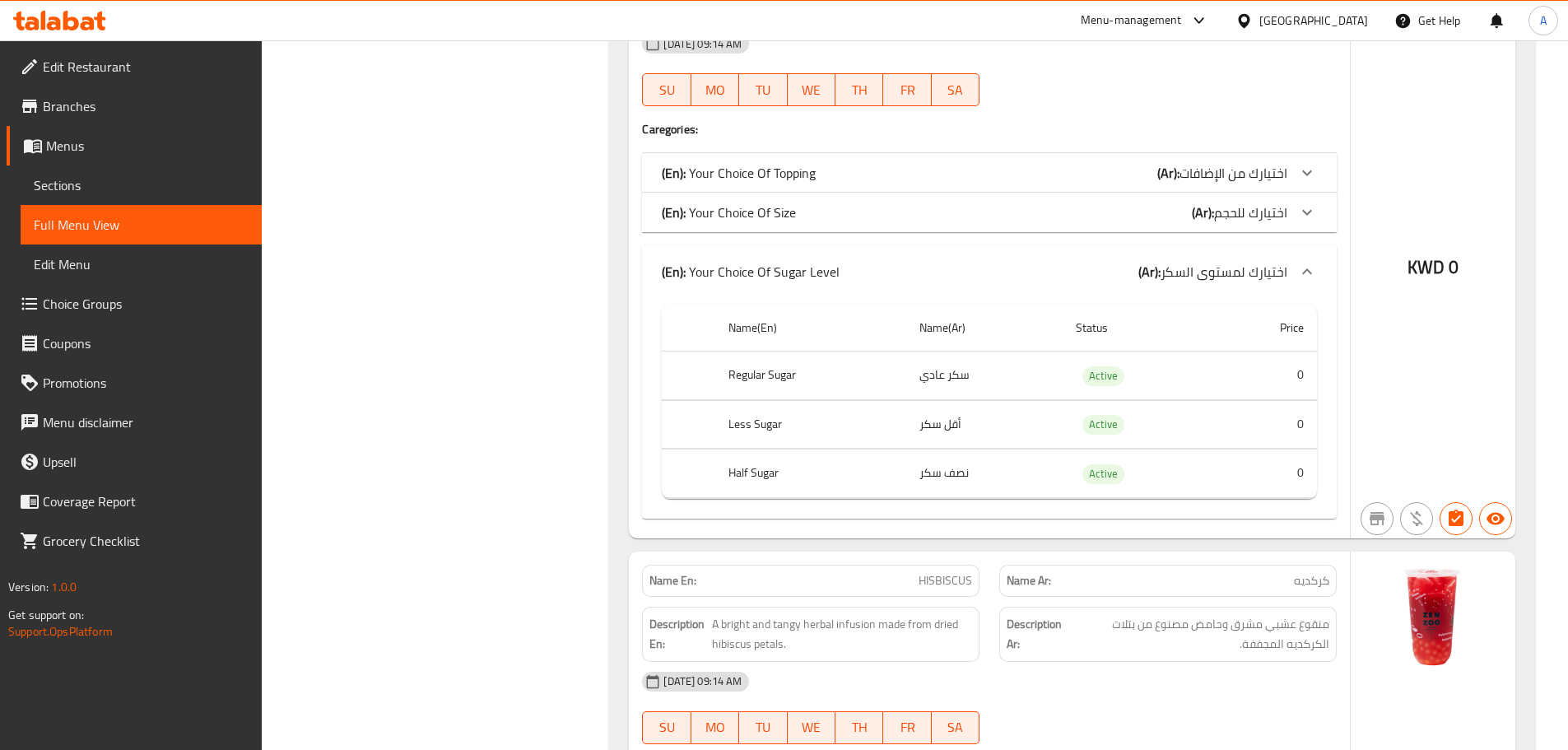
click at [748, 202] on p "(En): Your Choice Of Size" at bounding box center [729, 212] width 134 height 20
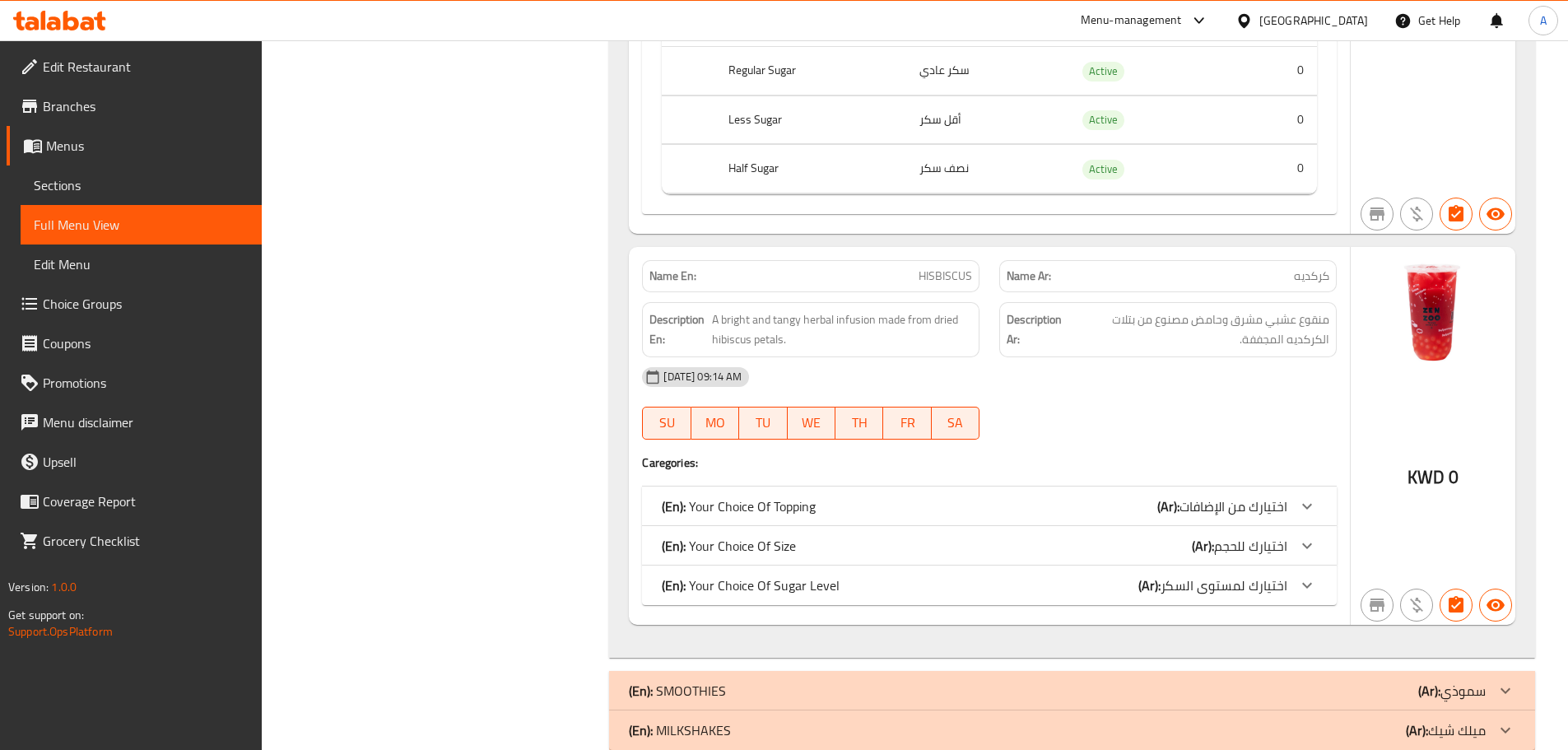
scroll to position [2198, 0]
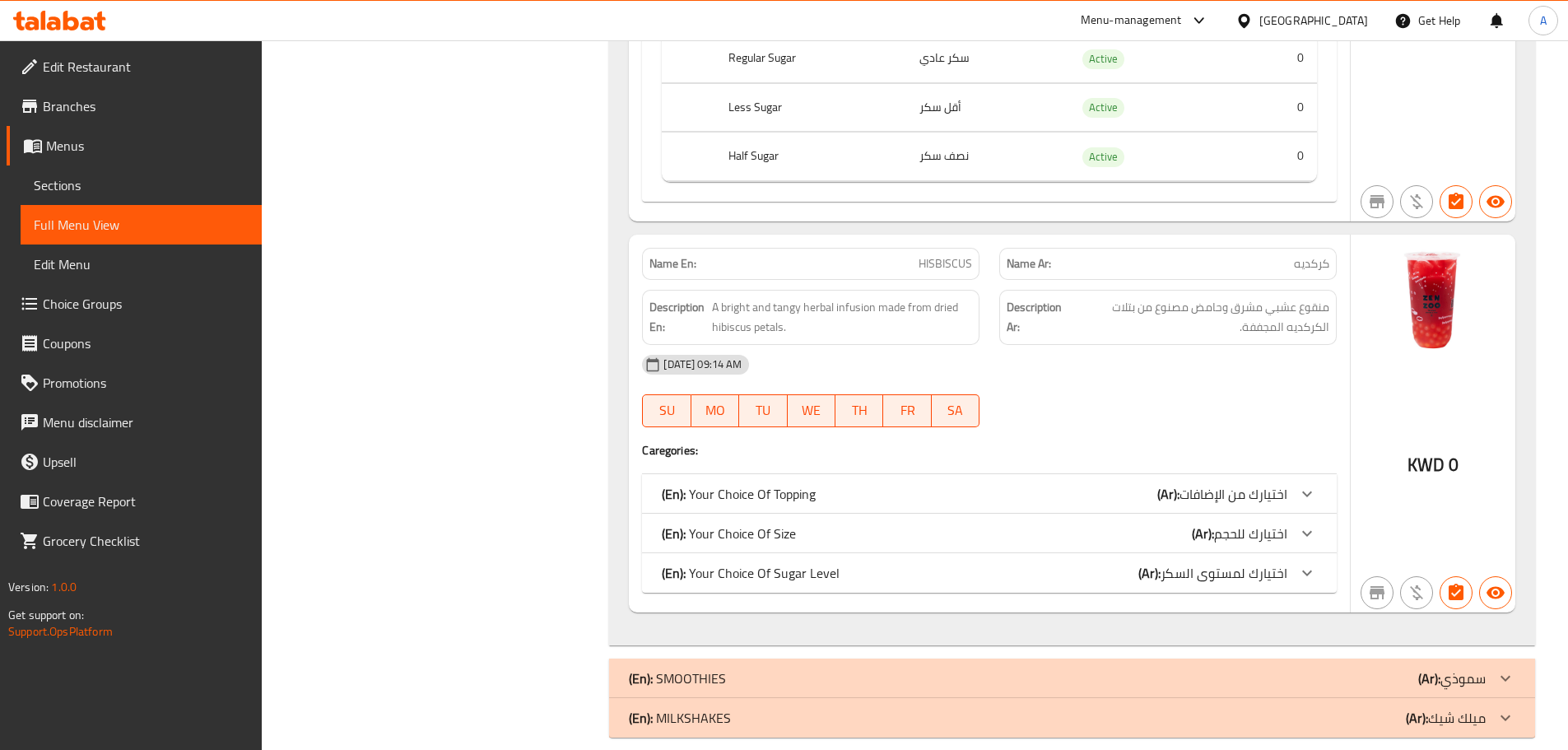
click at [814, 524] on div "(En): Your Choice Of Size (Ar): اختيارك للحجم" at bounding box center [975, 533] width 626 height 20
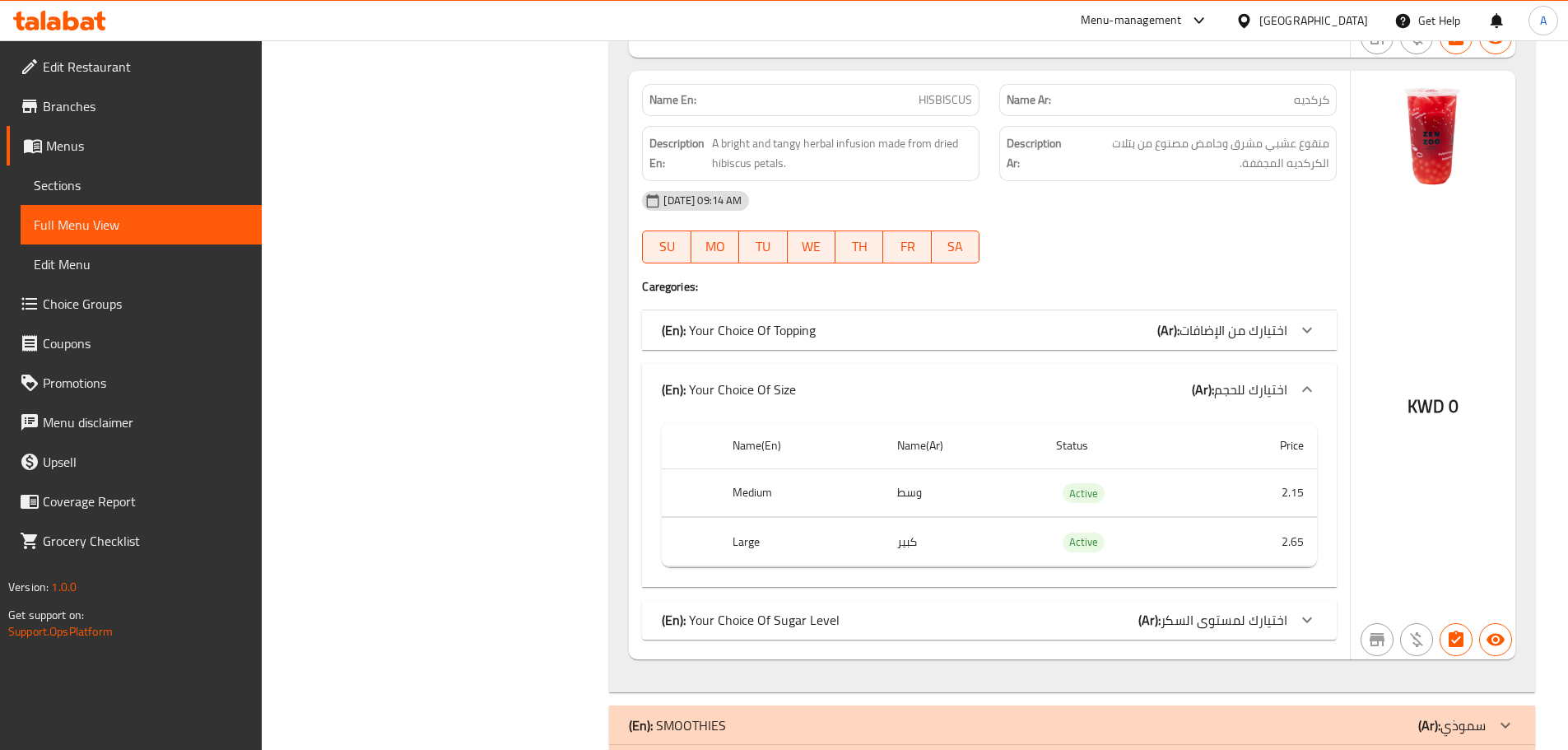
scroll to position [2364, 0]
click at [802, 610] on p "(En): Your Choice Of Sugar Level" at bounding box center [751, 619] width 177 height 20
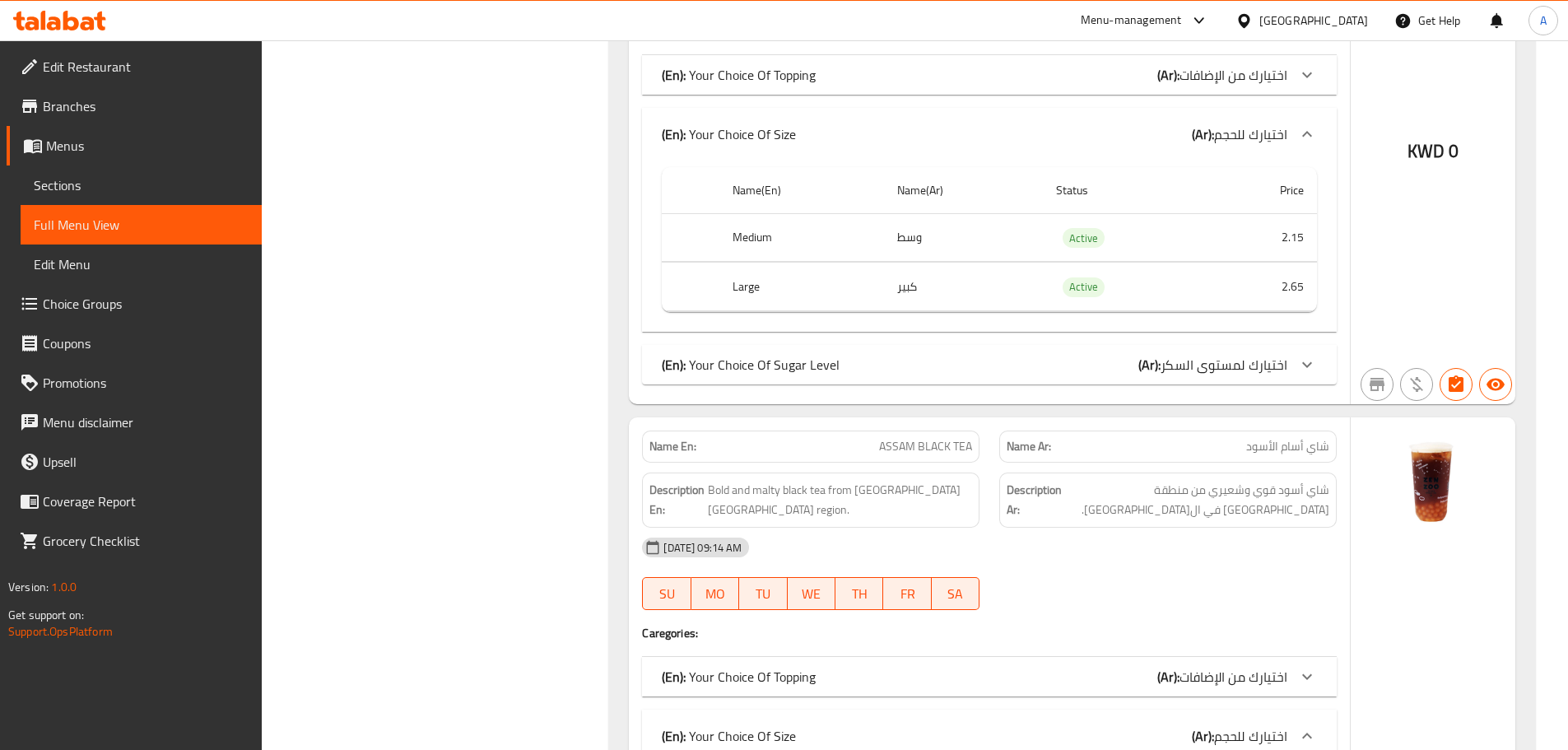
scroll to position [1169, 0]
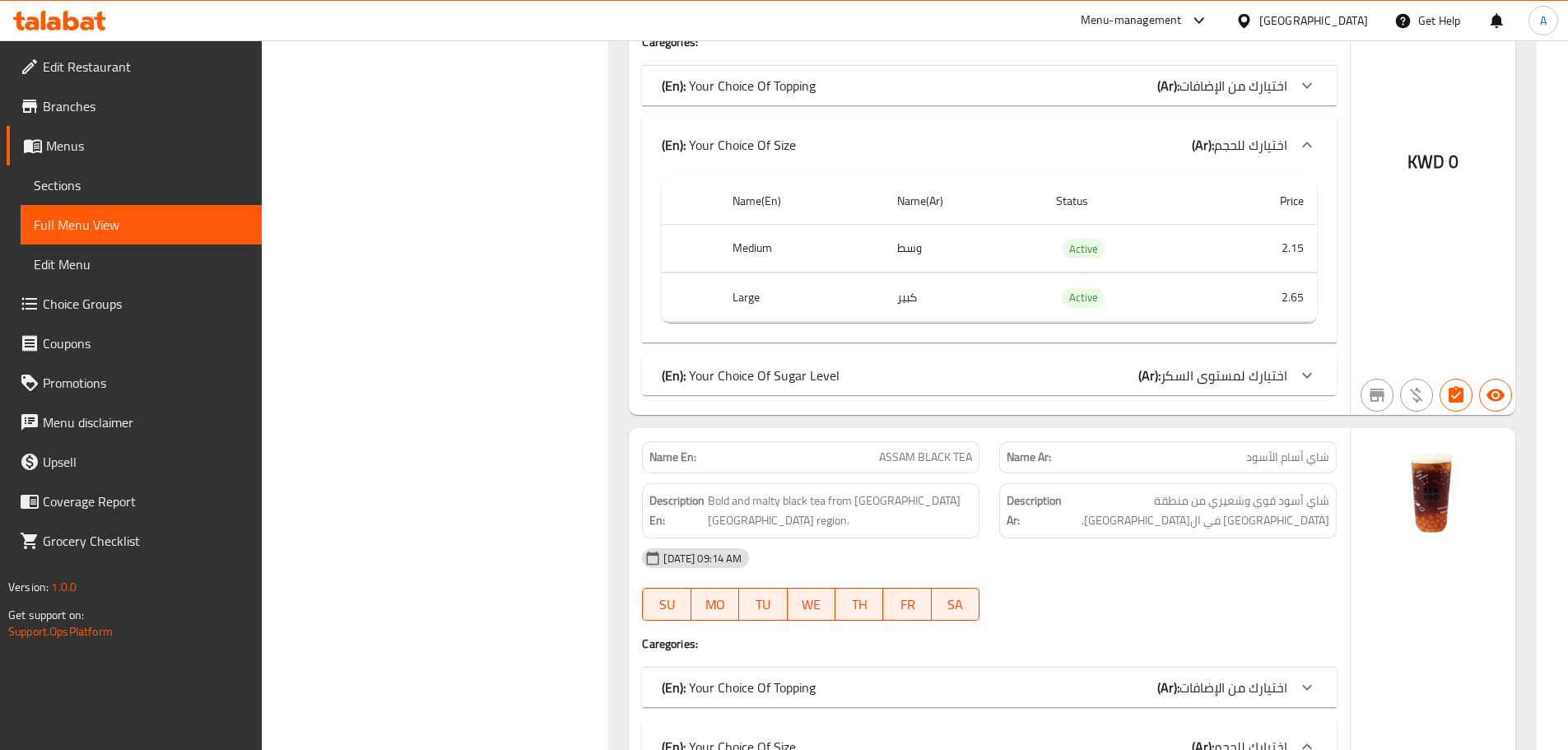
click at [823, 356] on div "(En): Your Choice Of Sugar Level (Ar): اختيارك لمستوى السكر" at bounding box center [989, 375] width 694 height 39
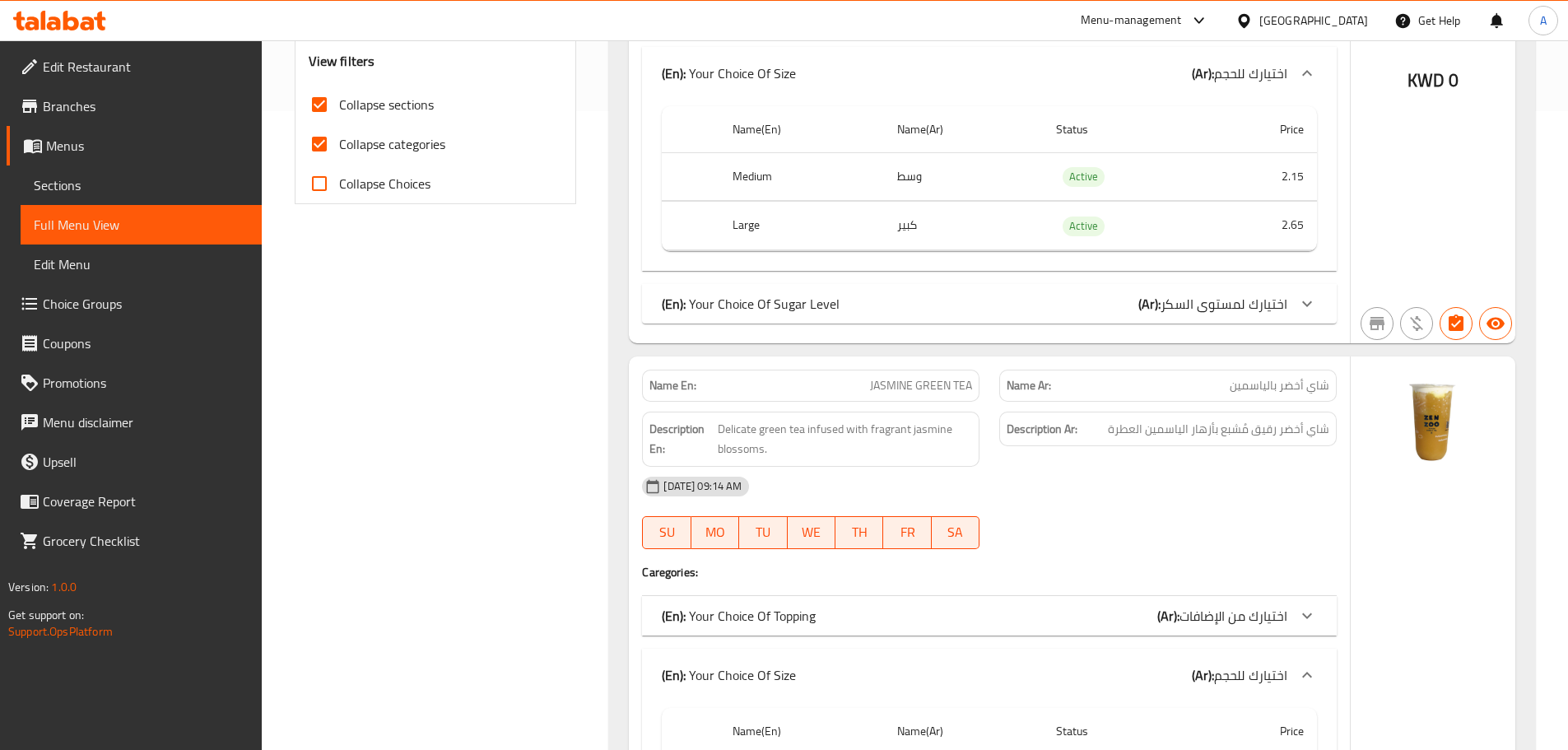
scroll to position [510, 0]
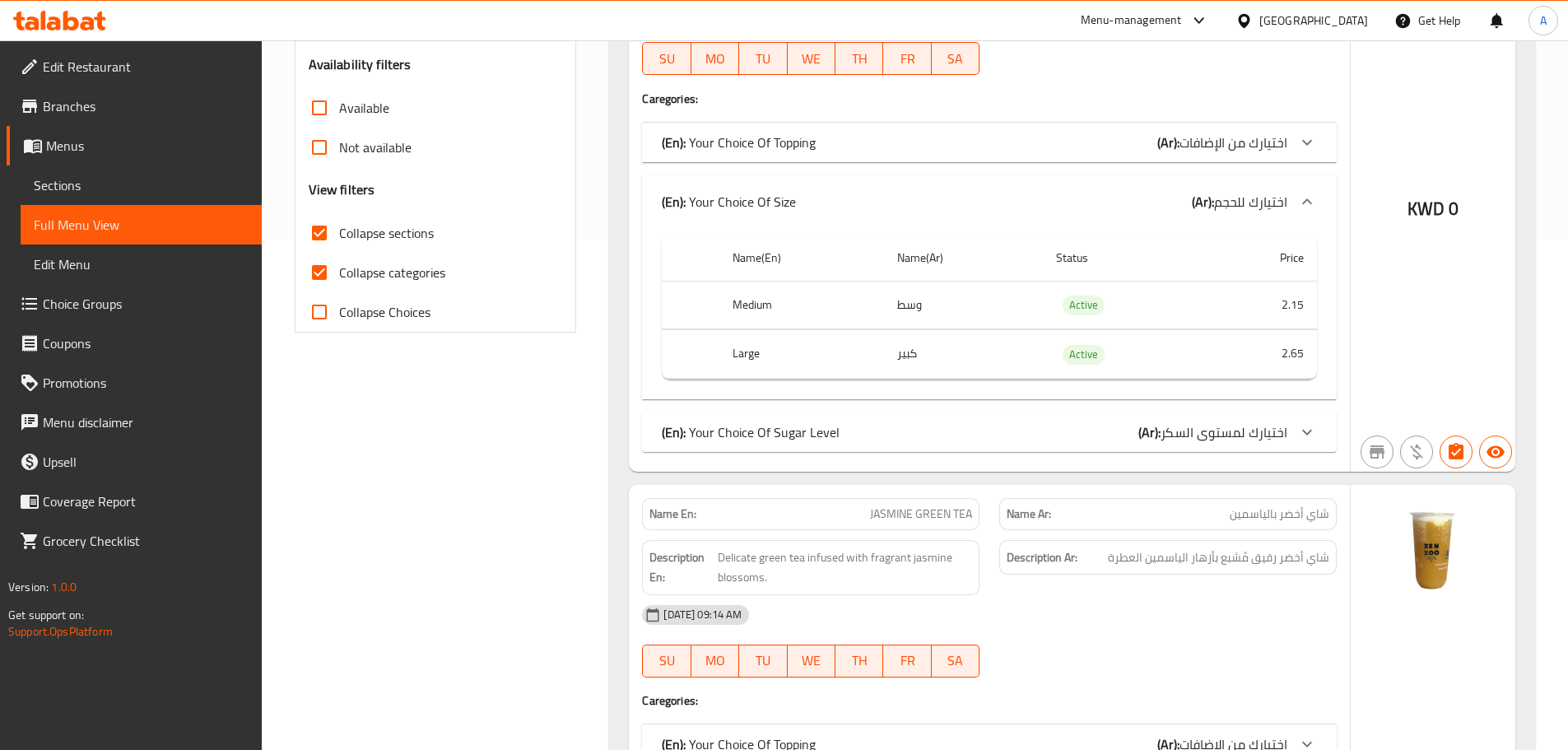
click at [787, 423] on p "(En): Your Choice Of Sugar Level" at bounding box center [751, 432] width 177 height 20
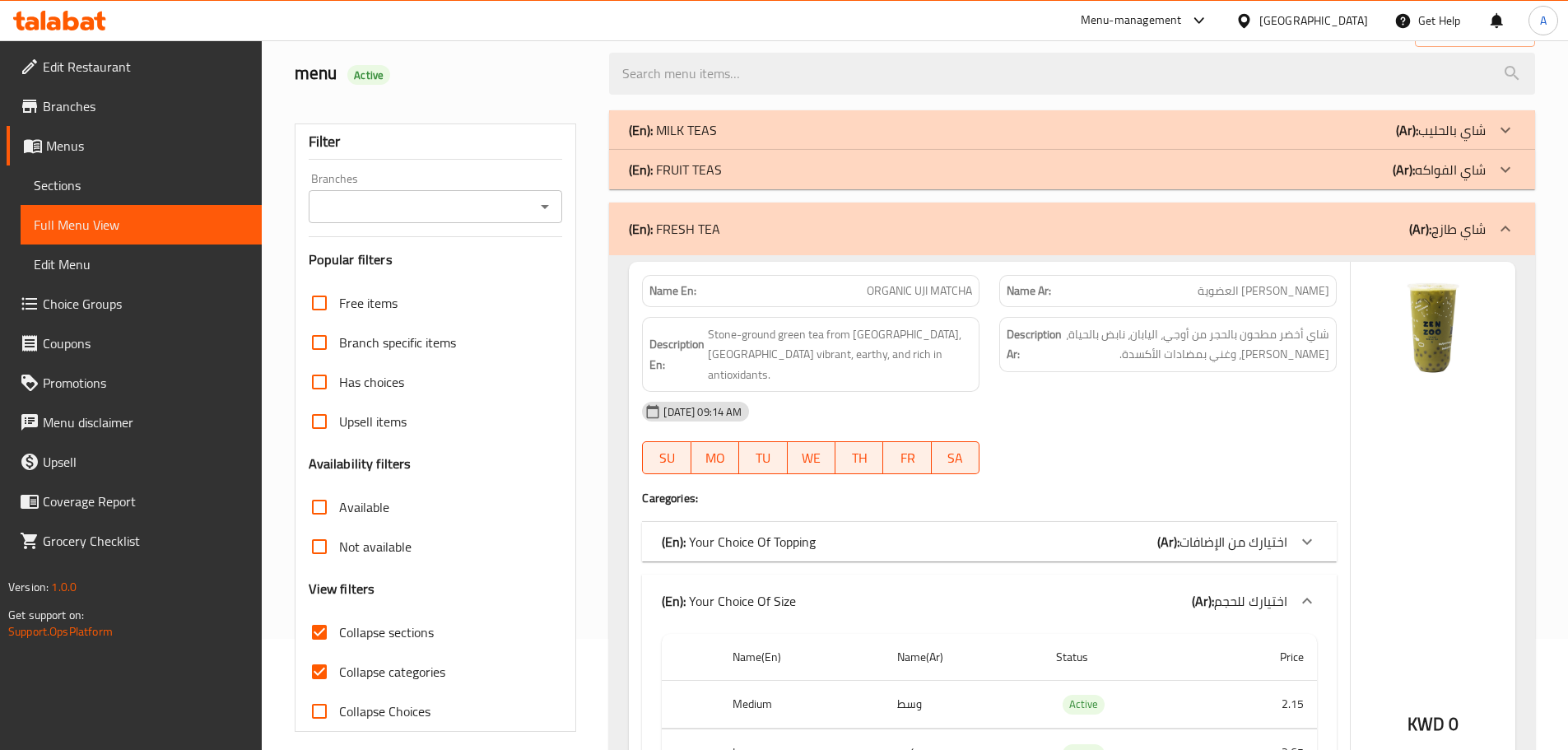
scroll to position [99, 0]
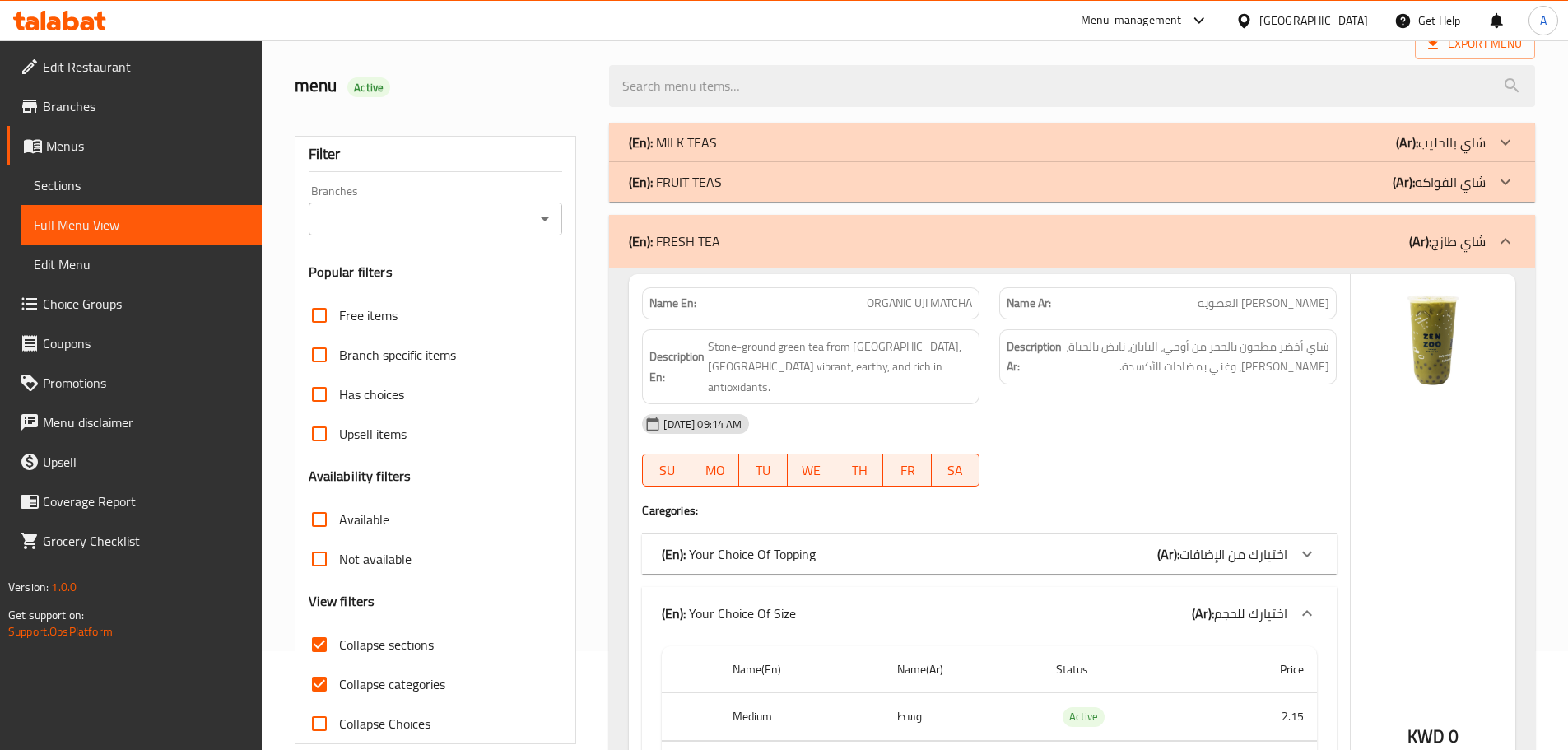
click at [712, 221] on div "(En): FRESH TEA (Ar): شاي طازج" at bounding box center [1072, 240] width 926 height 52
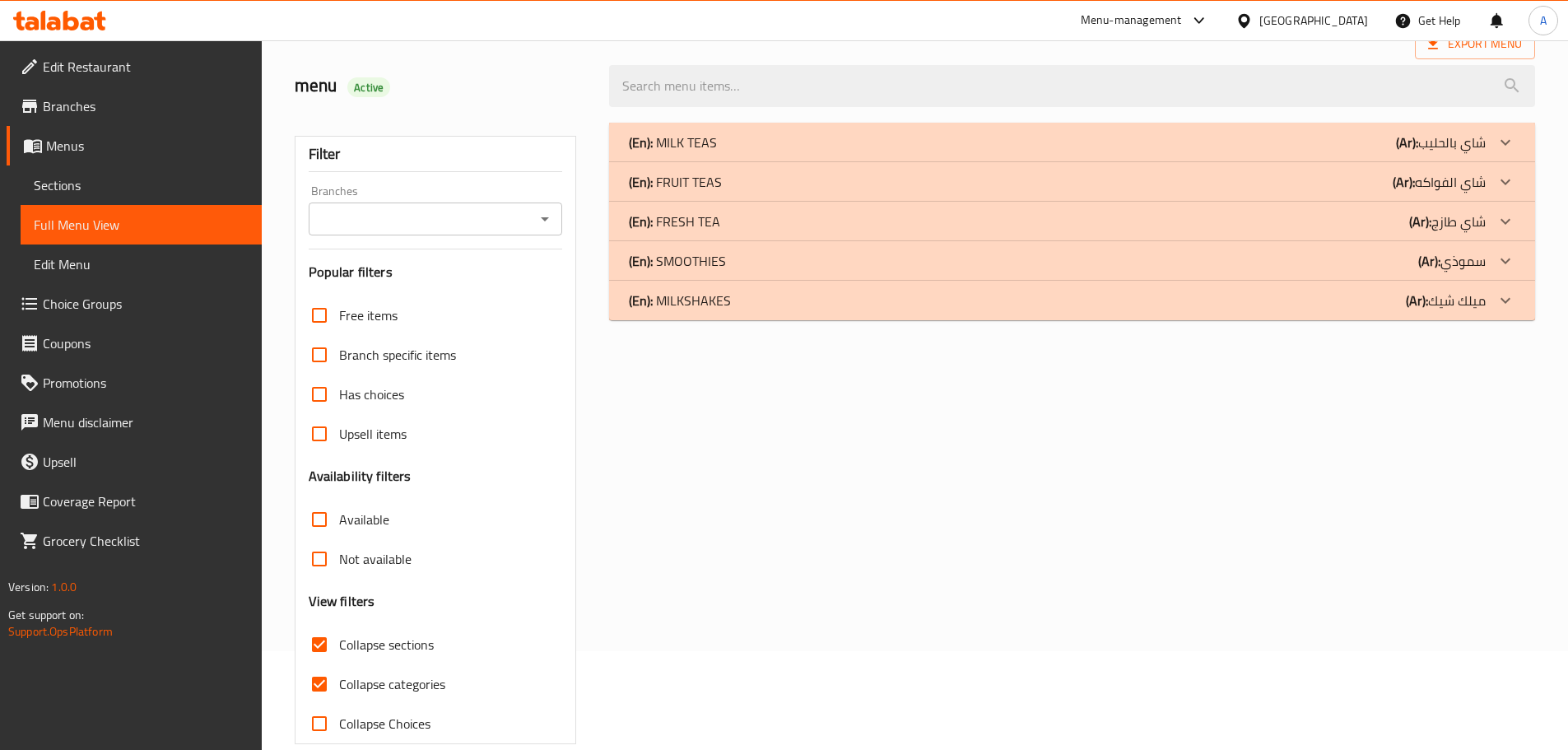
click at [706, 260] on p "(En): SMOOTHIES" at bounding box center [677, 260] width 97 height 20
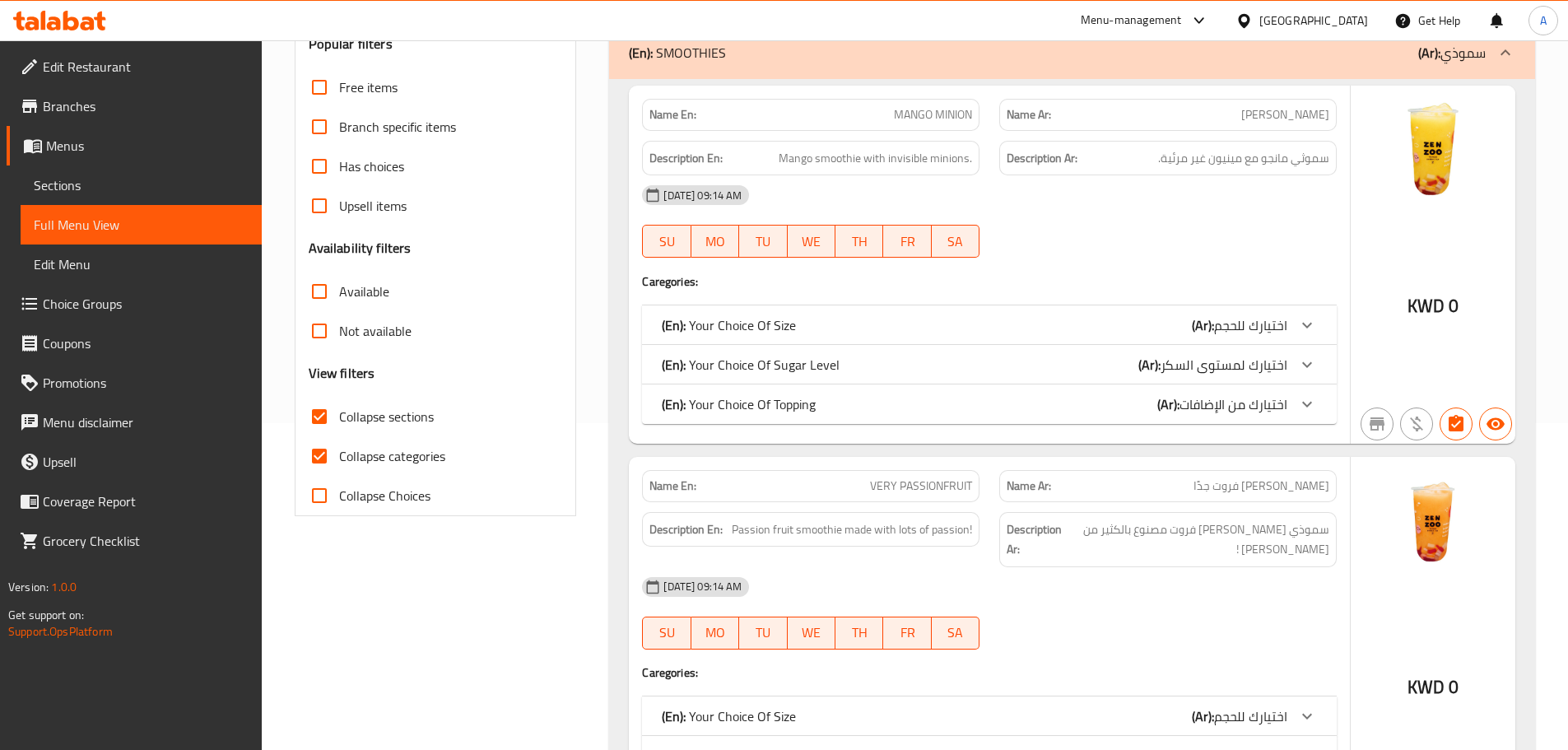
scroll to position [428, 0]
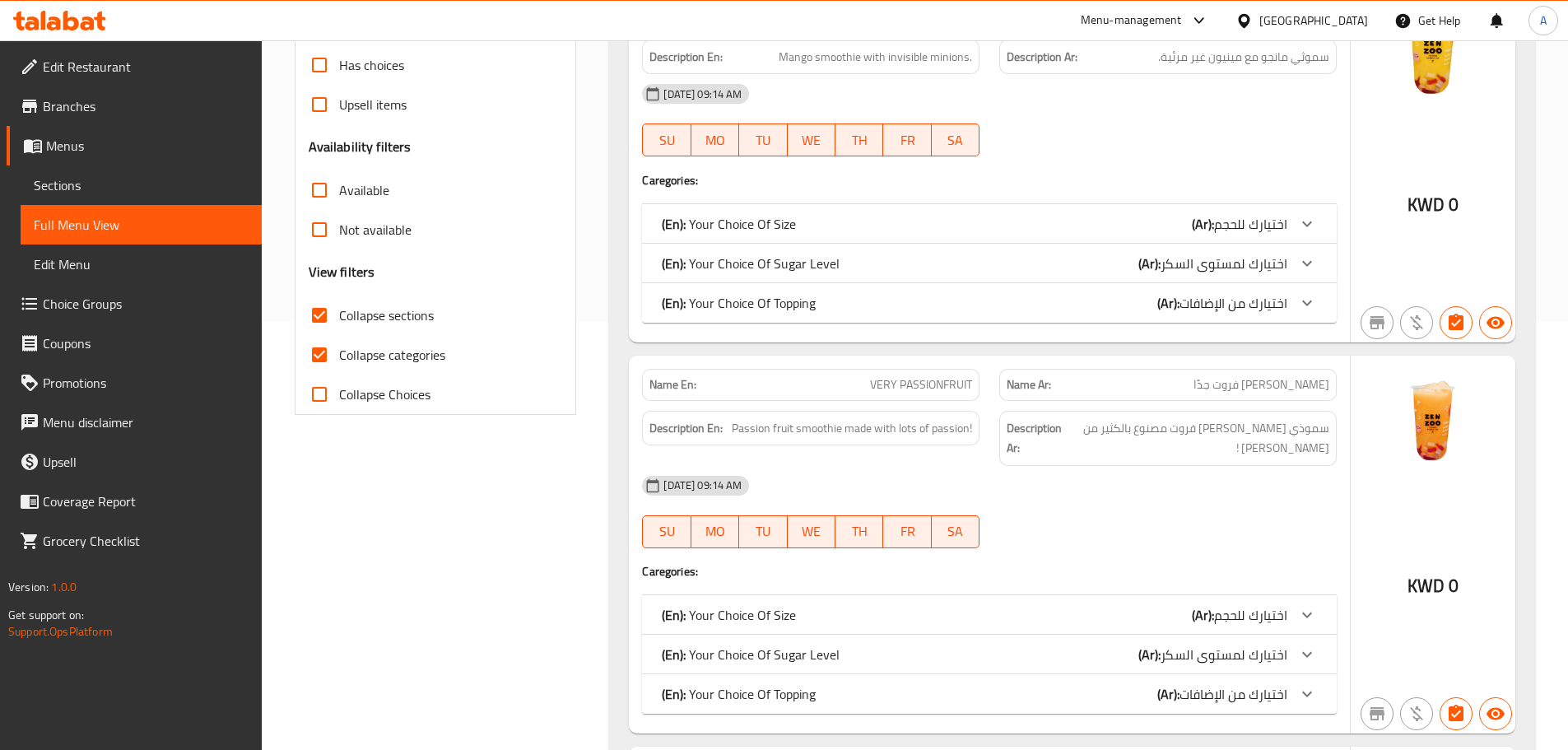
click at [332, 346] on input "Collapse categories" at bounding box center [319, 354] width 39 height 39
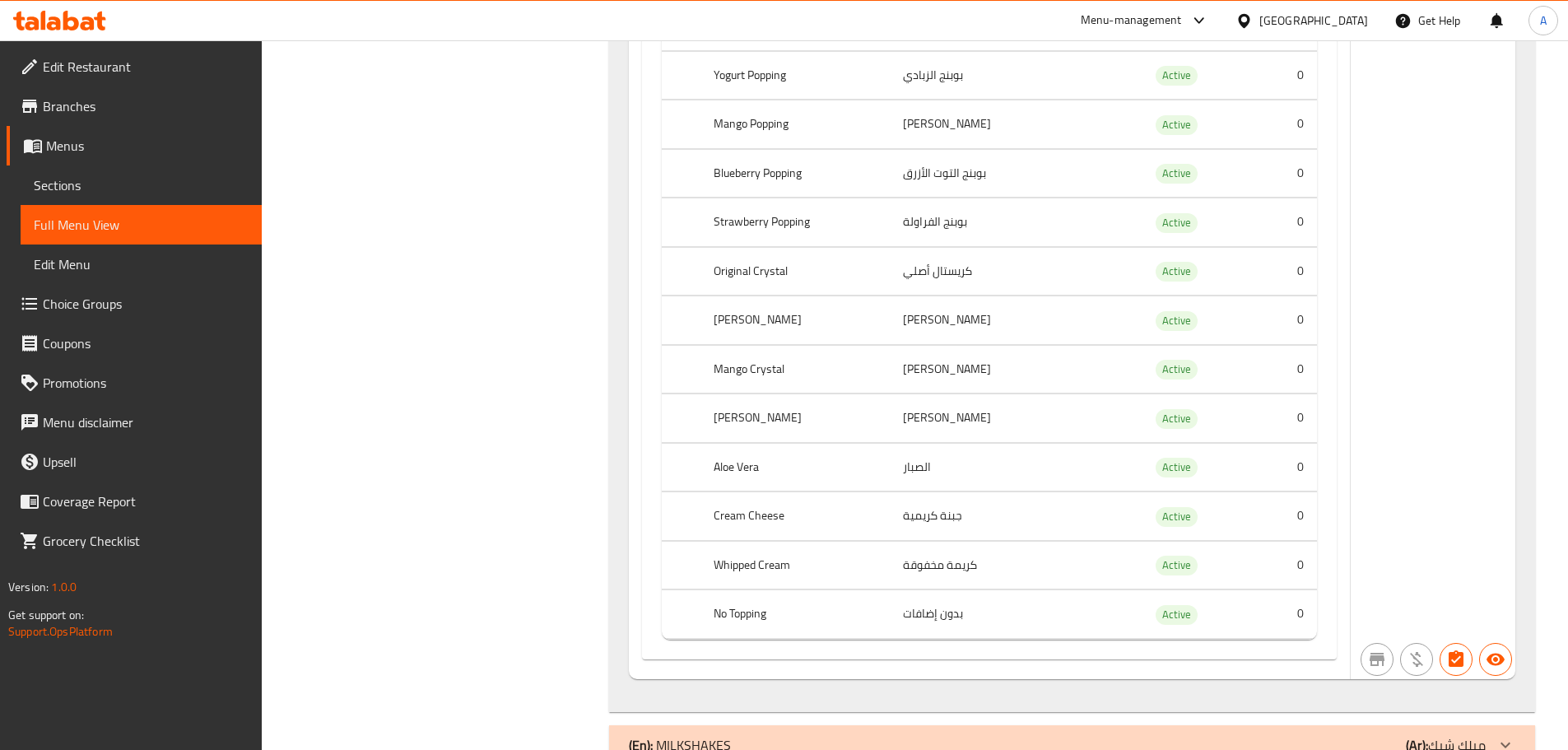
scroll to position [4677, 0]
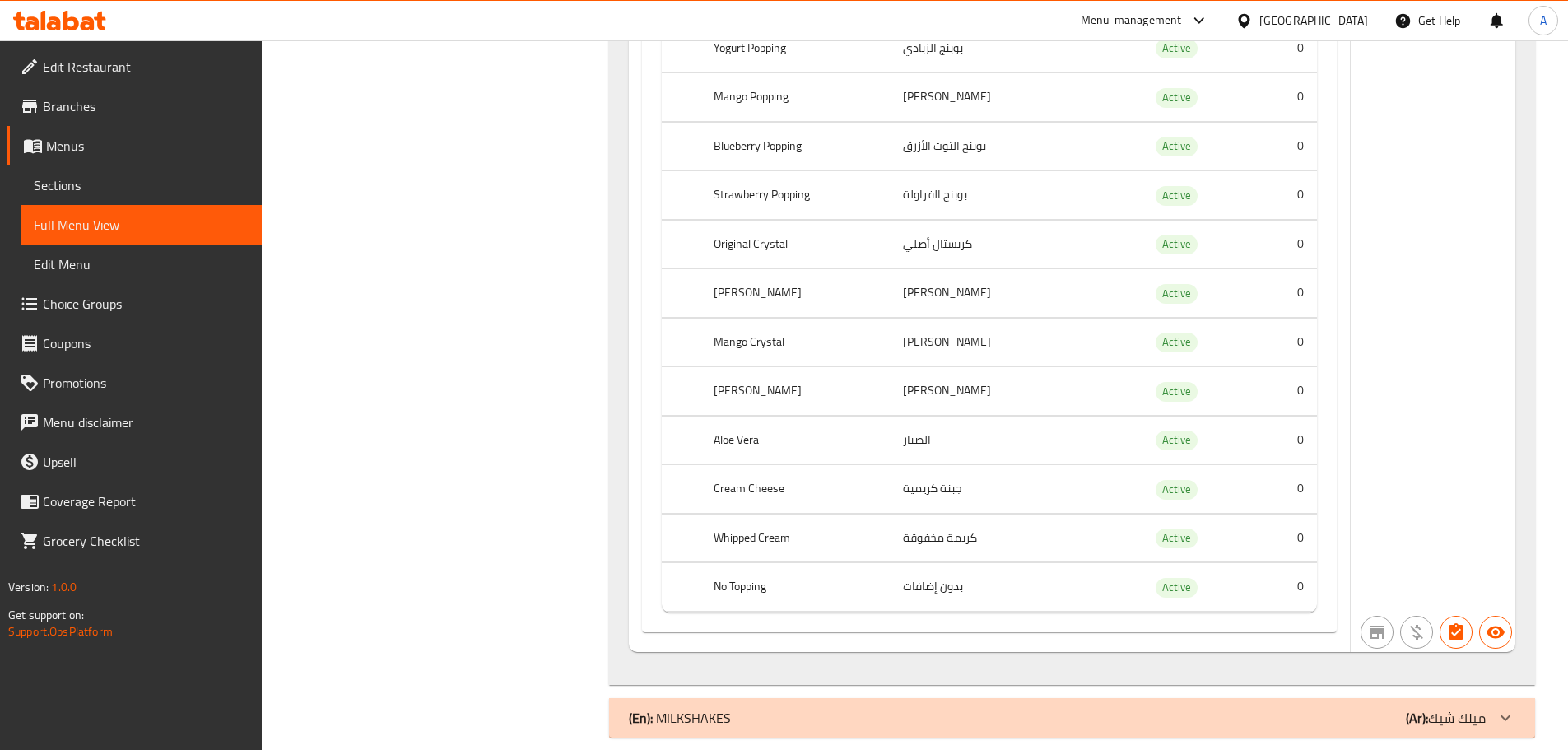
drag, startPoint x: 717, startPoint y: 714, endPoint x: 718, endPoint y: 706, distance: 8.1
click at [718, 712] on div "(En): MILKSHAKES (Ar): ميلك شيك" at bounding box center [1072, 718] width 926 height 39
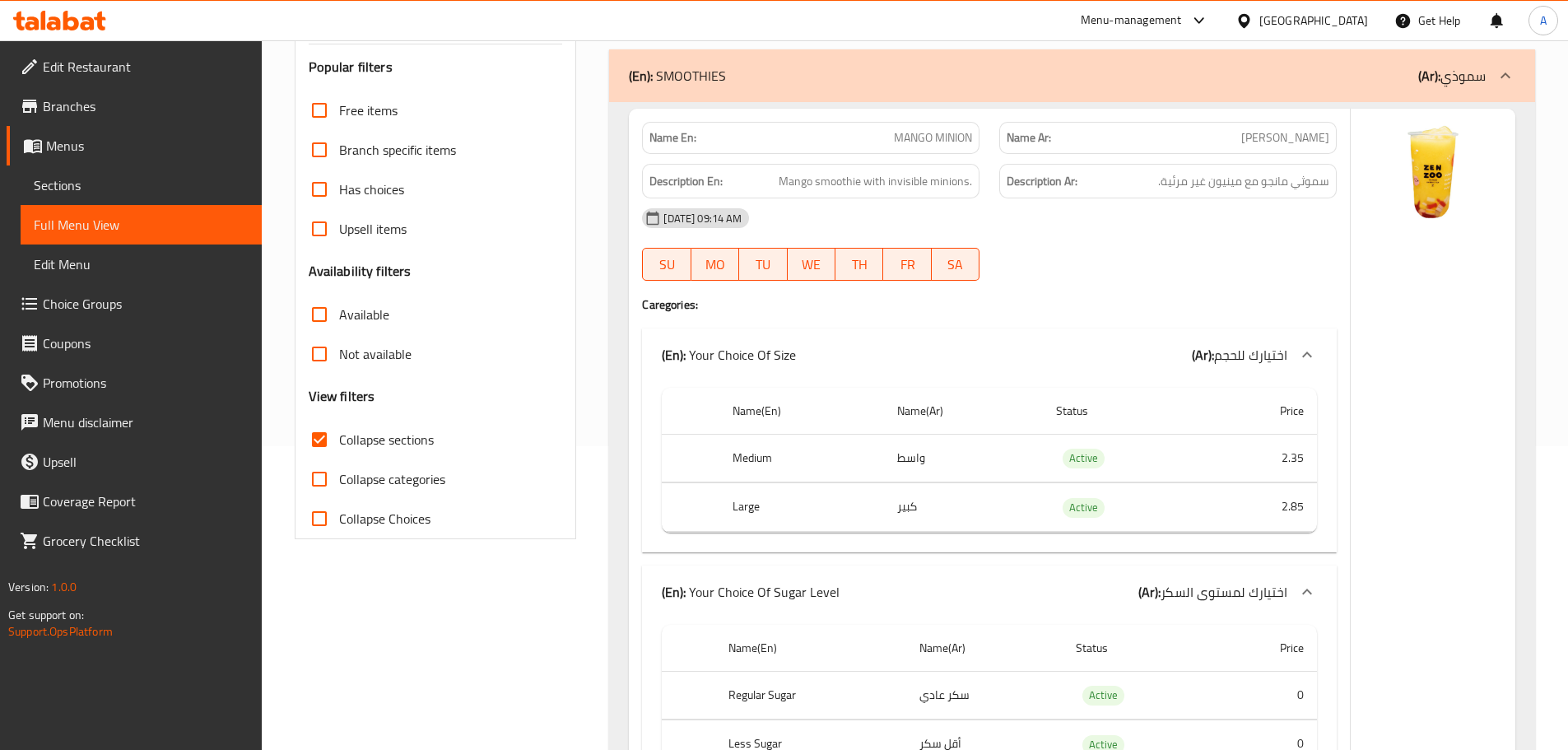
scroll to position [0, 0]
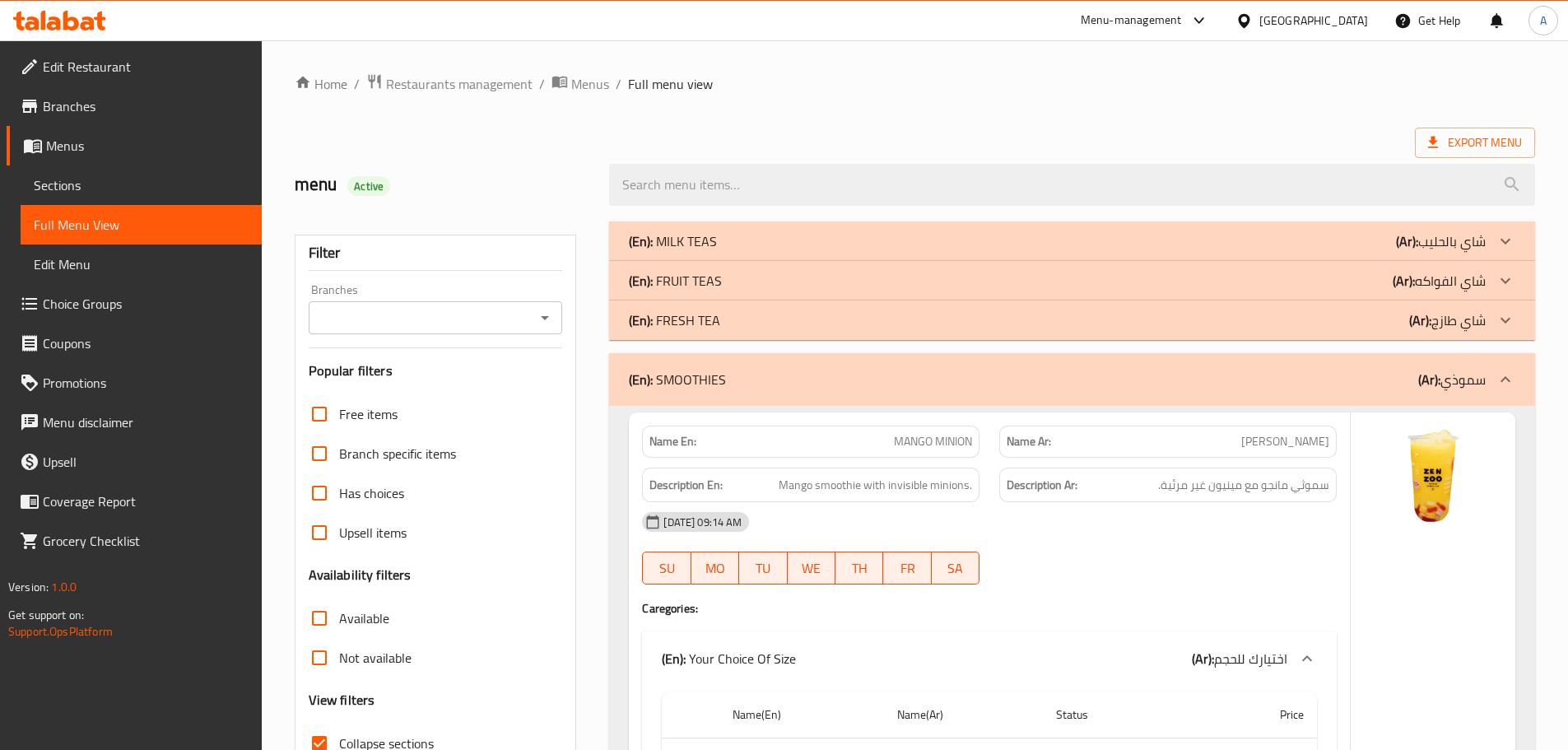
click at [700, 366] on div "(En): SMOOTHIES (Ar): سموذي" at bounding box center [1072, 379] width 926 height 52
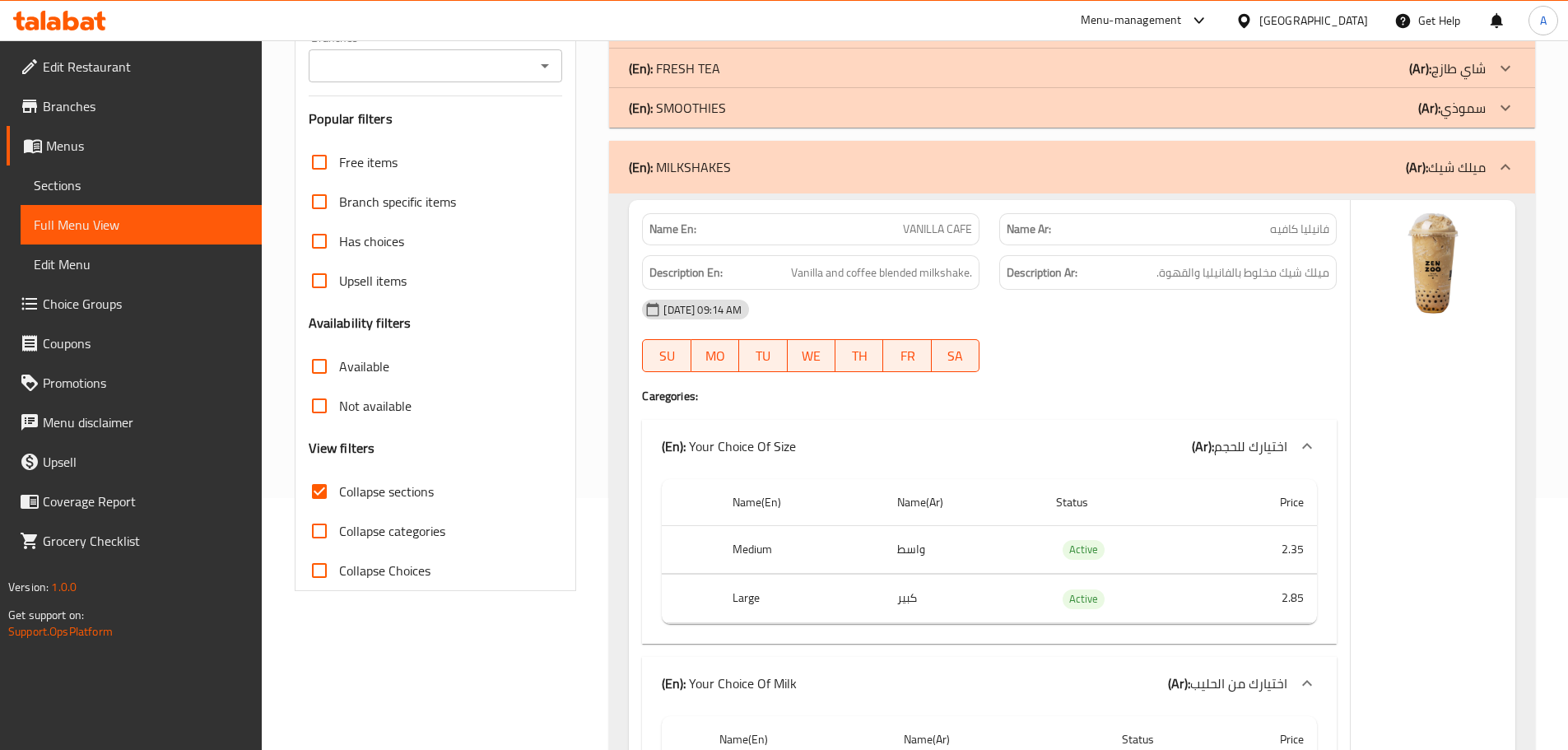
scroll to position [329, 0]
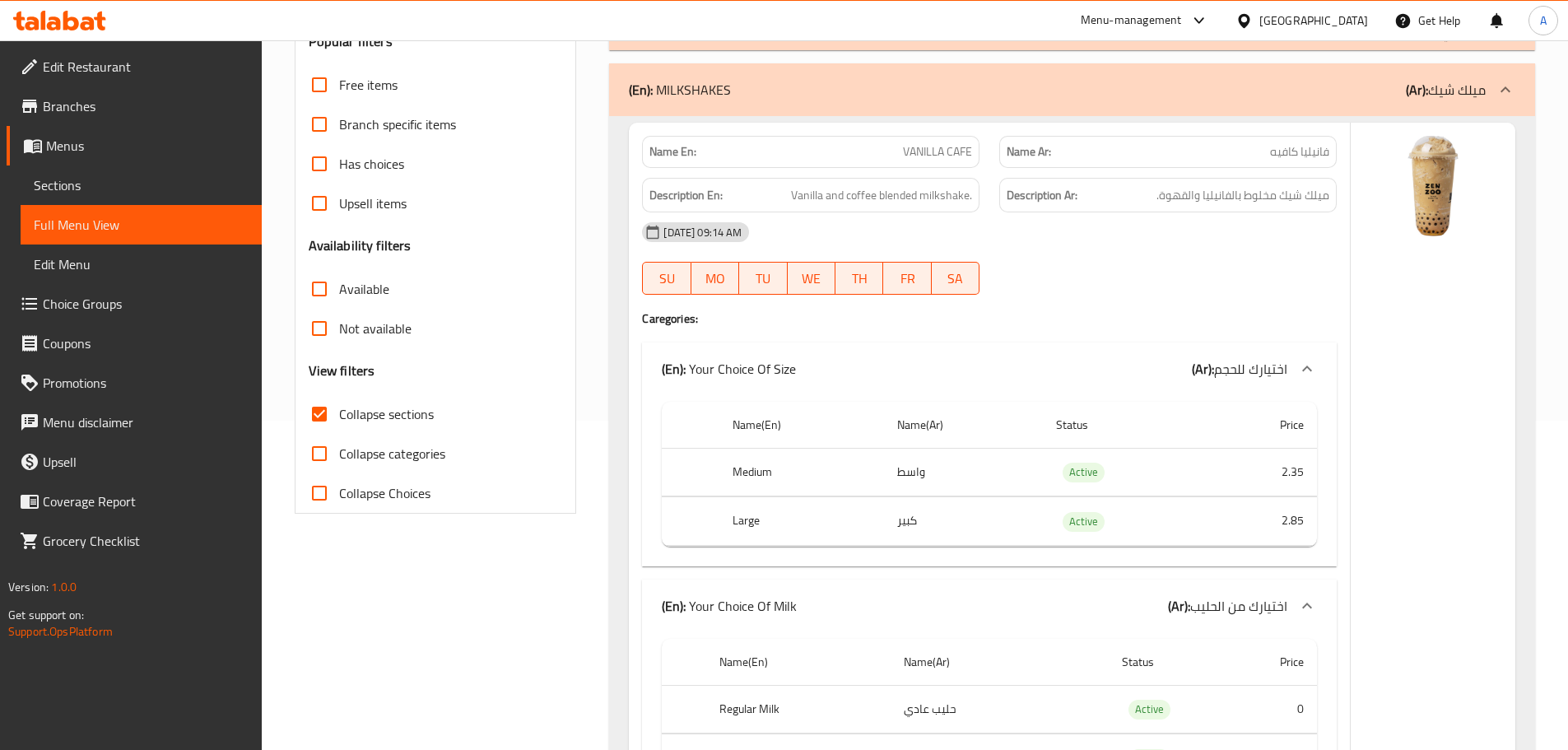
drag, startPoint x: 295, startPoint y: 454, endPoint x: 304, endPoint y: 455, distance: 9.1
click at [303, 455] on div "Filter Branches Branches Popular filters Free items Branch specific items Has c…" at bounding box center [436, 210] width 282 height 609
click at [321, 450] on input "Collapse categories" at bounding box center [319, 453] width 39 height 39
checkbox input "true"
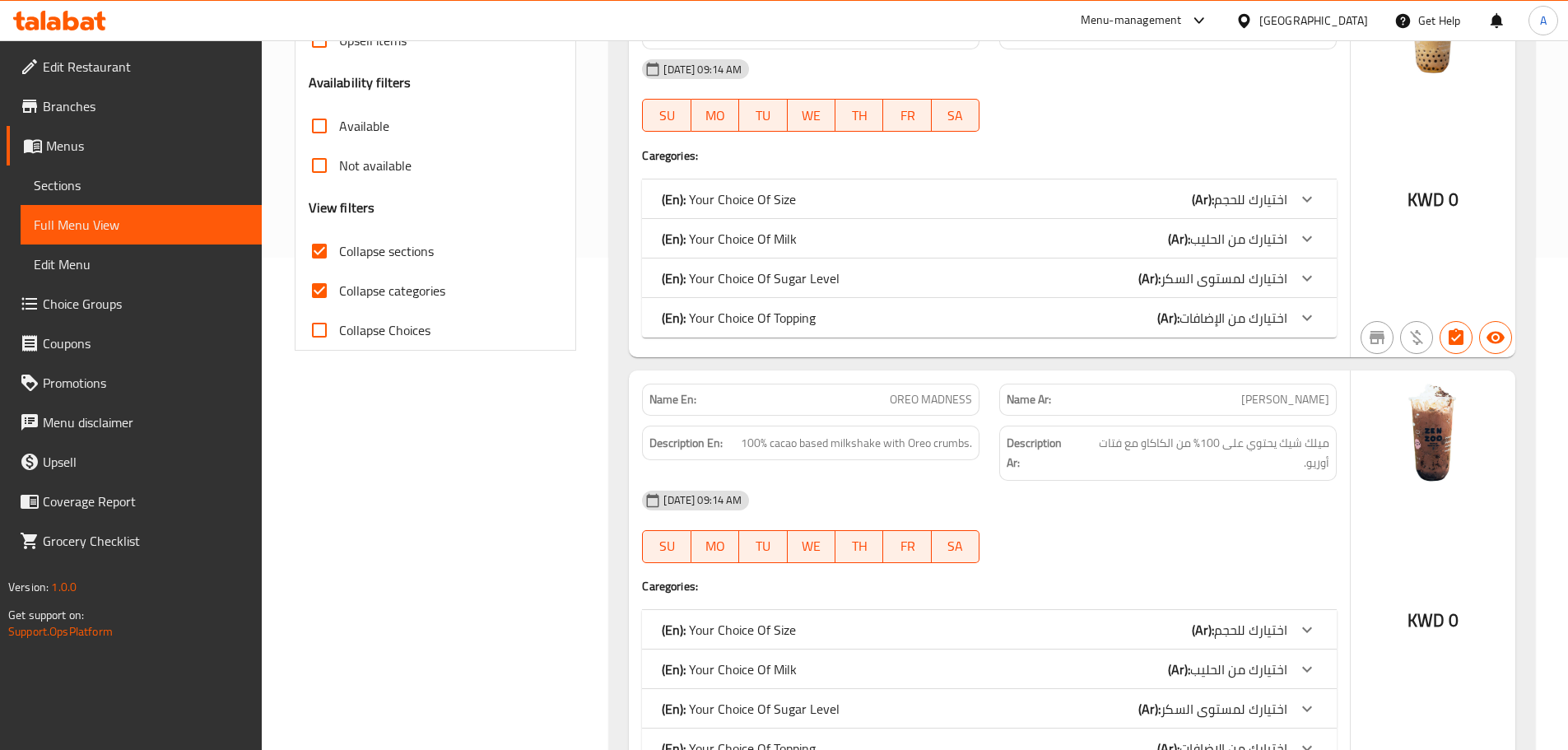
scroll to position [494, 0]
click at [721, 188] on p "(En): Your Choice Of Size" at bounding box center [729, 198] width 134 height 20
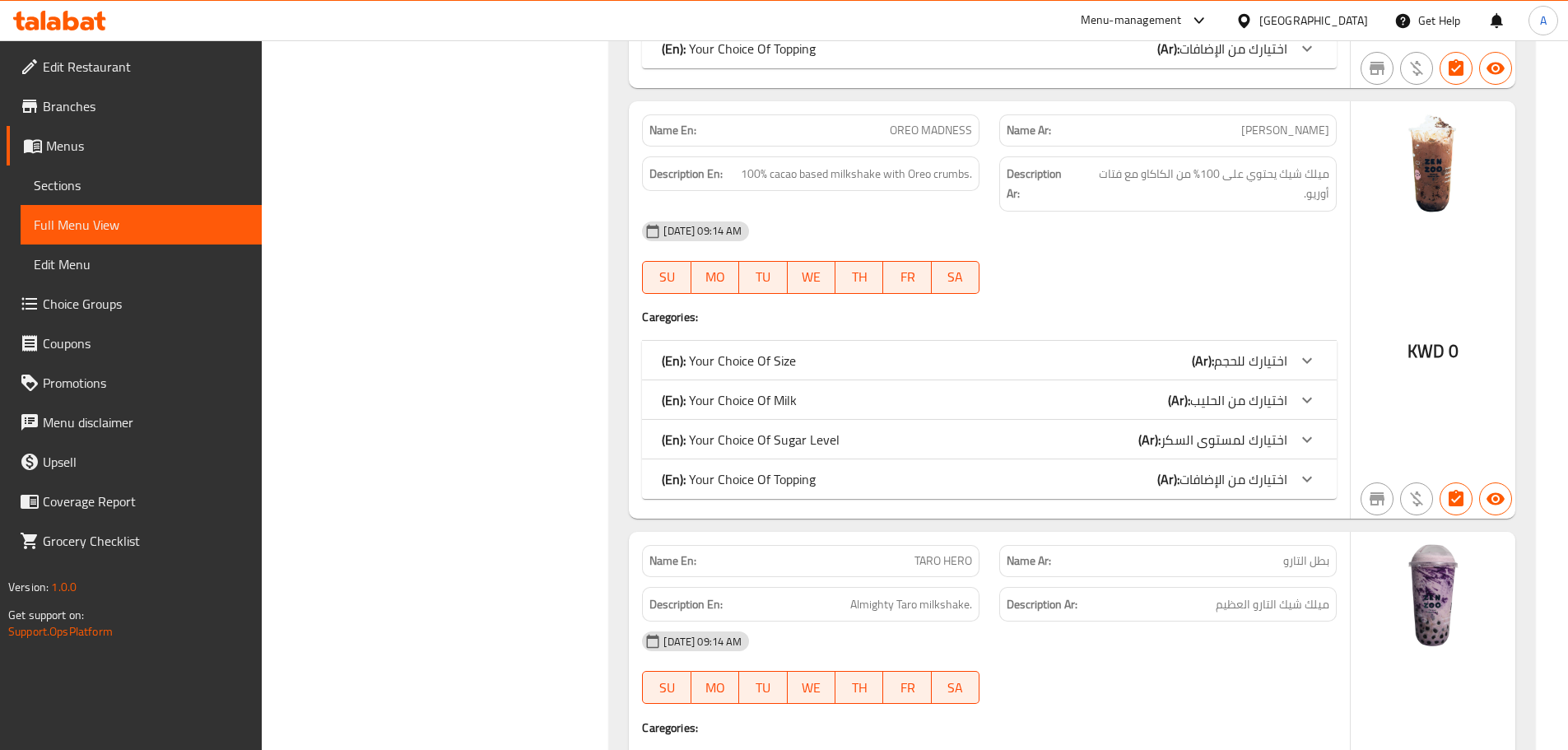
scroll to position [989, 0]
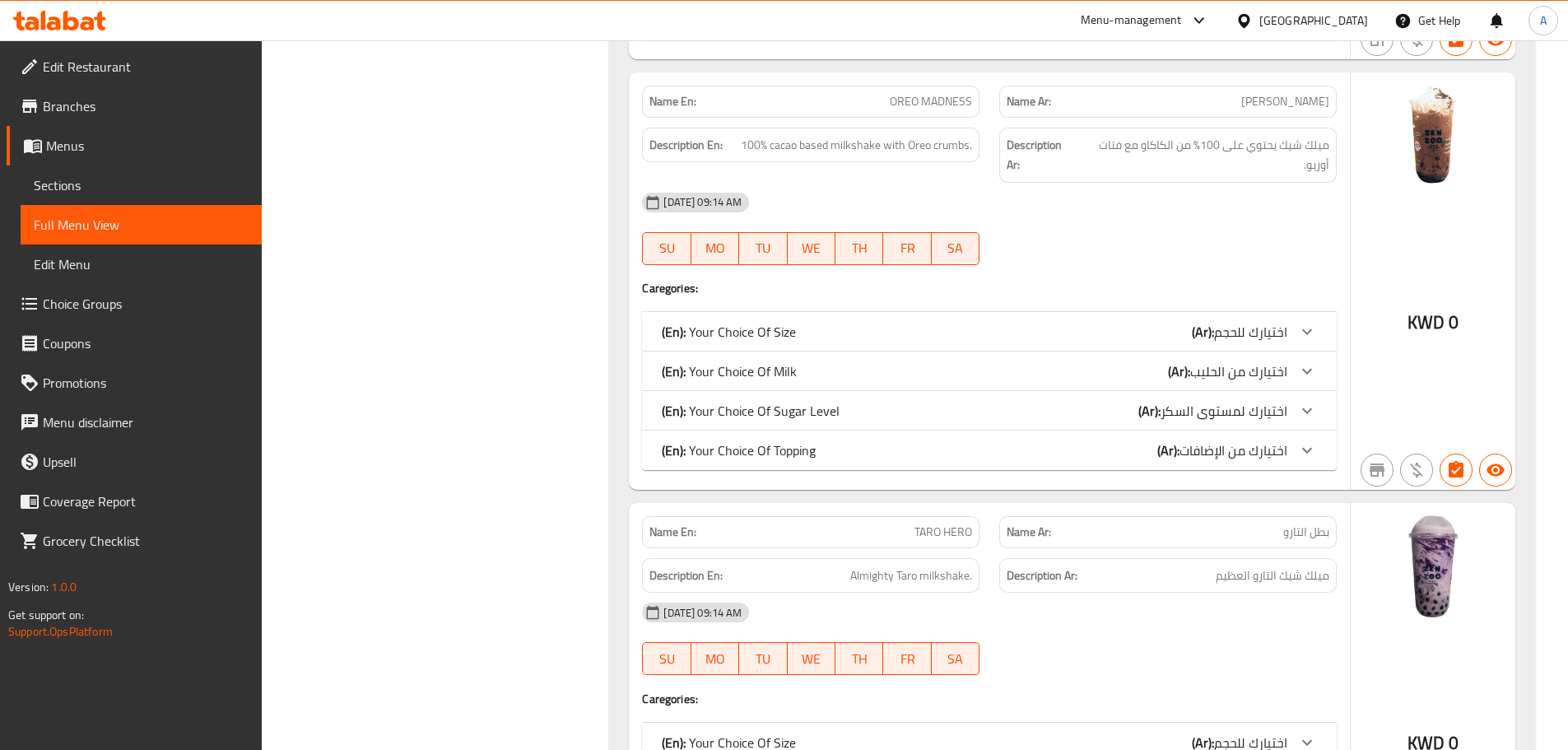
click at [781, 322] on p "(En): Your Choice Of Size" at bounding box center [729, 331] width 134 height 20
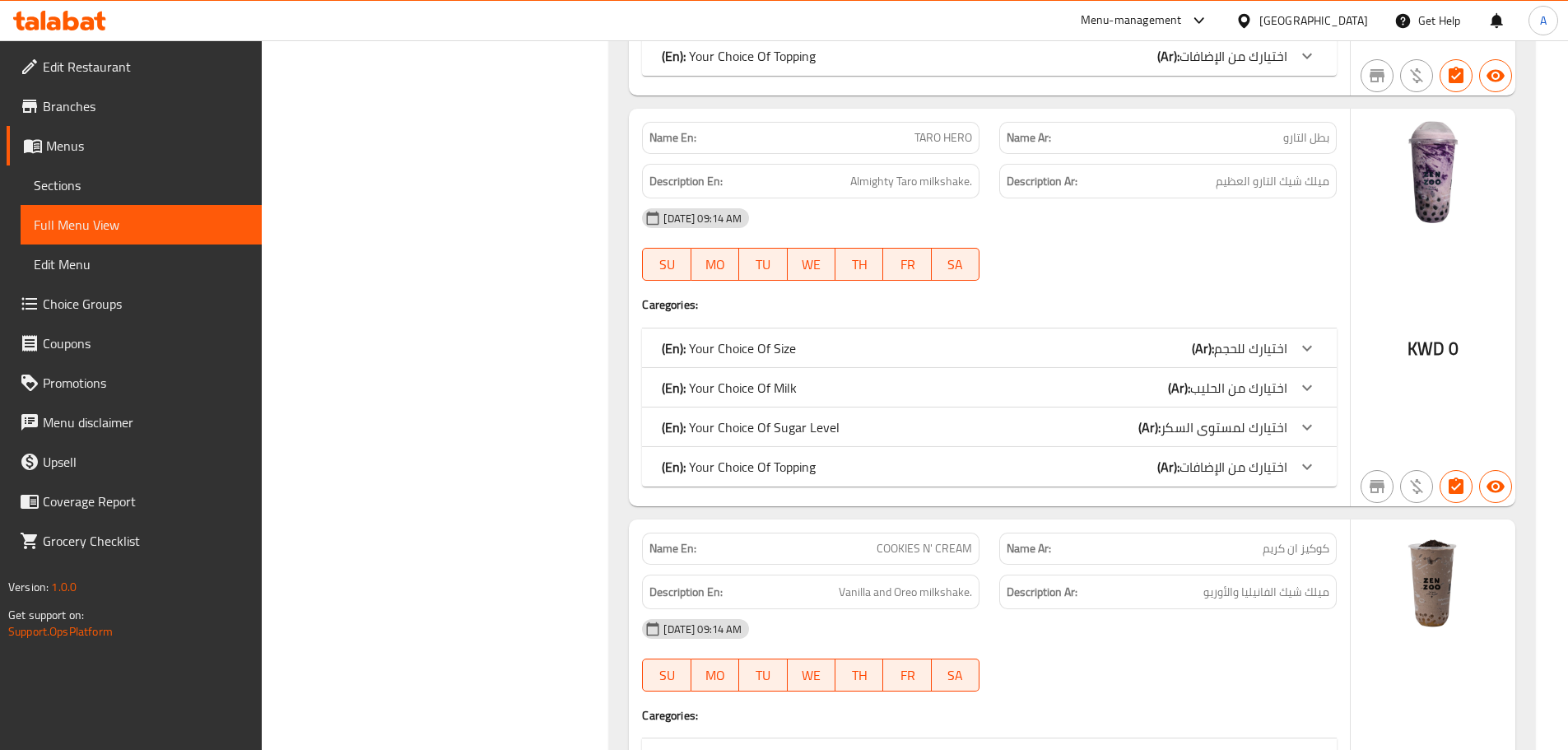
scroll to position [1729, 0]
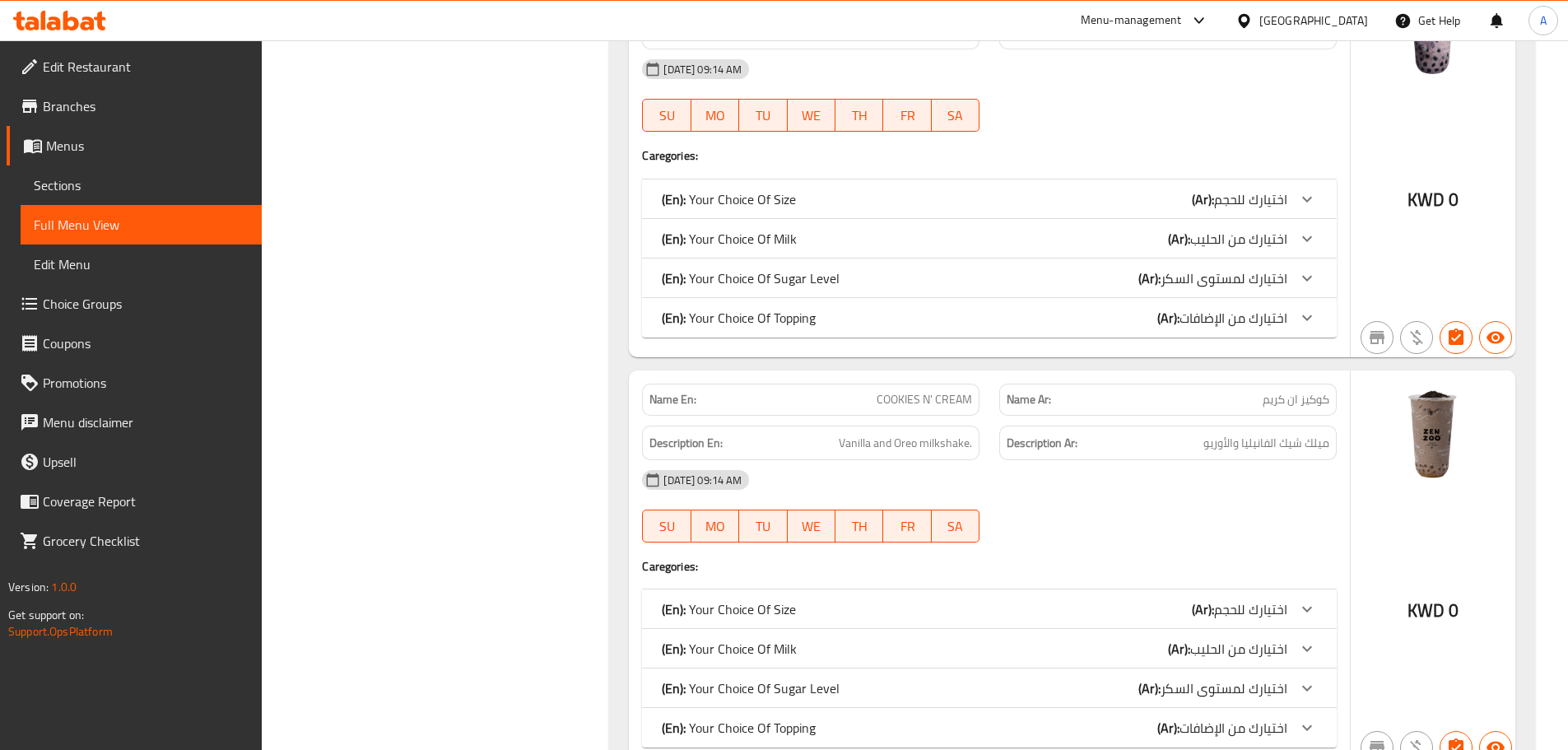
click at [801, 193] on div "(En): Your Choice Of Size (Ar): اختيارك للحجم" at bounding box center [975, 198] width 626 height 20
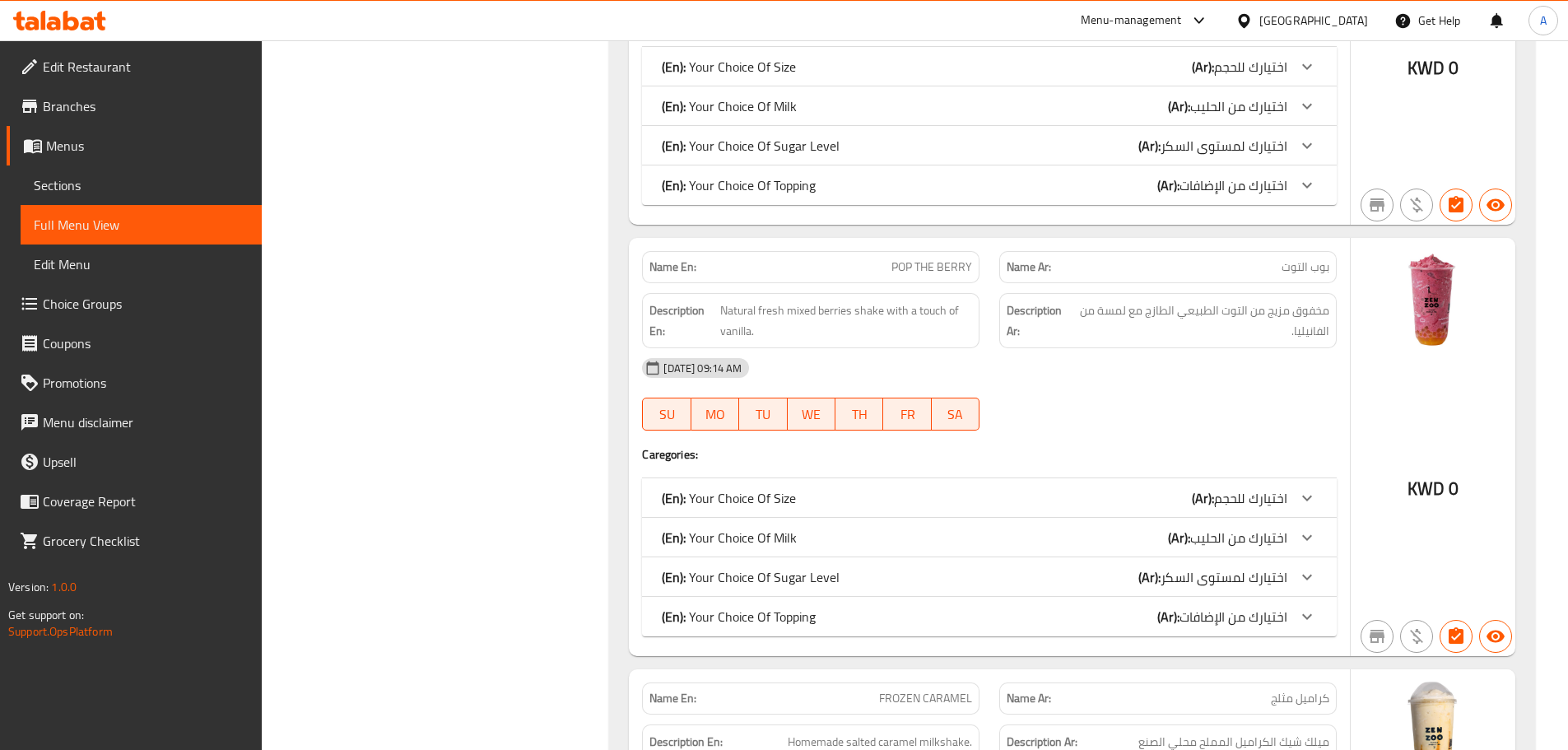
scroll to position [2470, 0]
click at [791, 88] on div "(En): Your Choice Of Milk (Ar): اختيارك من الحليب" at bounding box center [989, 105] width 694 height 39
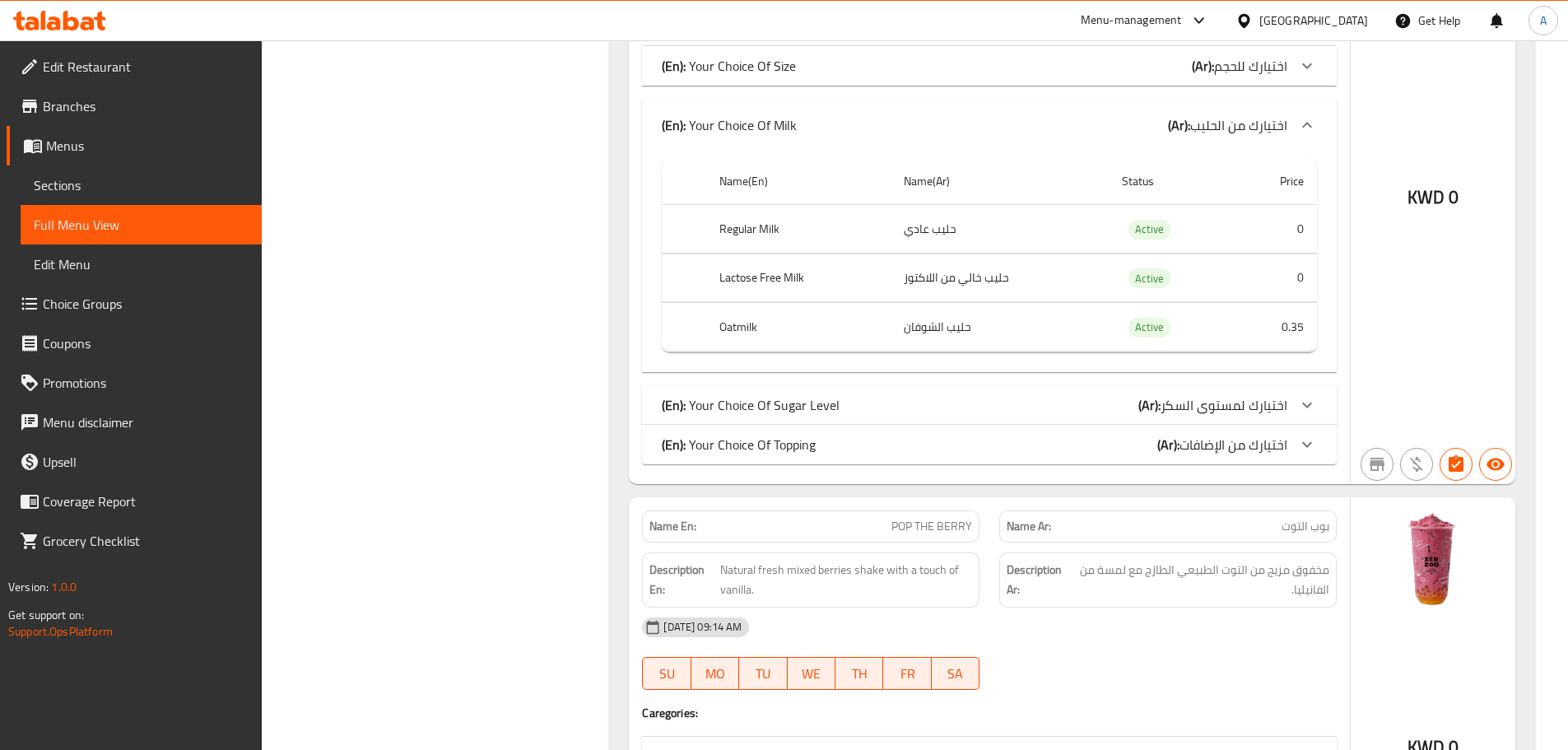
click at [804, 142] on div "(En): Your Choice Of Milk (Ar): اختيارك من الحليب" at bounding box center [989, 125] width 694 height 52
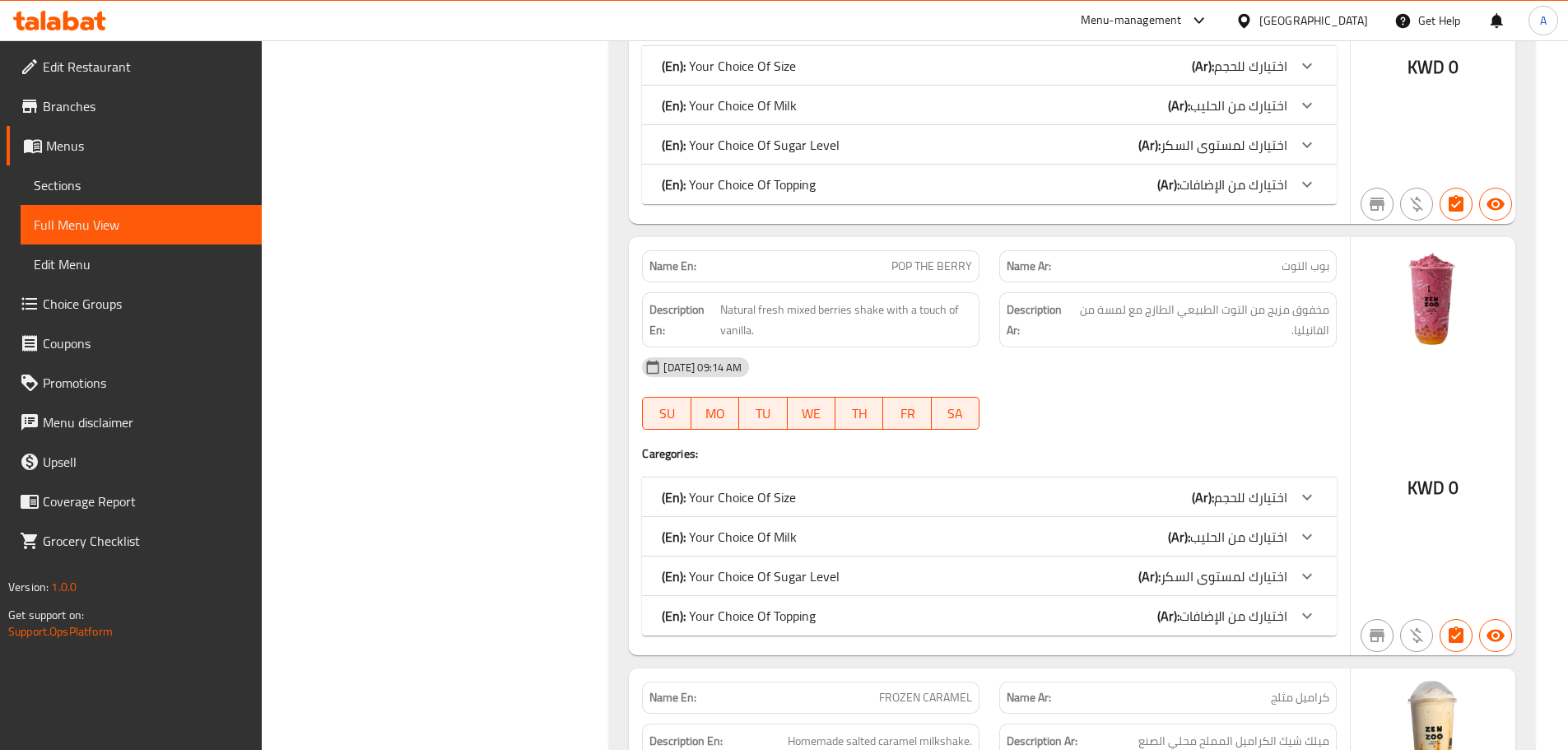
click at [794, 71] on p "(En): Your Choice Of Size" at bounding box center [729, 66] width 134 height 20
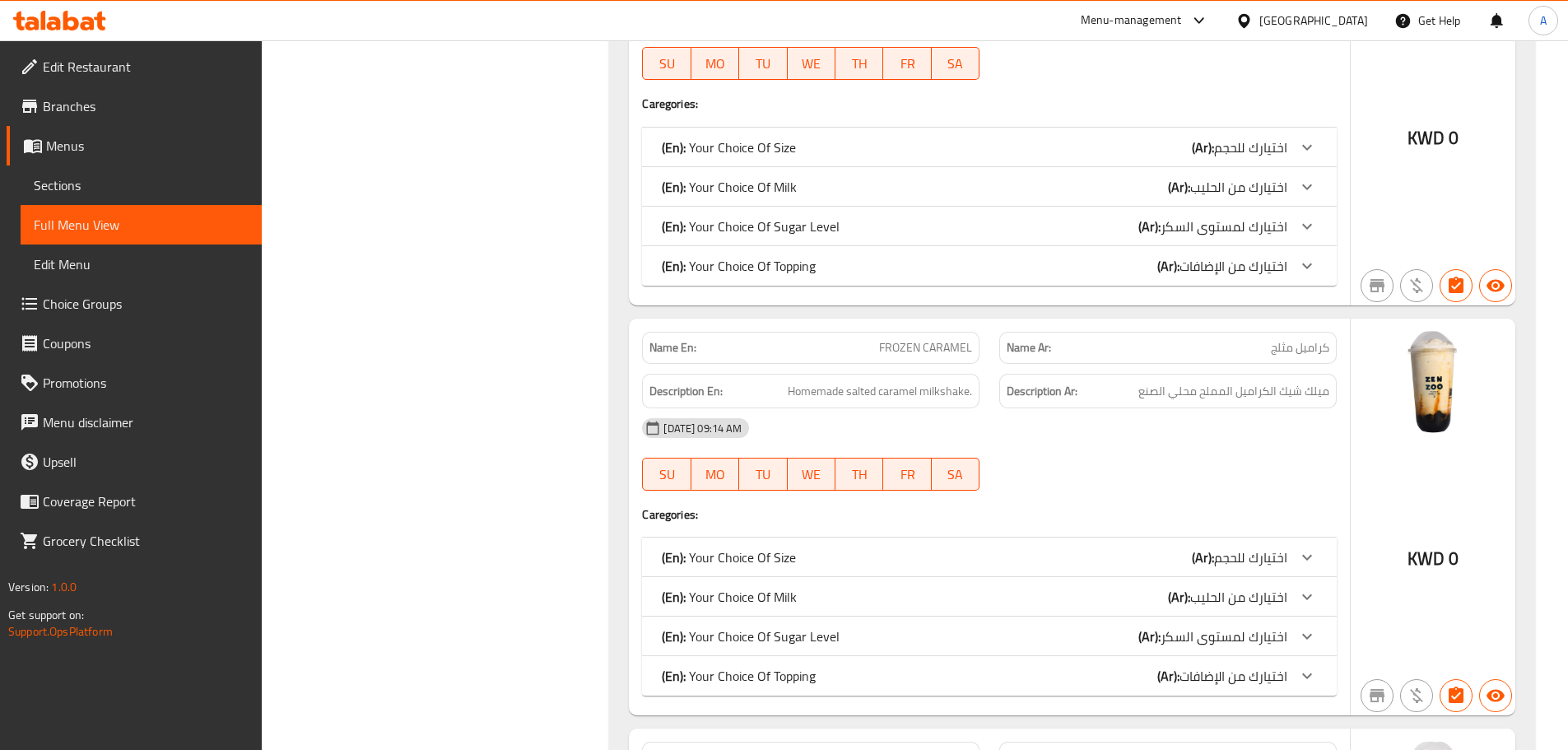
scroll to position [3047, 0]
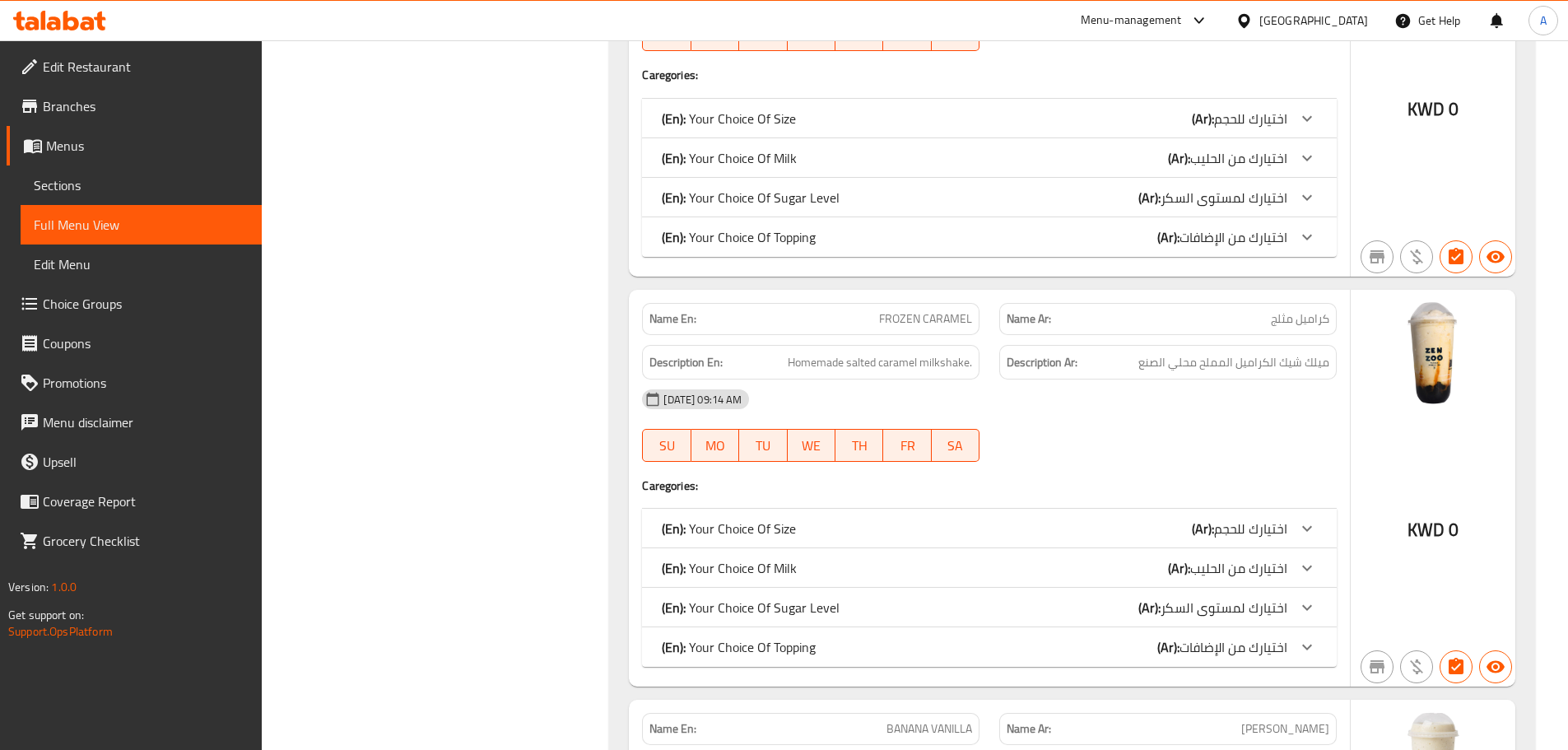
click at [781, 126] on p "(En): Your Choice Of Size" at bounding box center [729, 118] width 134 height 20
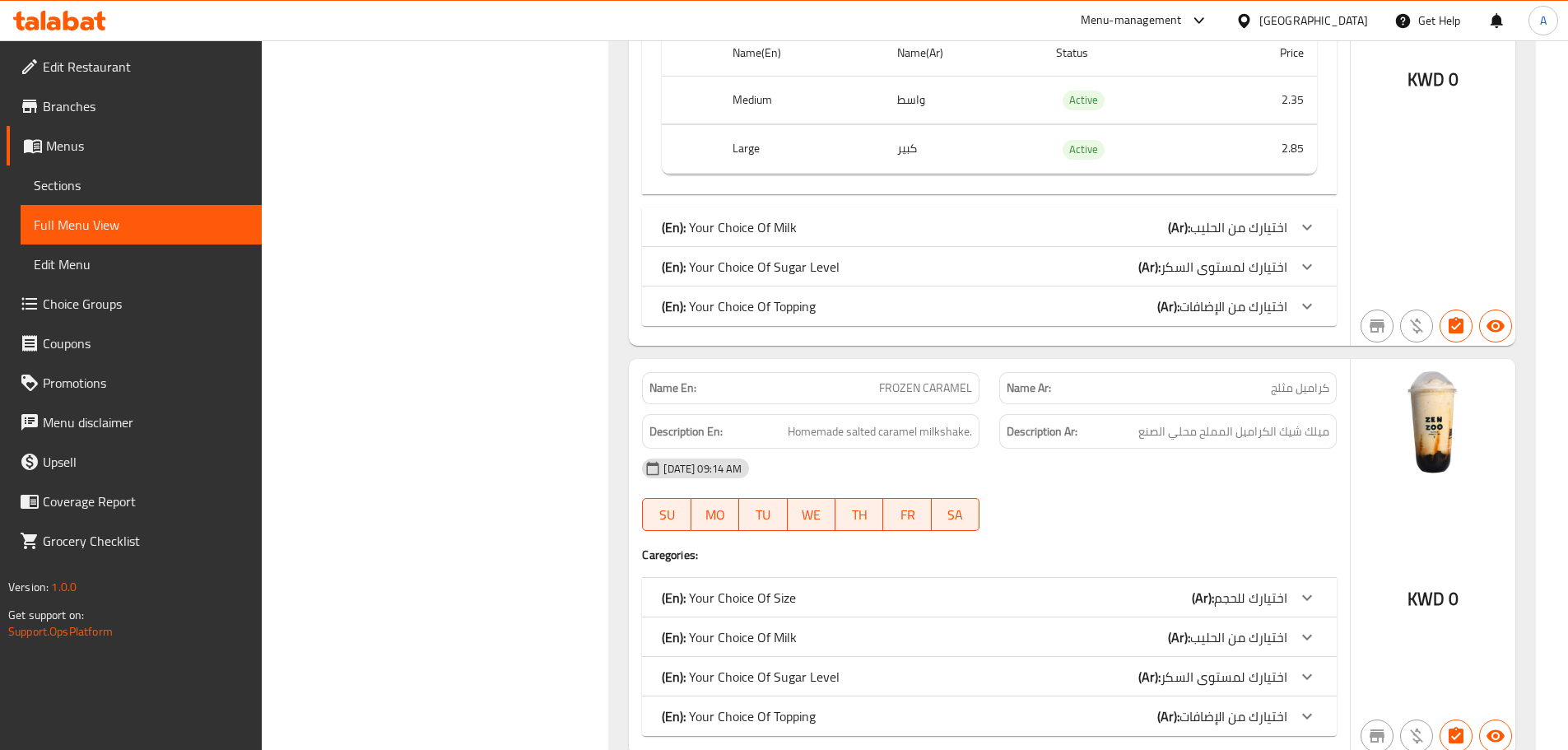
scroll to position [3541, 0]
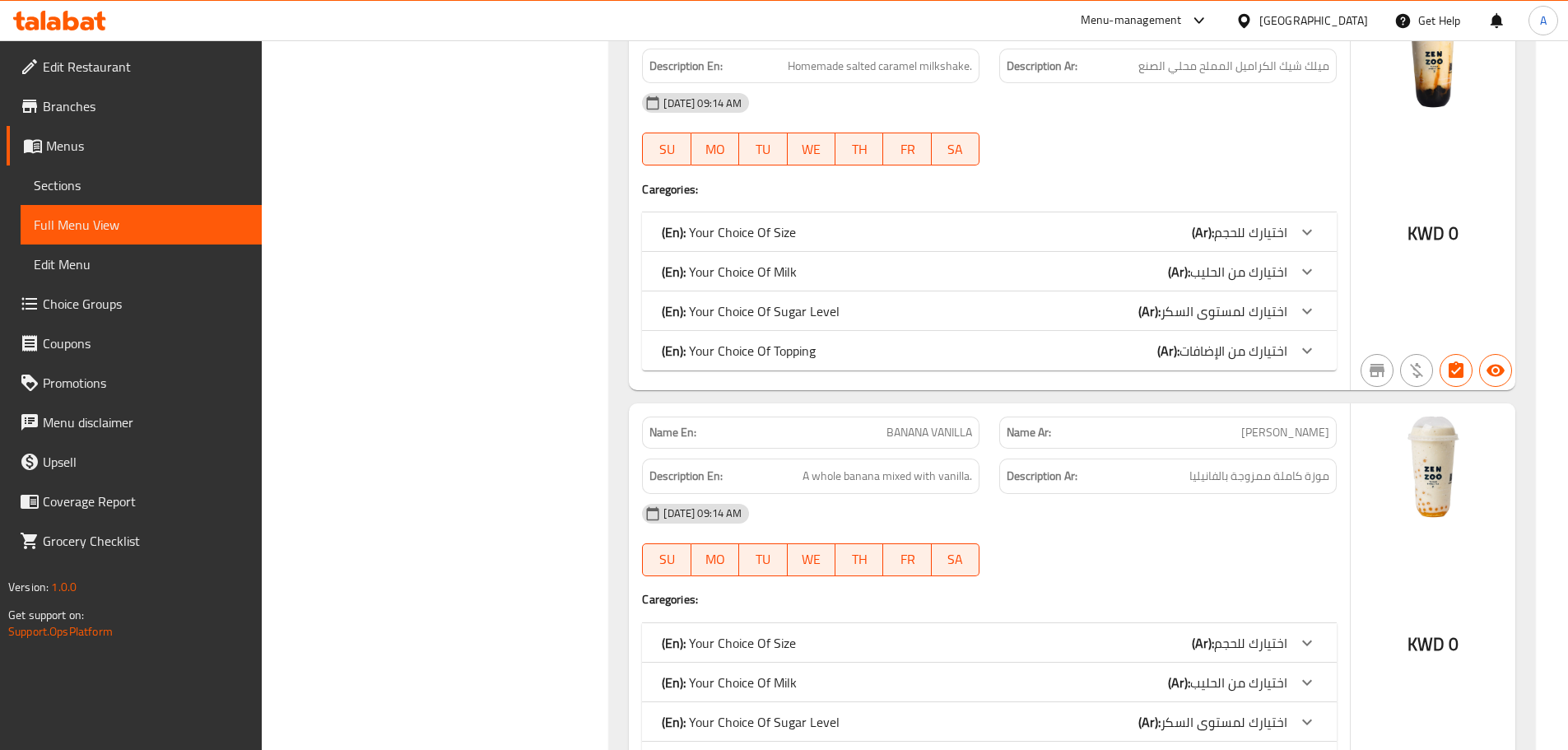
click at [765, 222] on p "(En): Your Choice Of Size" at bounding box center [729, 232] width 134 height 20
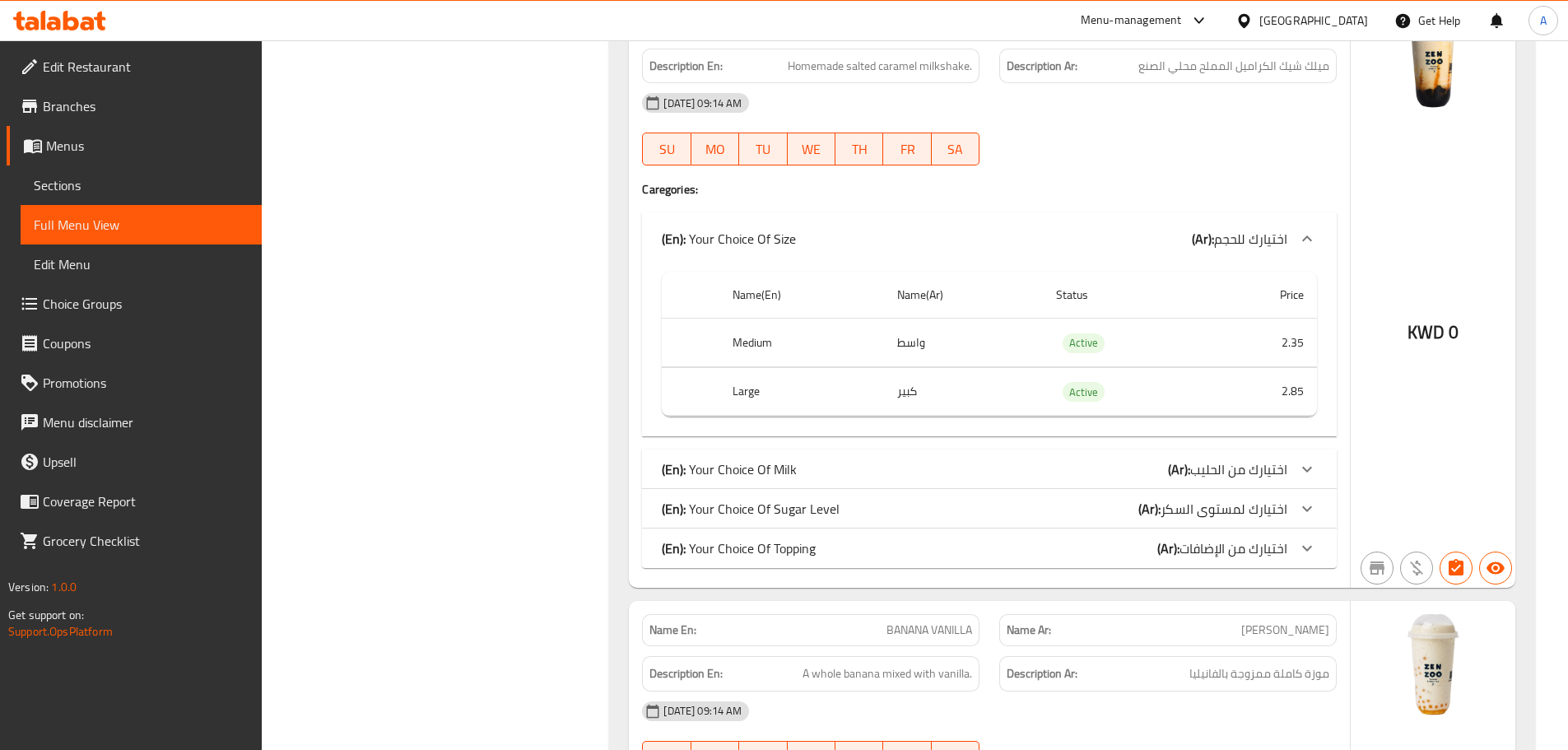
scroll to position [3855, 0]
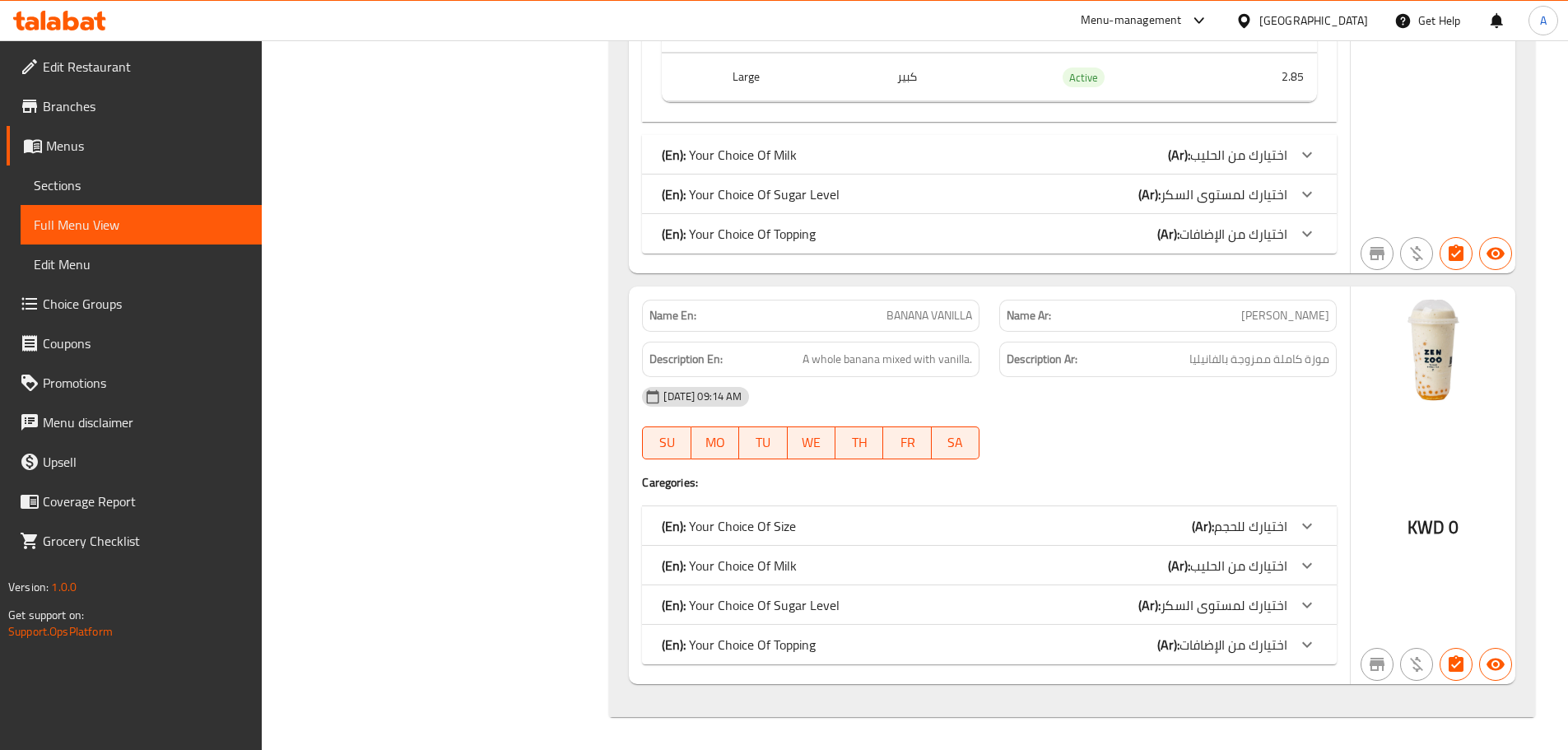
click at [784, 513] on div "Name En: BANANA VANILLA Name Ar: موز فانيلا Description En: A whole banana mixe…" at bounding box center [989, 485] width 721 height 398
click at [788, 520] on p "(En): Your Choice Of Size" at bounding box center [729, 526] width 134 height 20
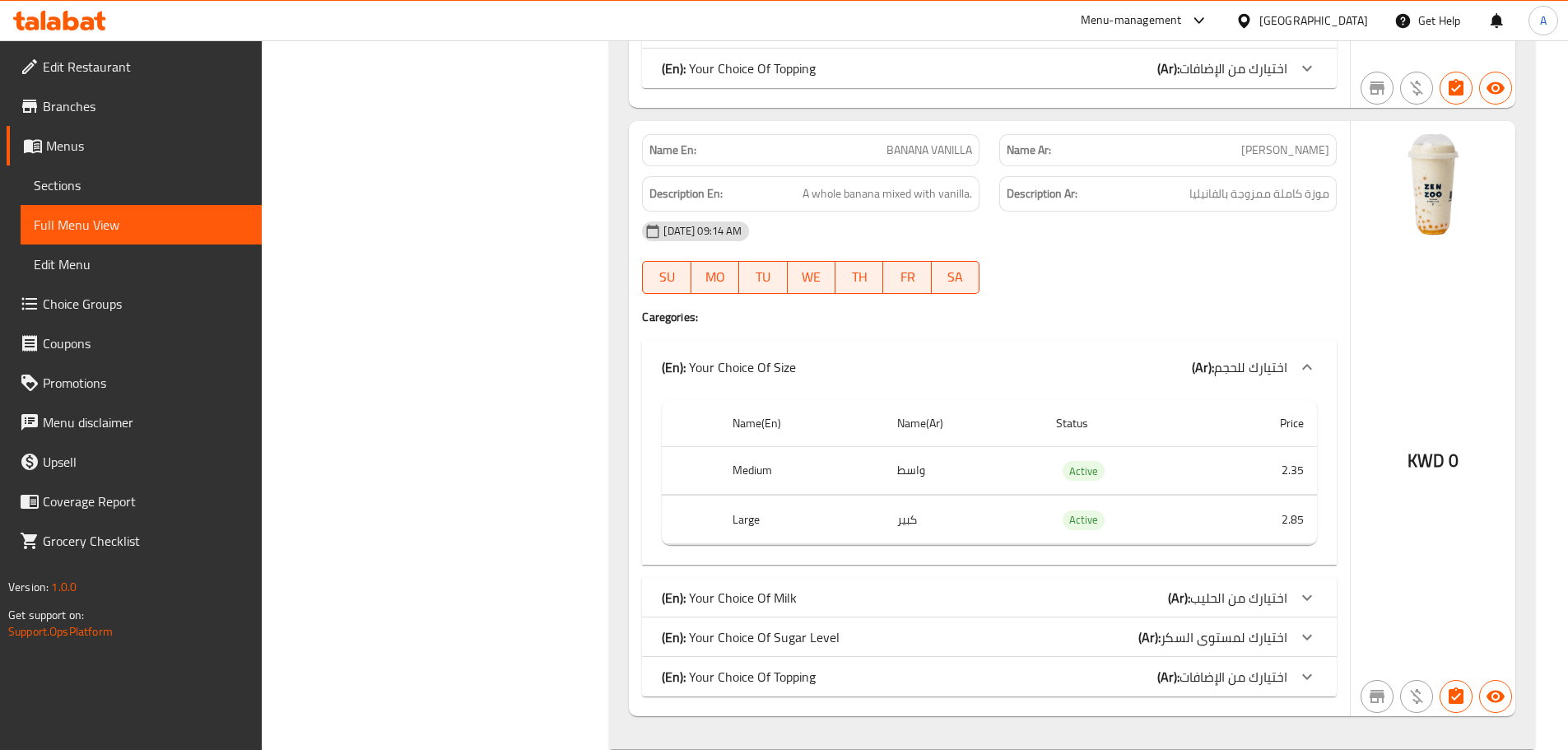
scroll to position [4052, 0]
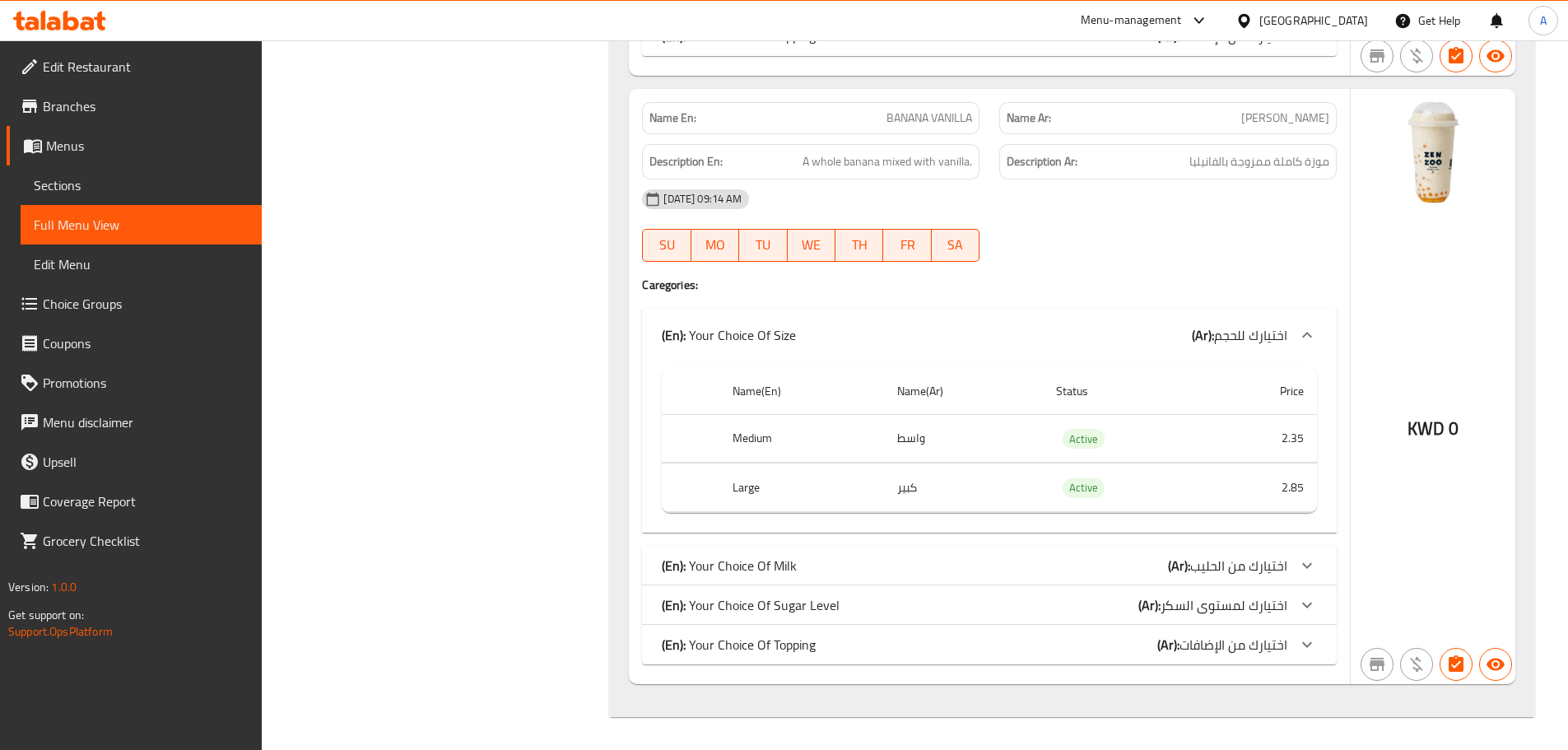
click at [777, 610] on p "(En): Your Choice Of Sugar Level" at bounding box center [751, 605] width 177 height 20
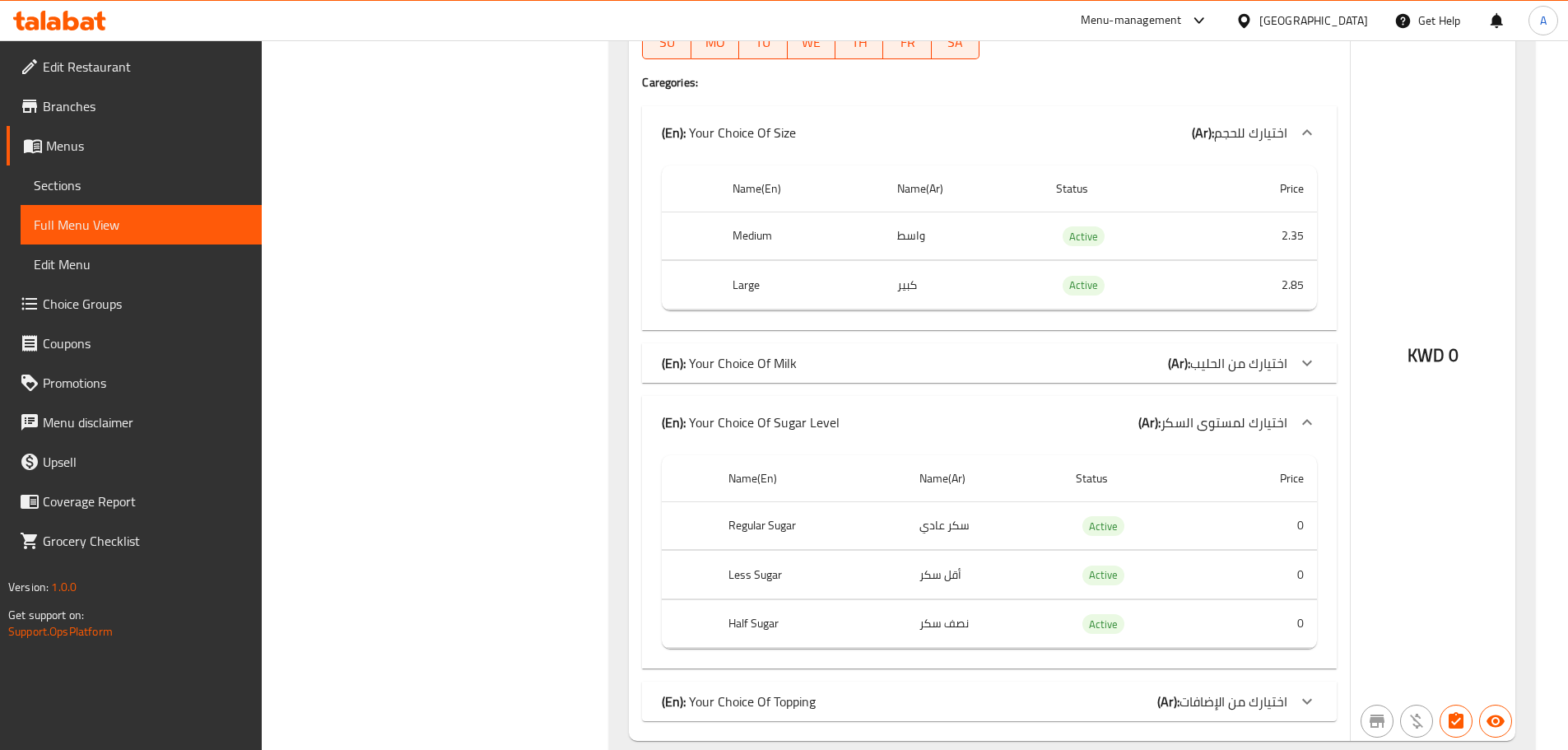
scroll to position [4300, 0]
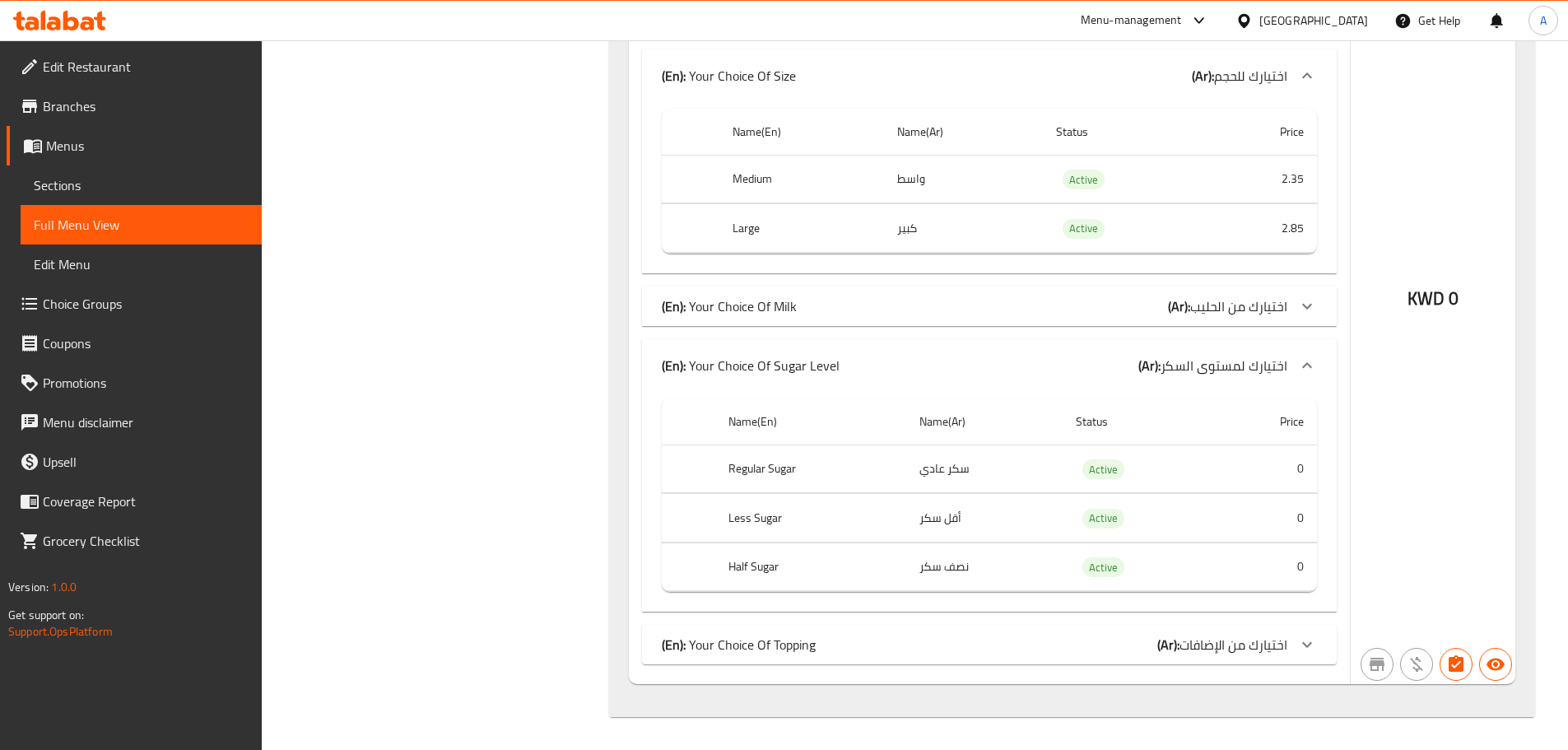
click at [771, 648] on p "(En): Your Choice Of Topping" at bounding box center [738, 644] width 154 height 20
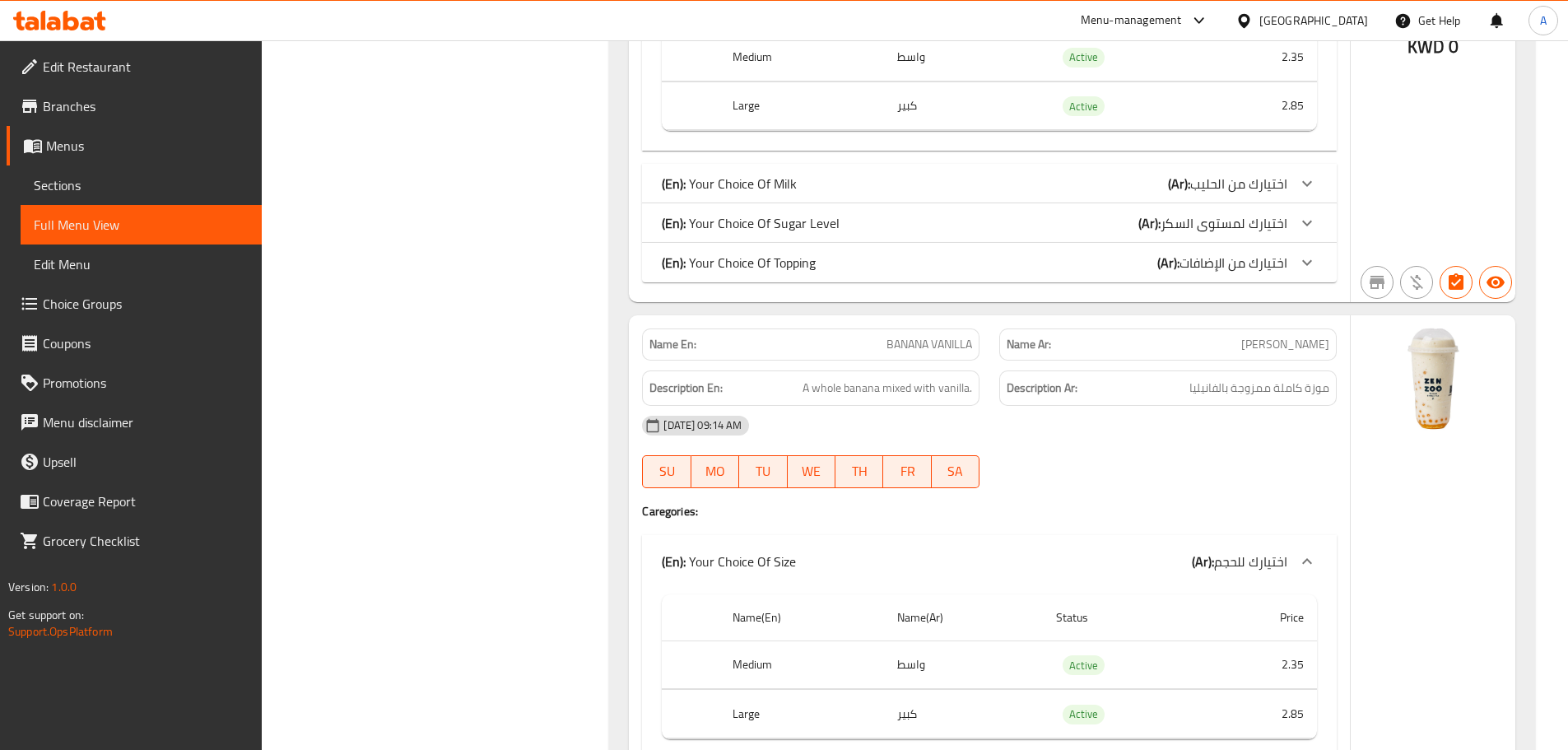
scroll to position [3652, 0]
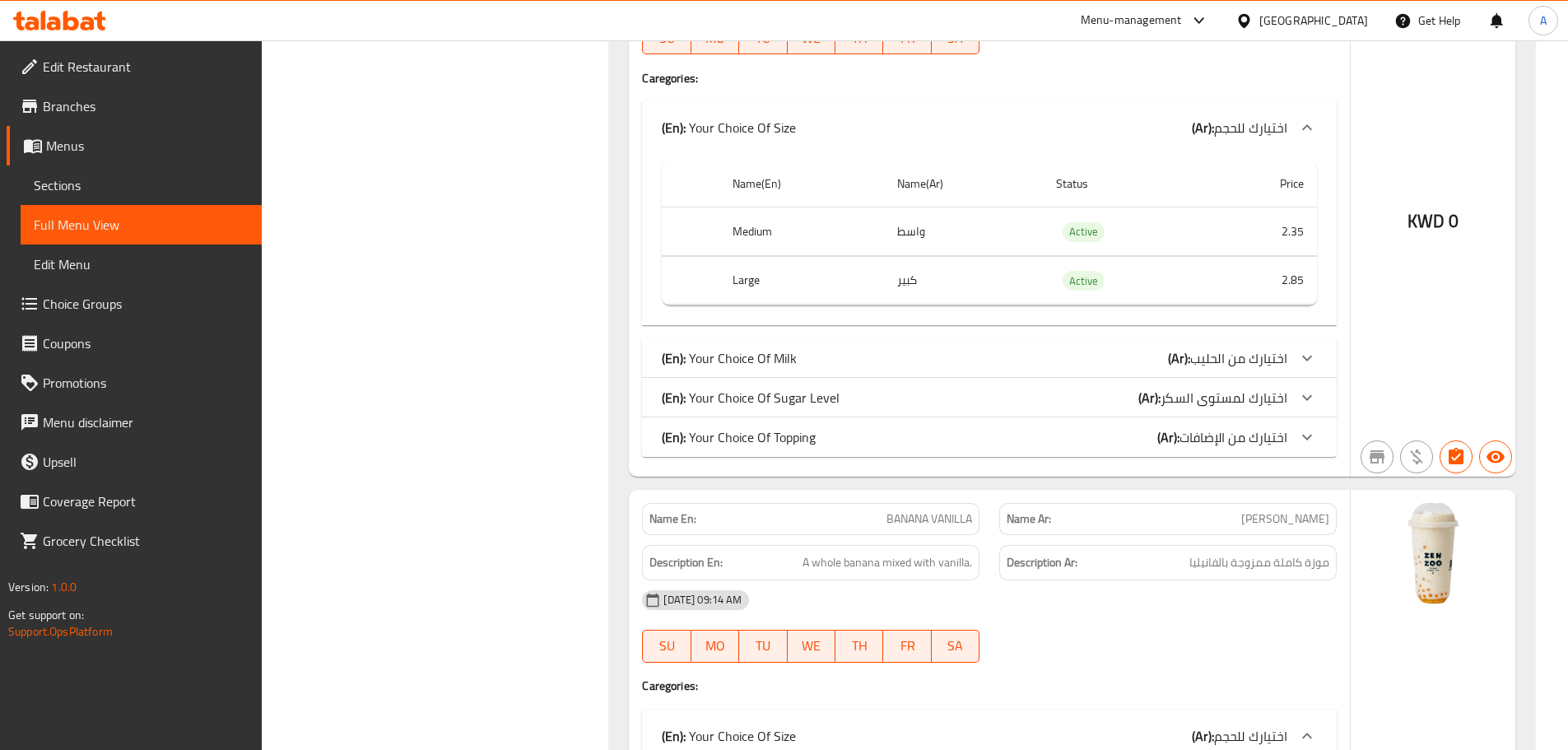
drag, startPoint x: 154, startPoint y: 196, endPoint x: 164, endPoint y: 196, distance: 10.0
click at [154, 196] on link "Sections" at bounding box center [141, 184] width 241 height 39
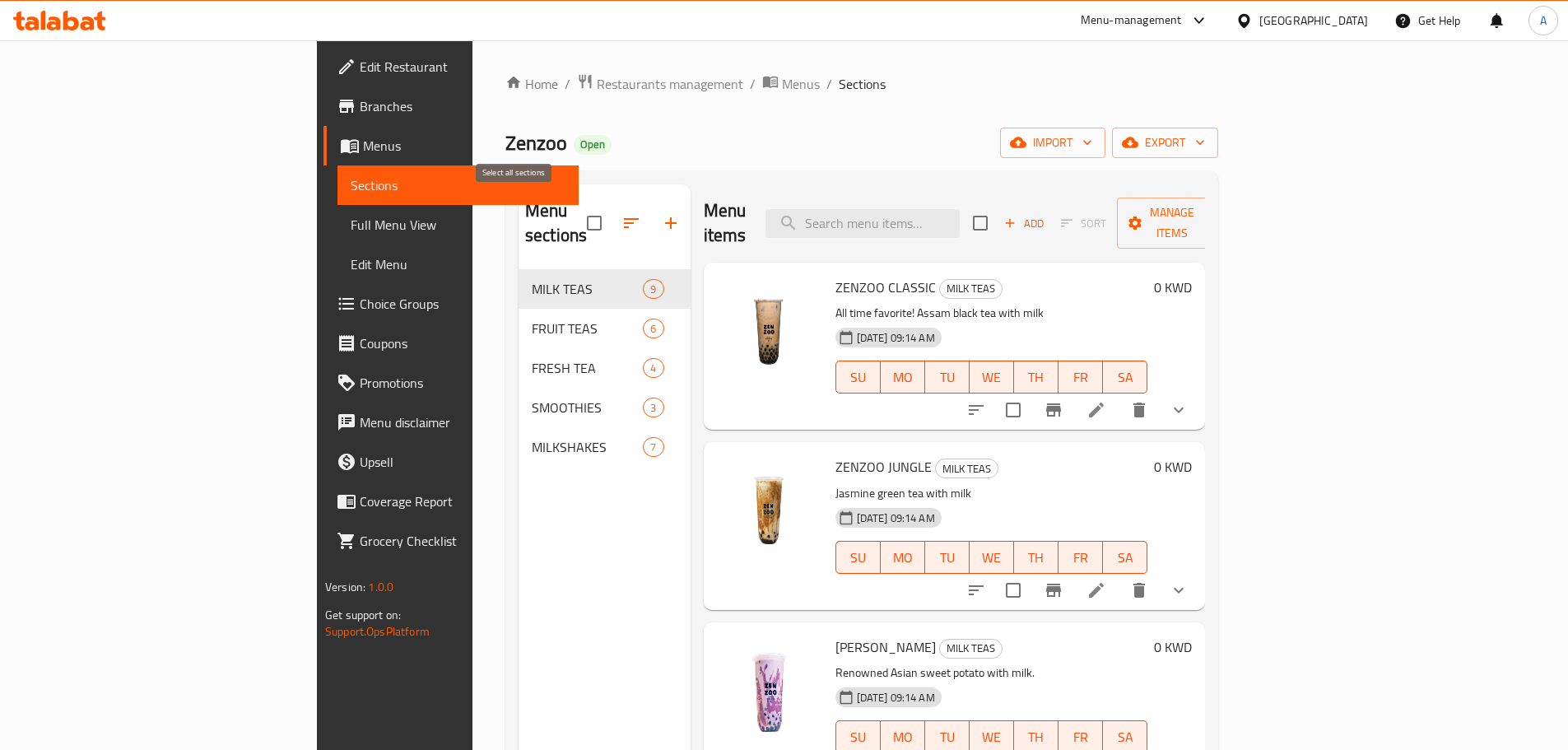
click at [577, 207] on input "checkbox" at bounding box center [594, 223] width 34 height 34
checkbox input "true"
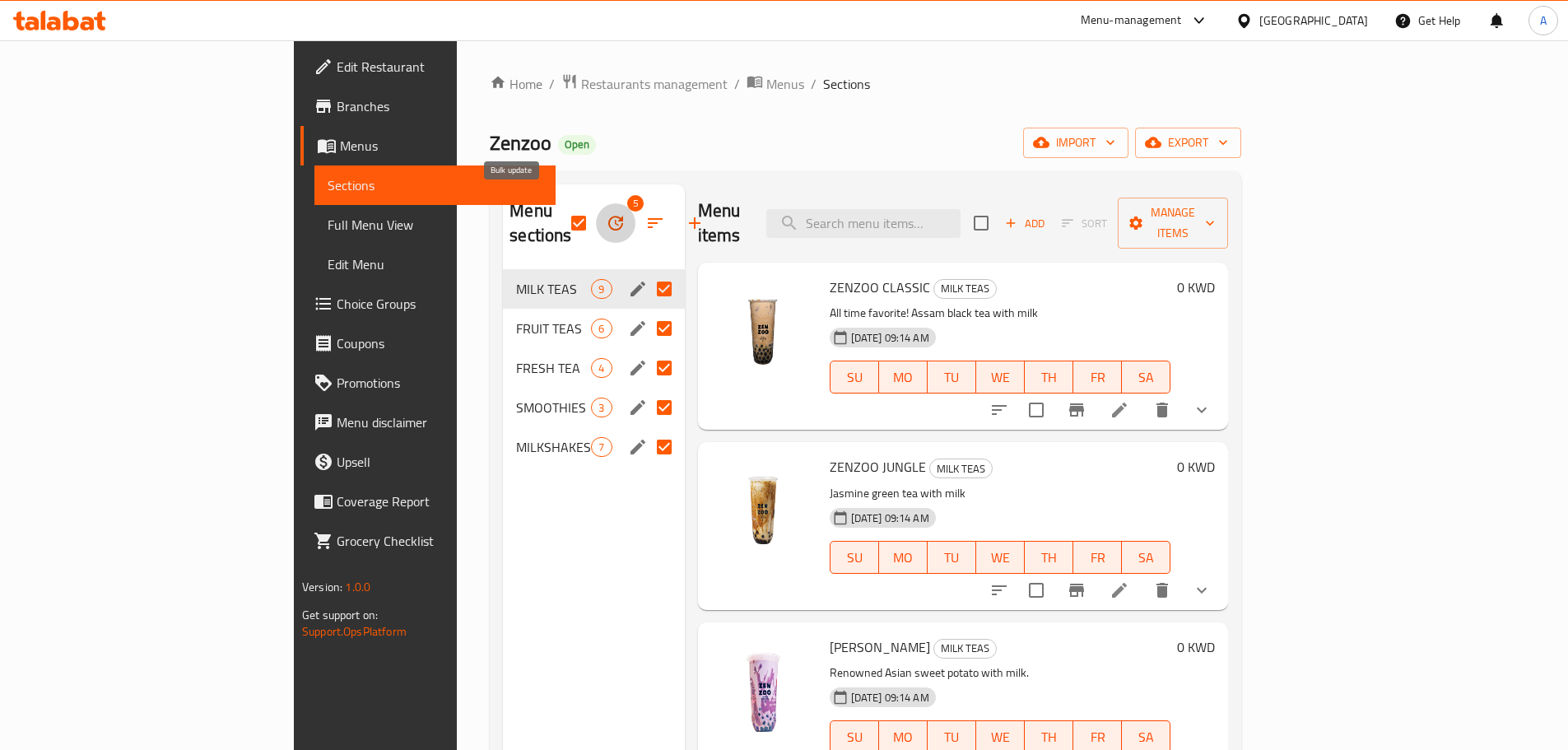
click at [606, 214] on icon "button" at bounding box center [615, 223] width 20 height 20
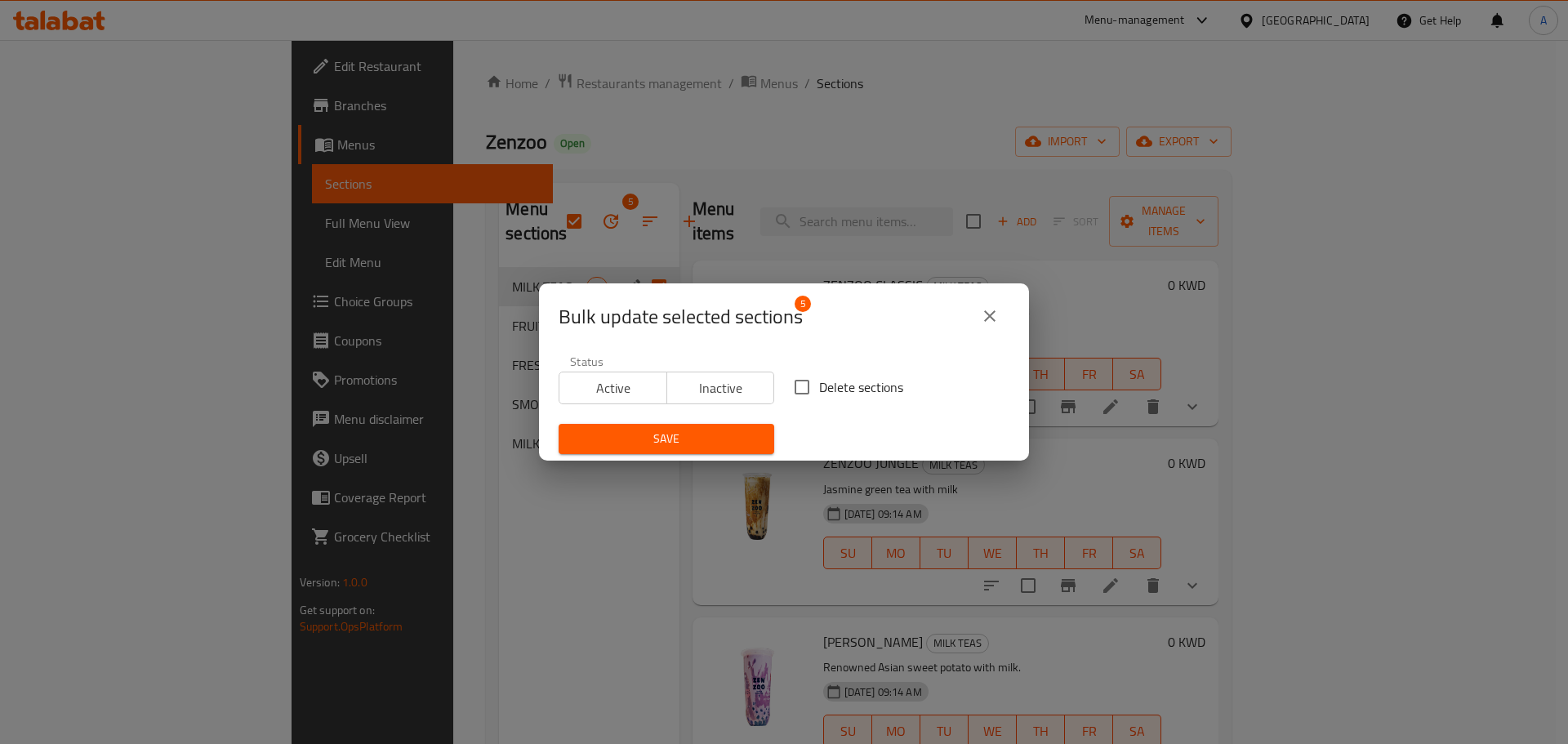
click at [795, 383] on input "Delete sections" at bounding box center [802, 387] width 34 height 34
checkbox input "true"
click at [728, 432] on span "Save" at bounding box center [666, 439] width 189 height 21
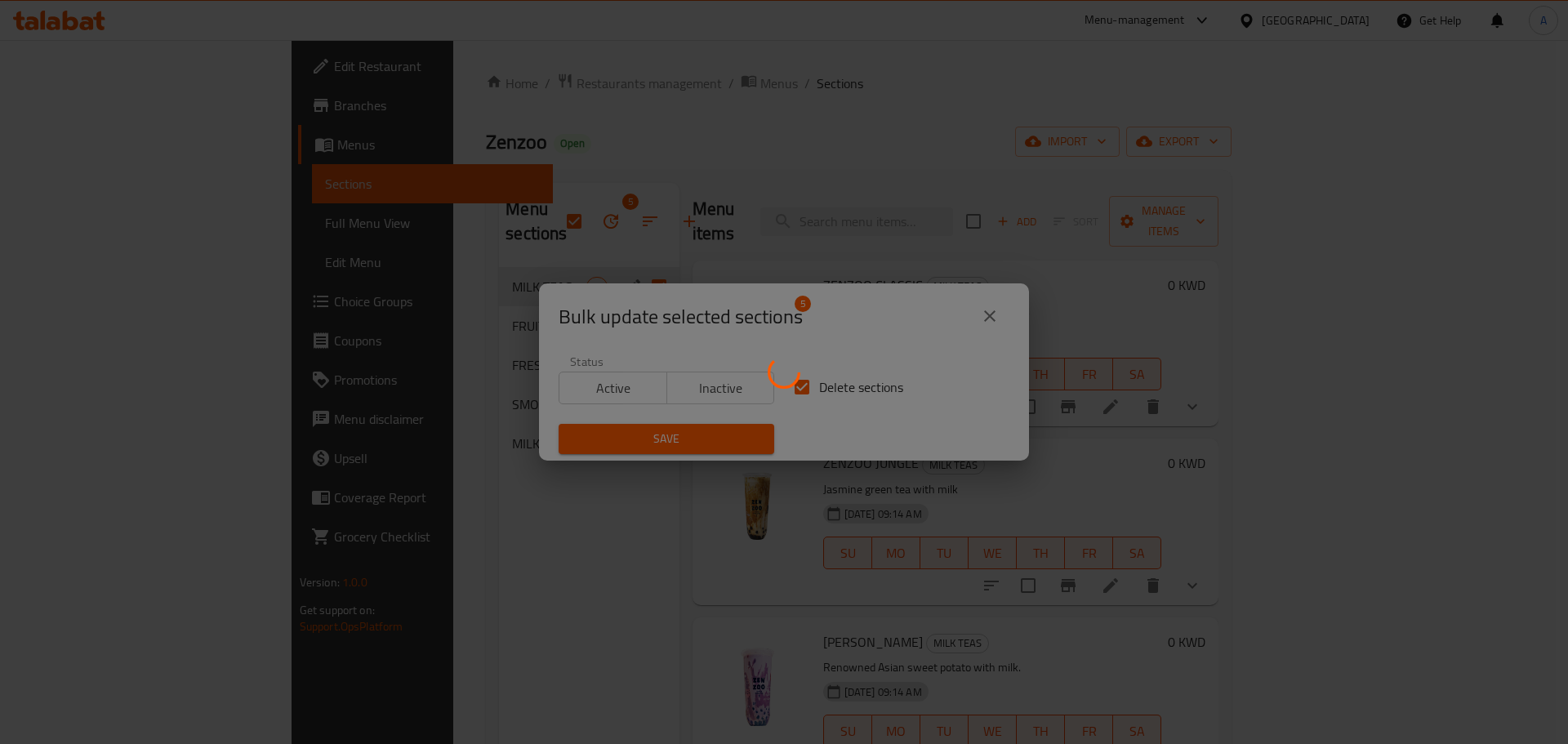
checkbox input "false"
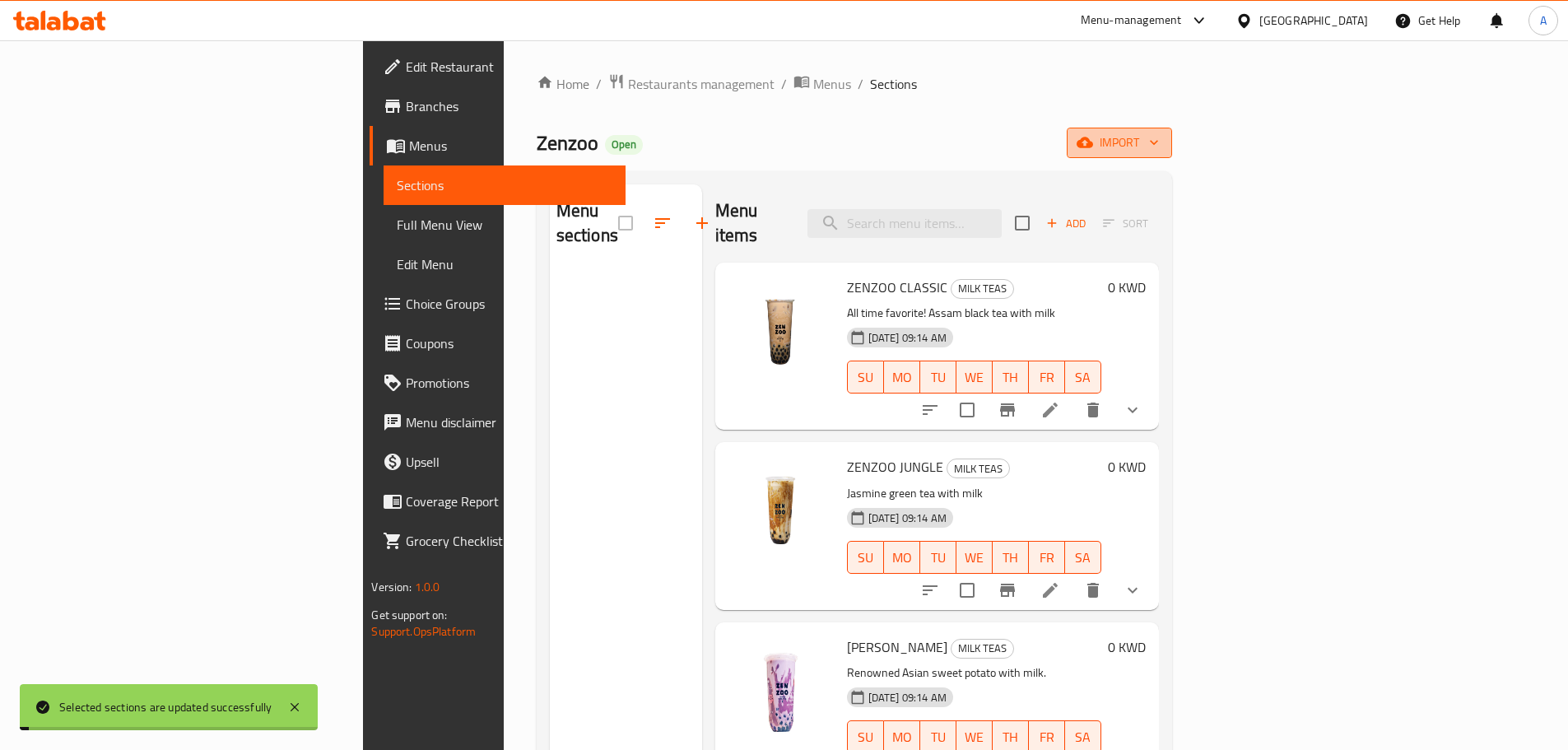
click at [1159, 145] on span "import" at bounding box center [1119, 143] width 79 height 21
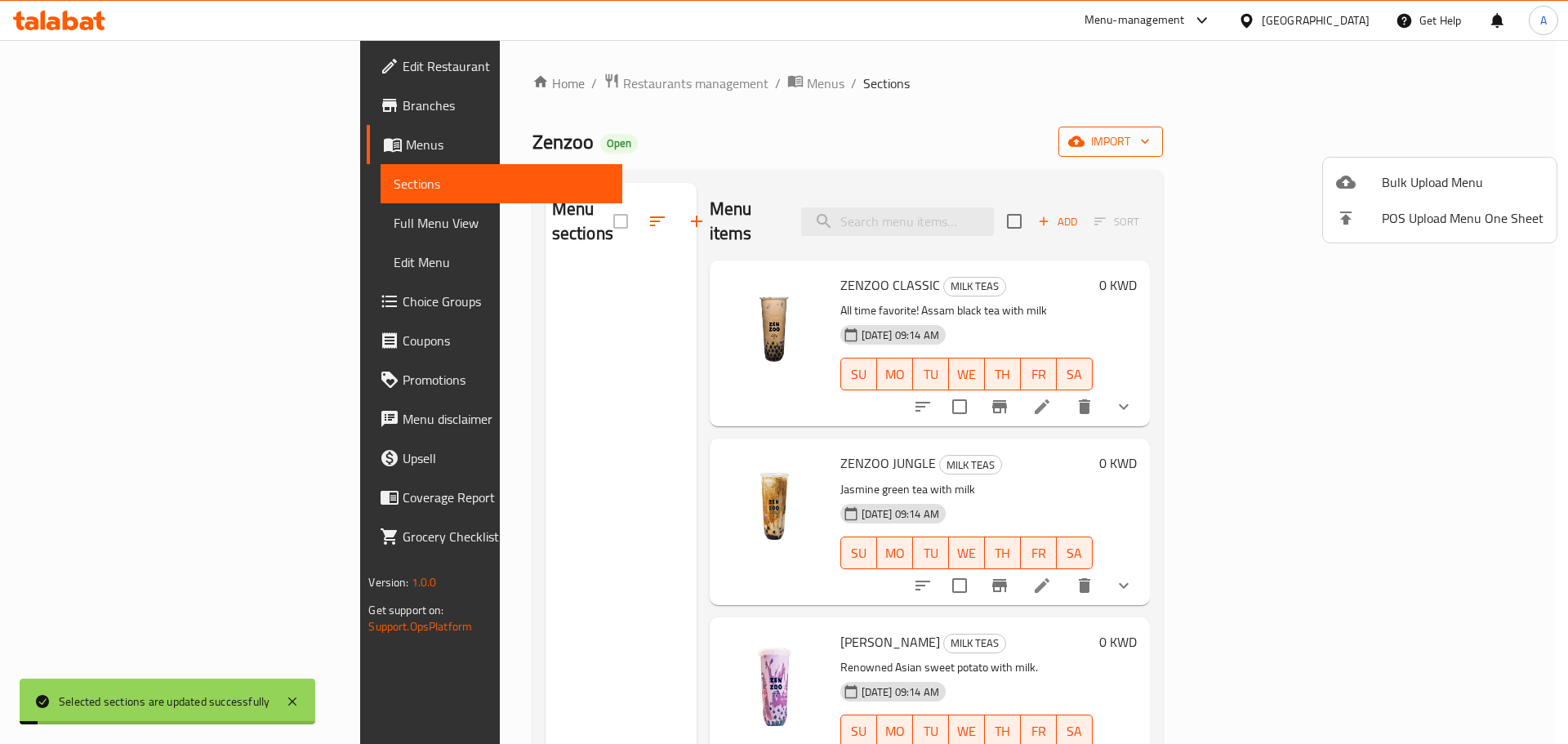
click at [1431, 176] on span "Bulk Upload Menu" at bounding box center [1462, 182] width 162 height 20
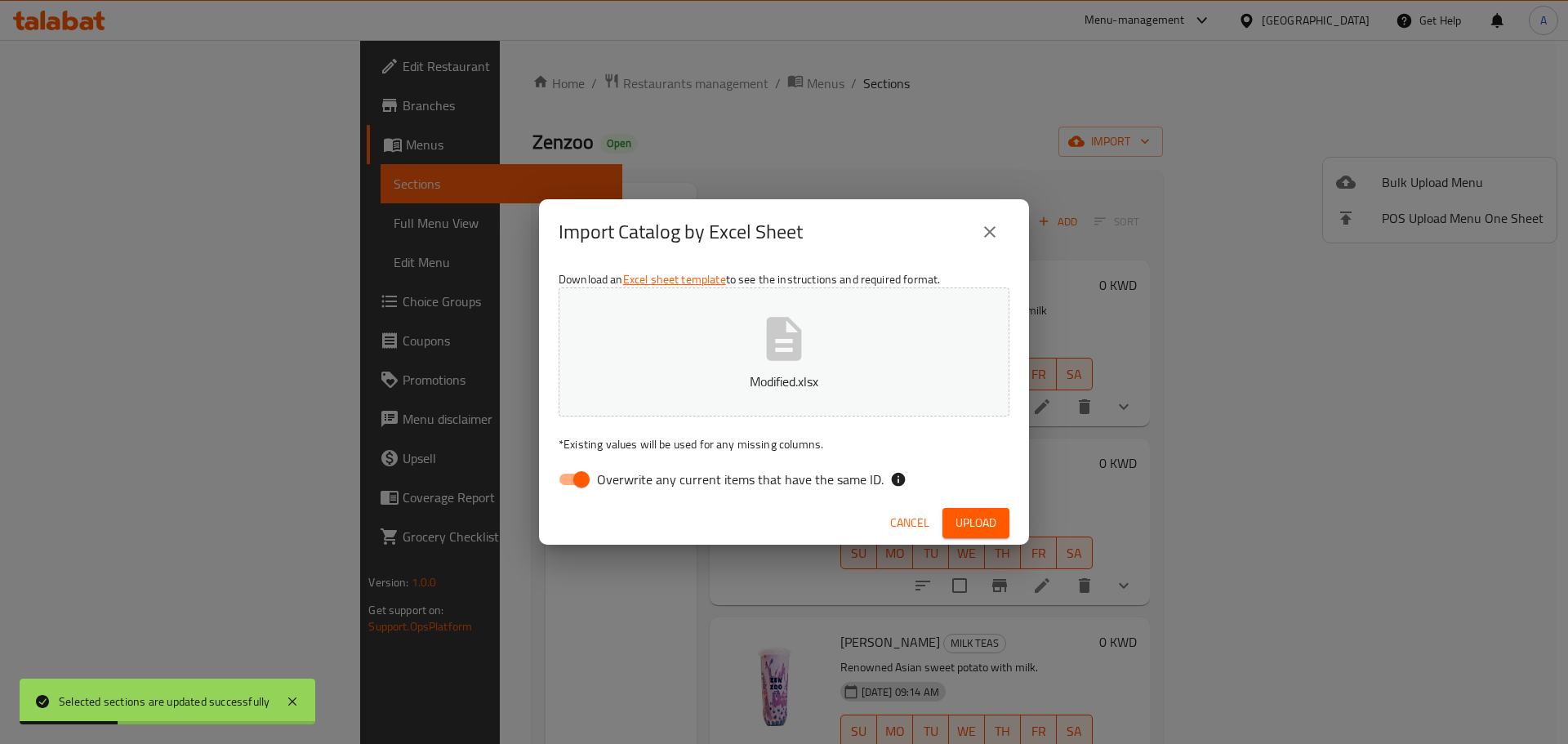
click at [835, 469] on span "Overwrite any current items that have the same ID." at bounding box center [740, 479] width 287 height 20
click at [628, 469] on input "Overwrite any current items that have the same ID." at bounding box center [581, 479] width 93 height 31
checkbox input "false"
click at [978, 515] on span "Upload" at bounding box center [976, 523] width 41 height 21
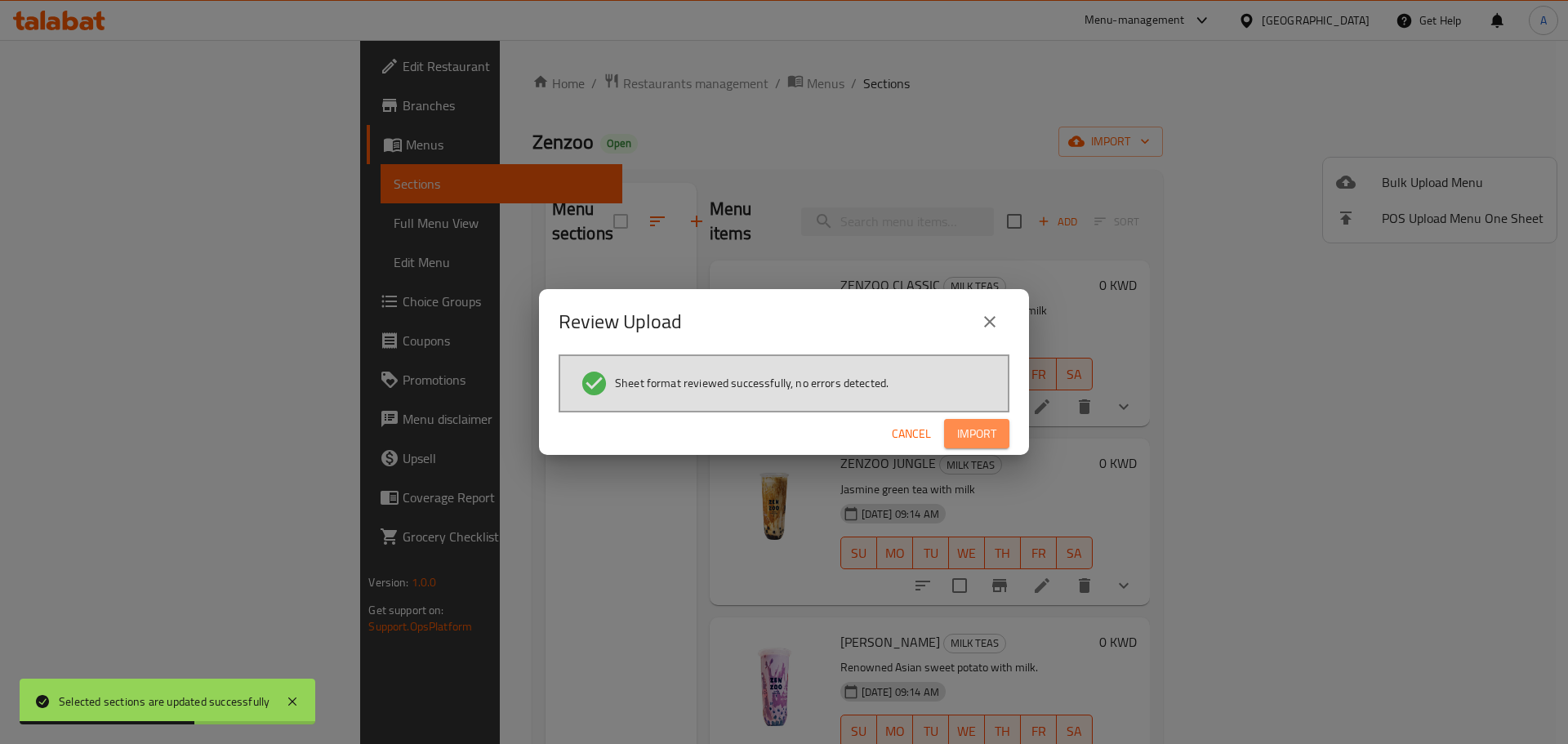
click at [979, 425] on span "Import" at bounding box center [976, 434] width 39 height 21
